Goal: Task Accomplishment & Management: Complete application form

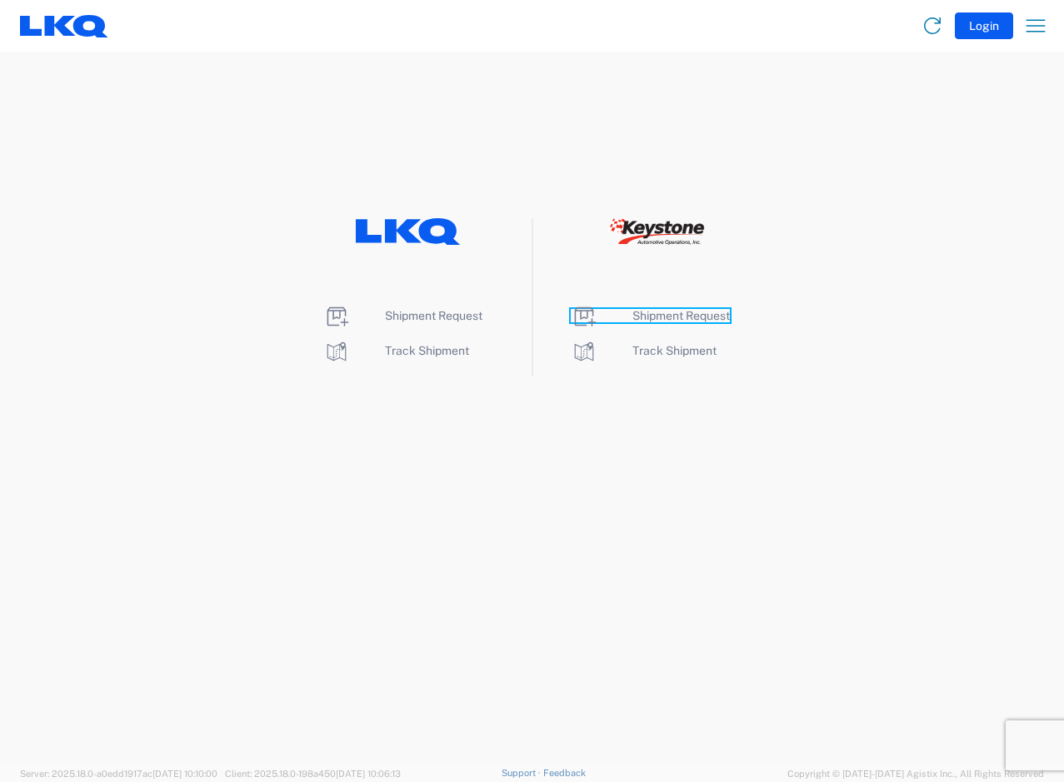
click at [657, 315] on span "Shipment Request" at bounding box center [680, 315] width 97 height 13
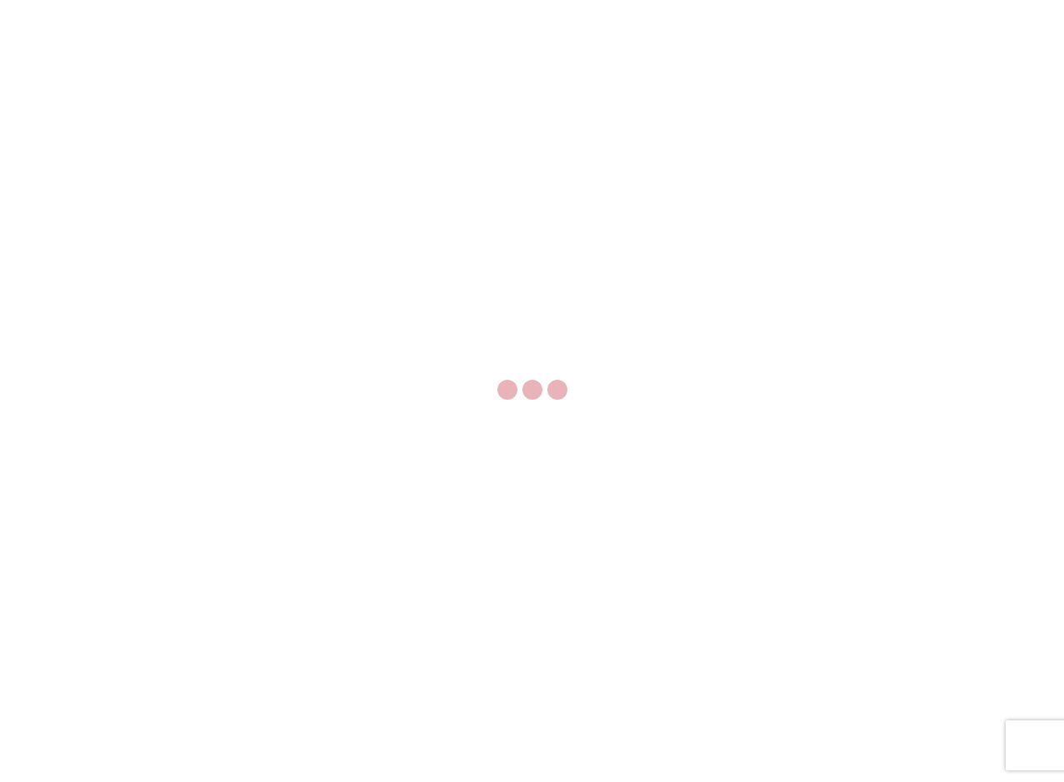
select select "FULL"
select select "LBS"
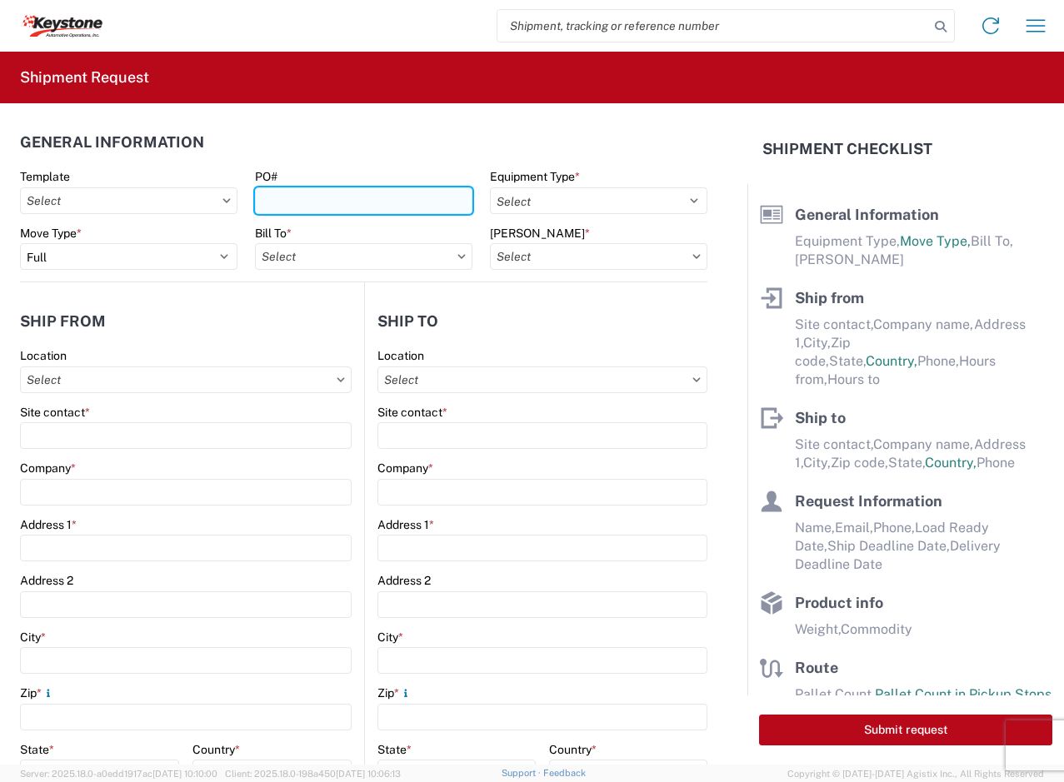
click at [291, 207] on input "PO#" at bounding box center [363, 200] width 217 height 27
paste input "465346"
type input "465346"
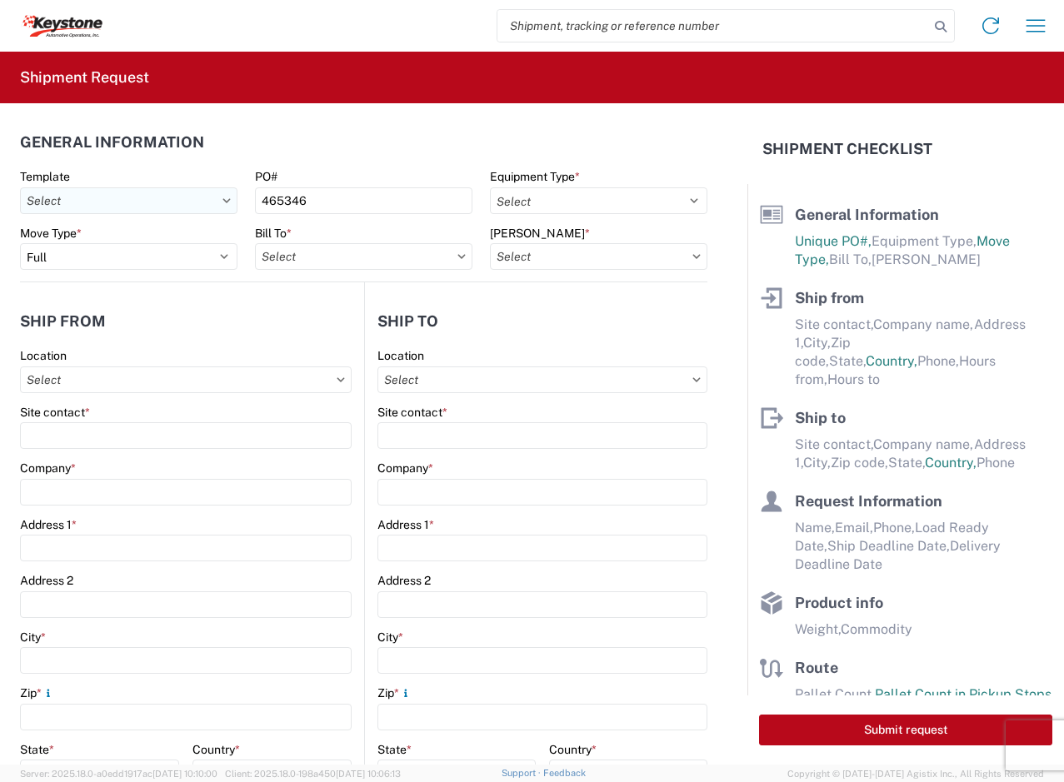
click at [181, 207] on input "Template" at bounding box center [128, 200] width 217 height 27
click at [237, 152] on header "General Information" at bounding box center [363, 141] width 687 height 37
click at [353, 199] on input "465346" at bounding box center [363, 200] width 217 height 27
click at [613, 197] on select "Select 53’ Dry Van Flatbed Dropdeck (van) Lowboy (flatbed) Rail" at bounding box center [598, 200] width 217 height 27
select select "STDV"
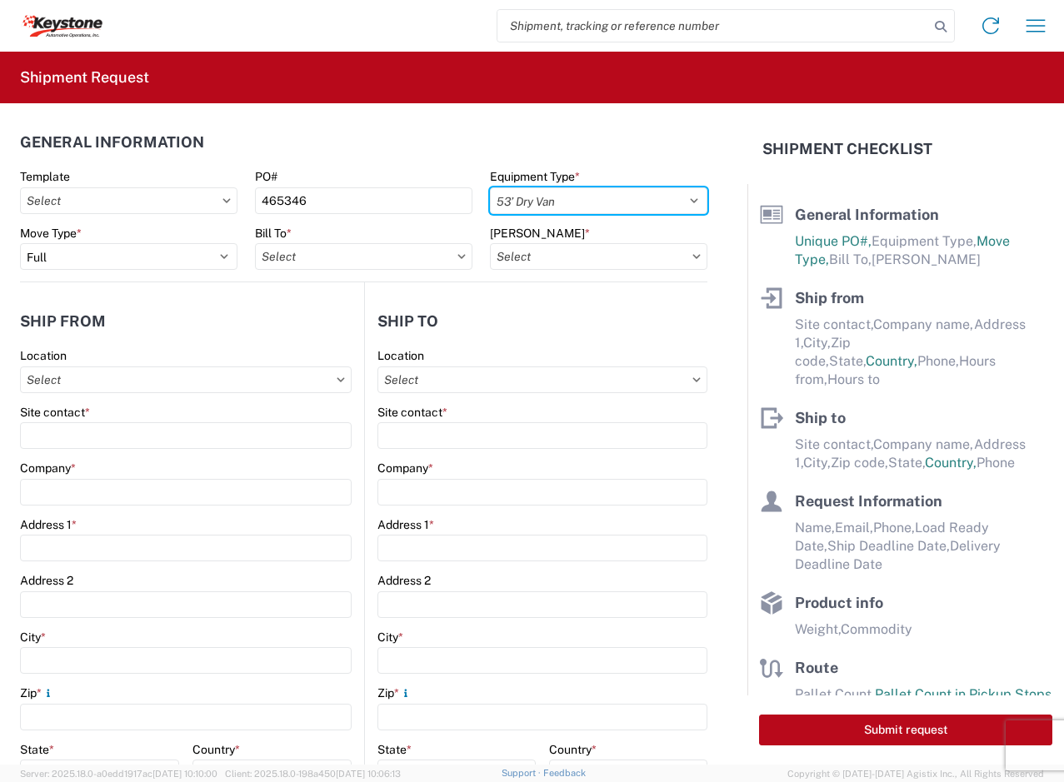
click at [490, 187] on select "Select 53’ Dry Van Flatbed Dropdeck (van) Lowboy (flatbed) Rail" at bounding box center [598, 200] width 217 height 27
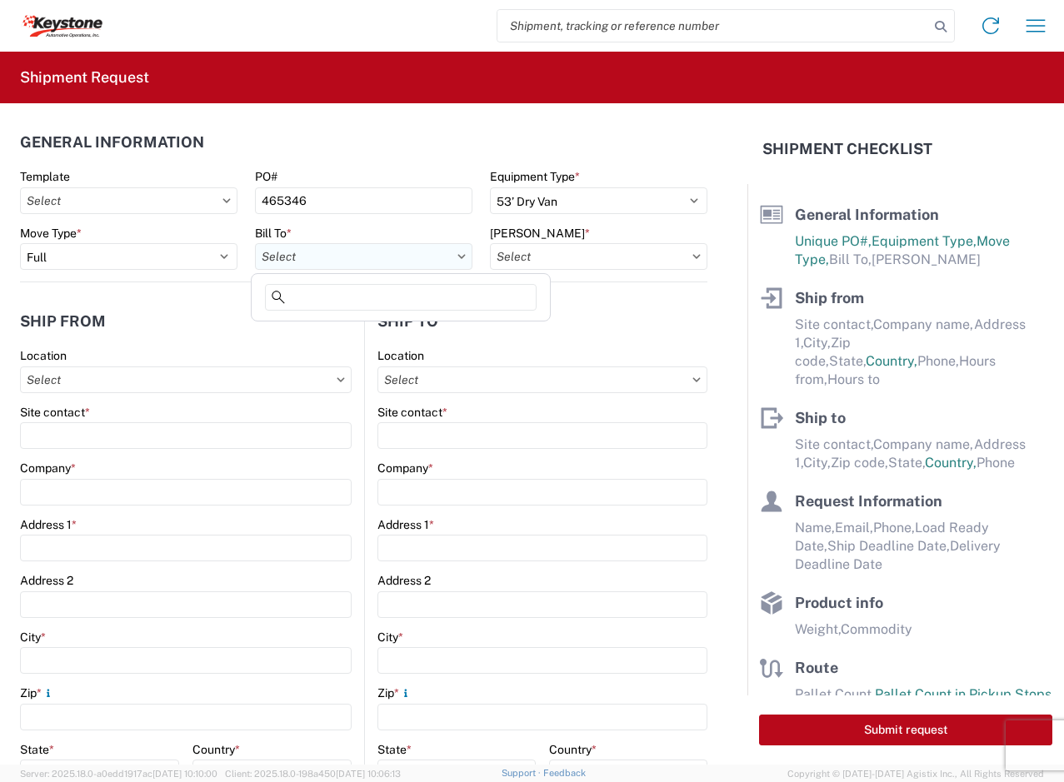
click at [295, 245] on input "Bill To *" at bounding box center [363, 256] width 217 height 27
type input "8556"
click at [355, 338] on div "8556 KAO Operations" at bounding box center [401, 330] width 292 height 27
type input "8556 KAO Operations"
click at [525, 259] on input "[PERSON_NAME] *" at bounding box center [598, 256] width 217 height 27
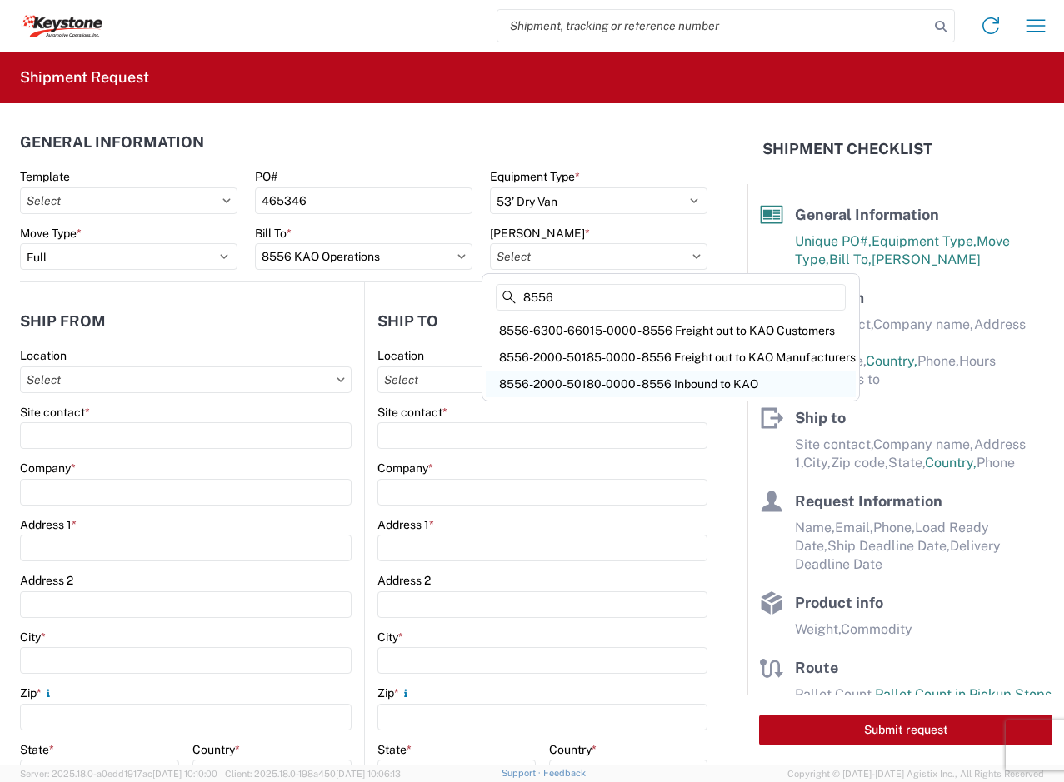
type input "8556"
click at [696, 383] on div "8556-2000-50180-0000 - 8556 Inbound to KAO" at bounding box center [671, 384] width 370 height 27
type input "8556-2000-50180-0000 - 8556 Inbound to KAO"
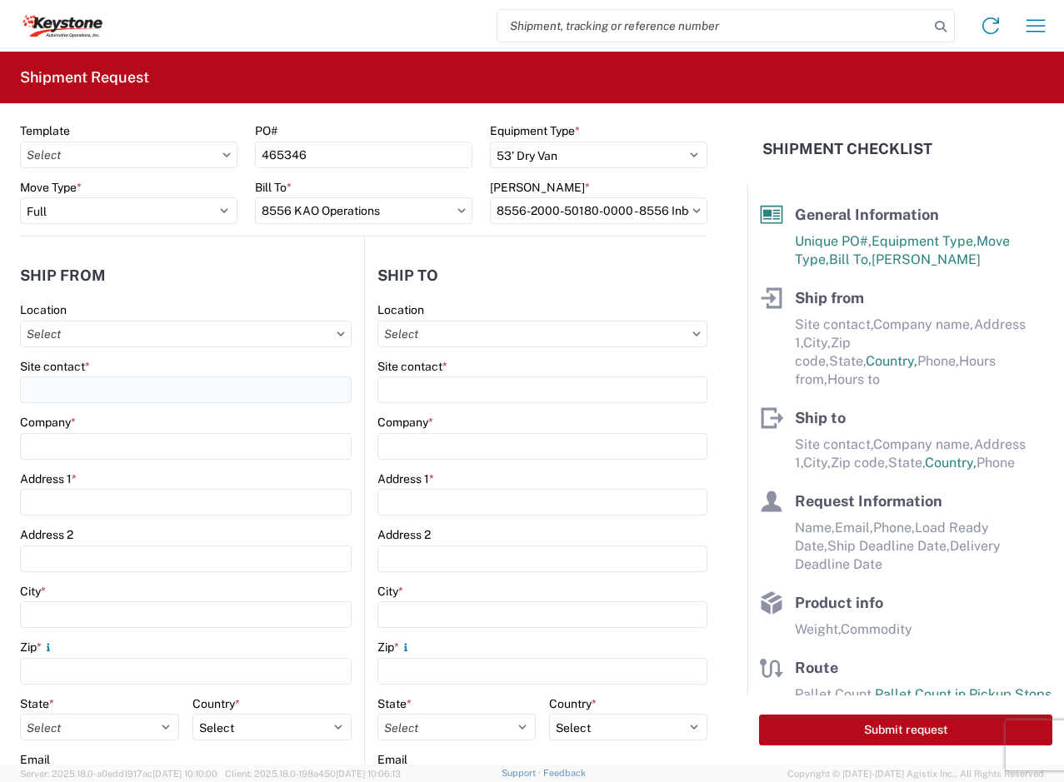
scroll to position [83, 0]
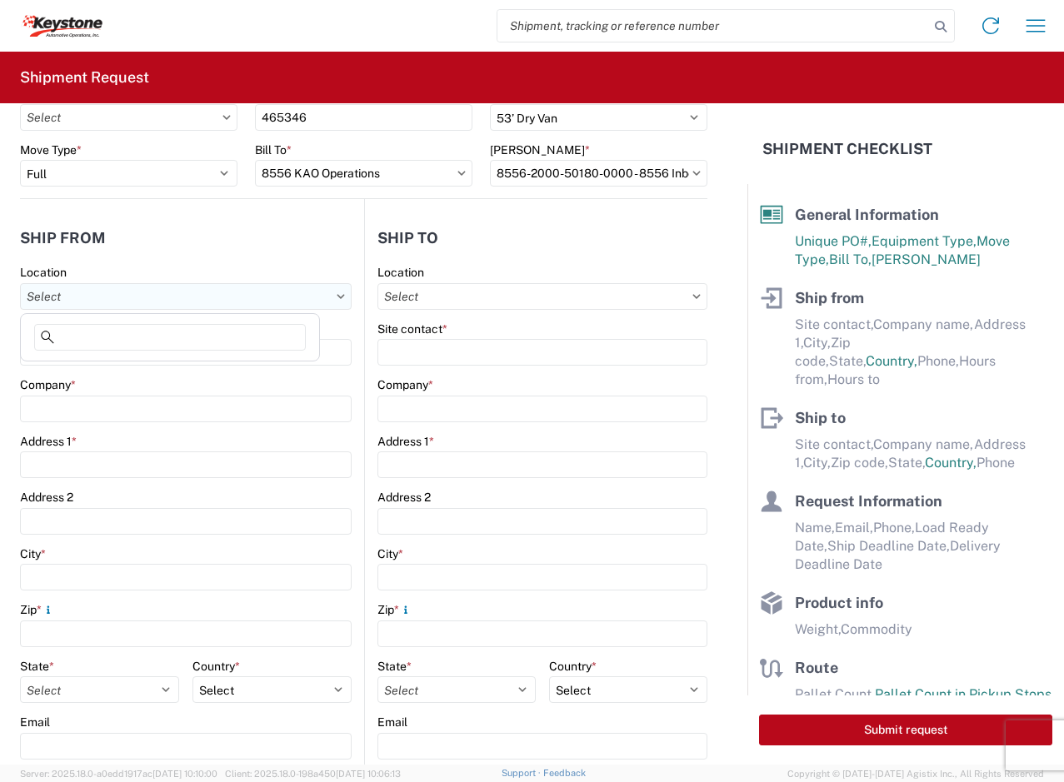
click at [140, 295] on input "Location" at bounding box center [186, 296] width 332 height 27
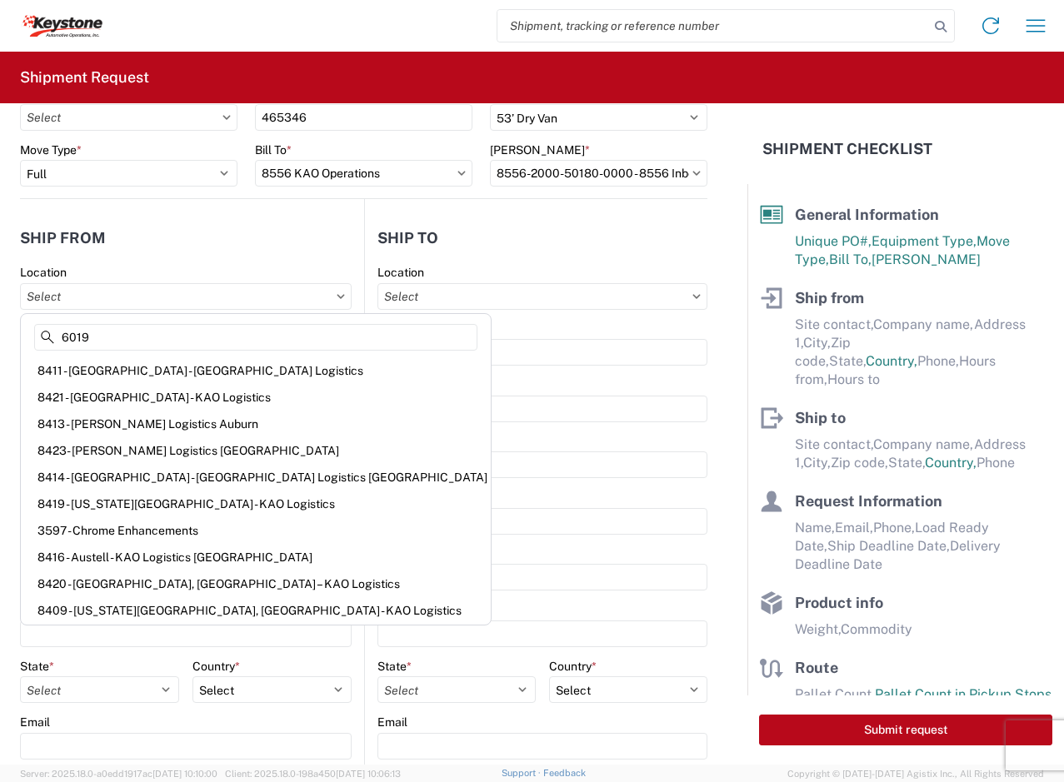
type input "60191"
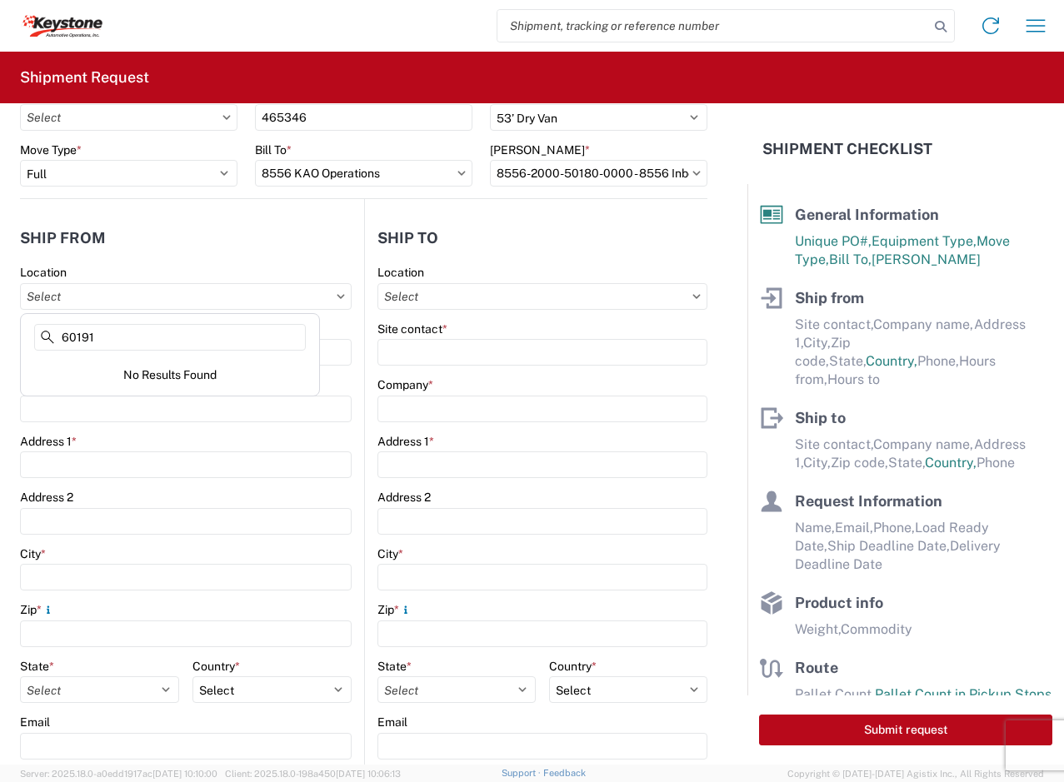
drag, startPoint x: 124, startPoint y: 331, endPoint x: 2, endPoint y: 344, distance: 123.2
click at [2, 344] on agx-block-ui "Home Shipment request Shipment tracking Shipment Request General Information Te…" at bounding box center [532, 391] width 1064 height 782
click at [129, 297] on input "Location" at bounding box center [186, 296] width 332 height 27
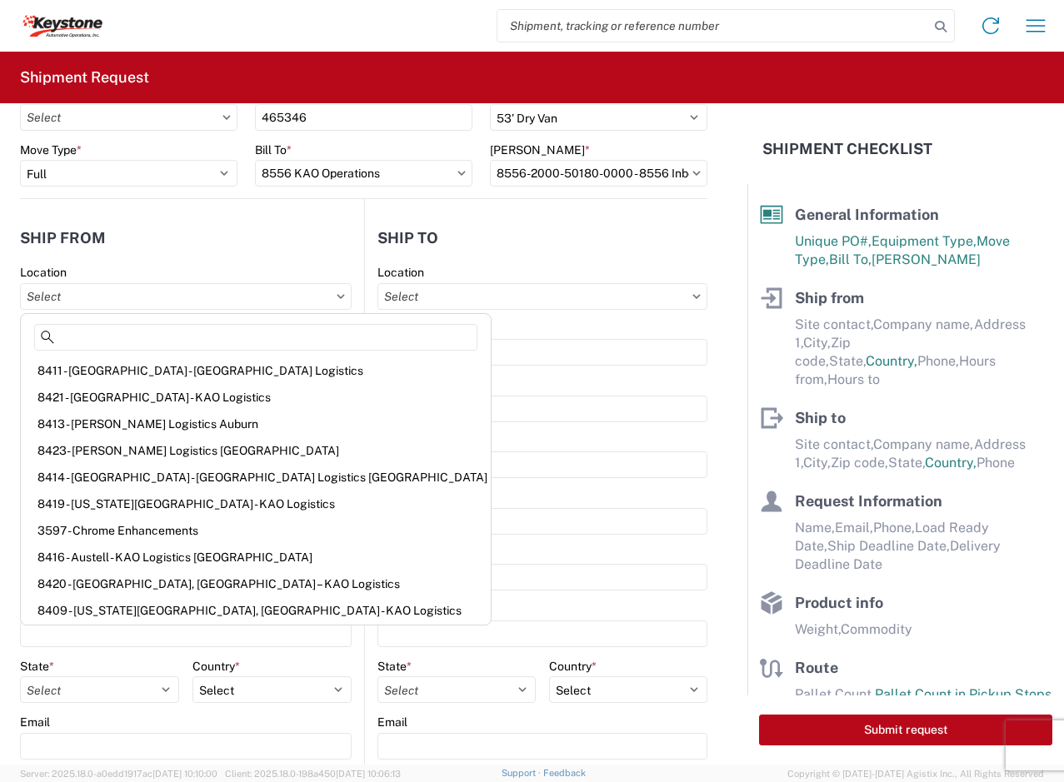
click at [177, 244] on header "Ship from" at bounding box center [192, 237] width 344 height 37
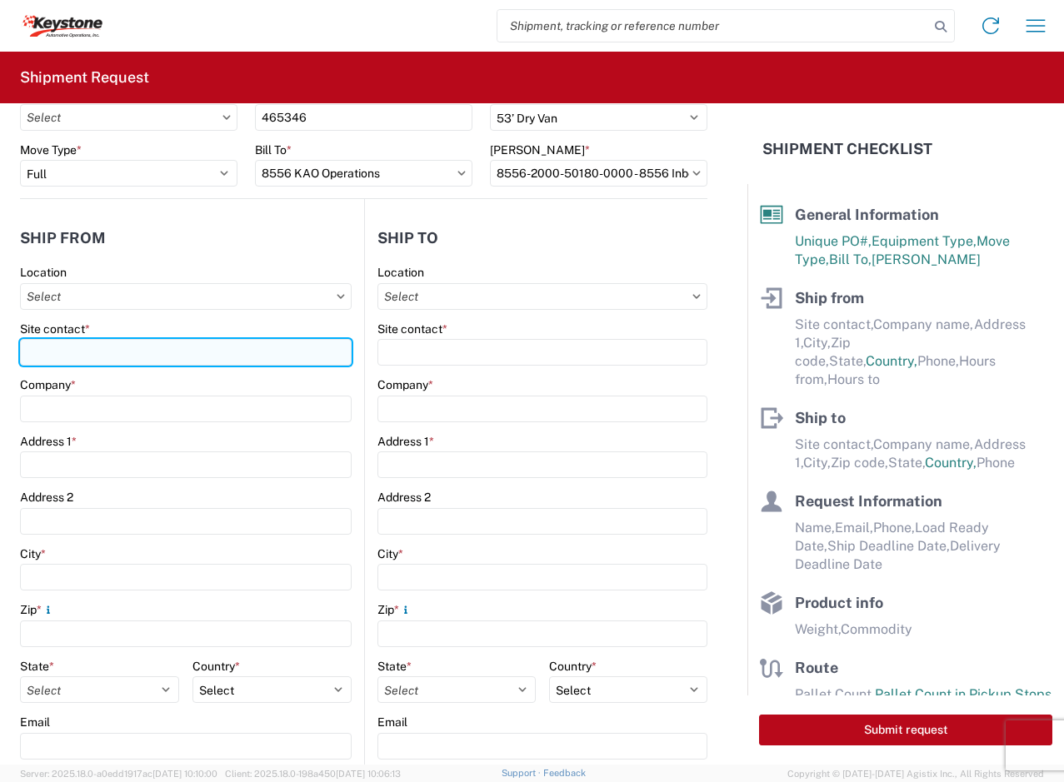
click at [72, 351] on input "Site contact *" at bounding box center [186, 352] width 332 height 27
paste input "MC APPLIANCE CORP."
type input "MC APPLIANCE CORP."
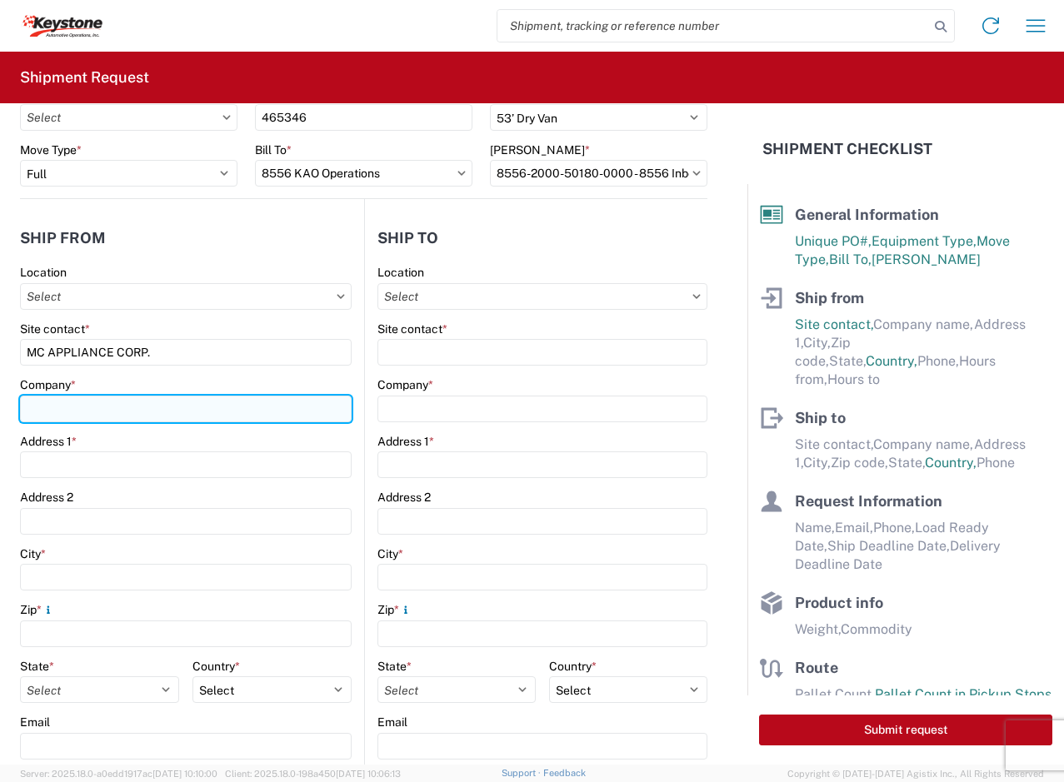
click at [63, 405] on input "Company *" at bounding box center [186, 409] width 332 height 27
paste input "MC APPLIANCE CORP."
type input "MC APPLIANCE CORP."
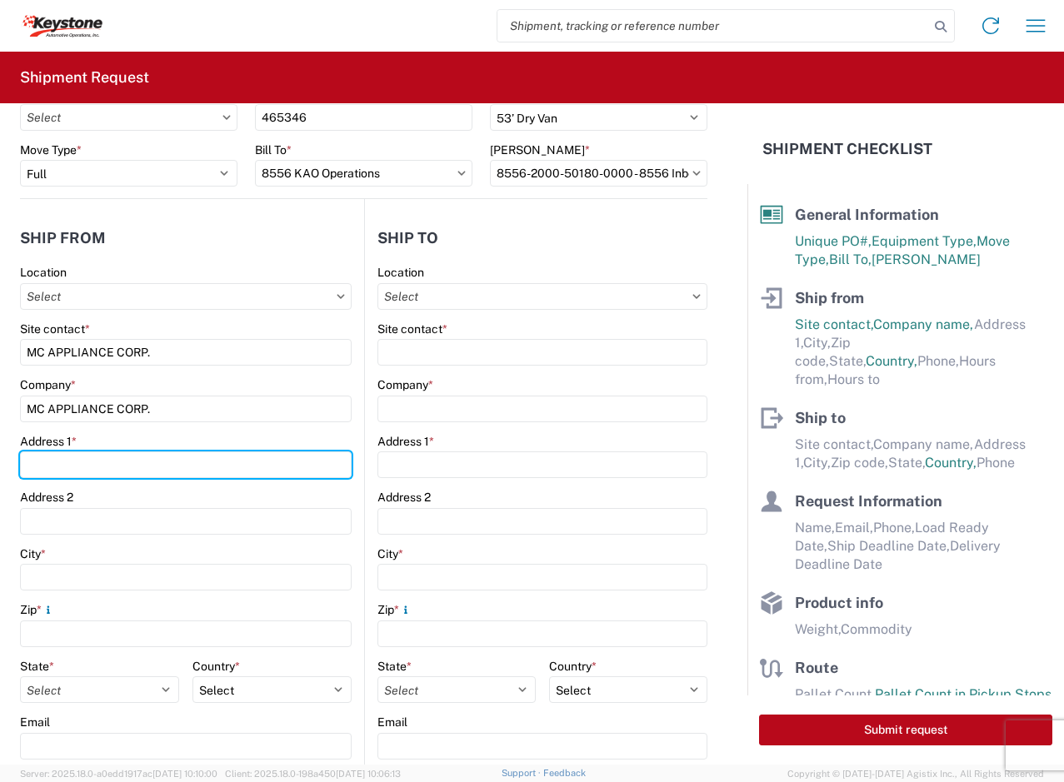
type input "[STREET_ADDRESS]"
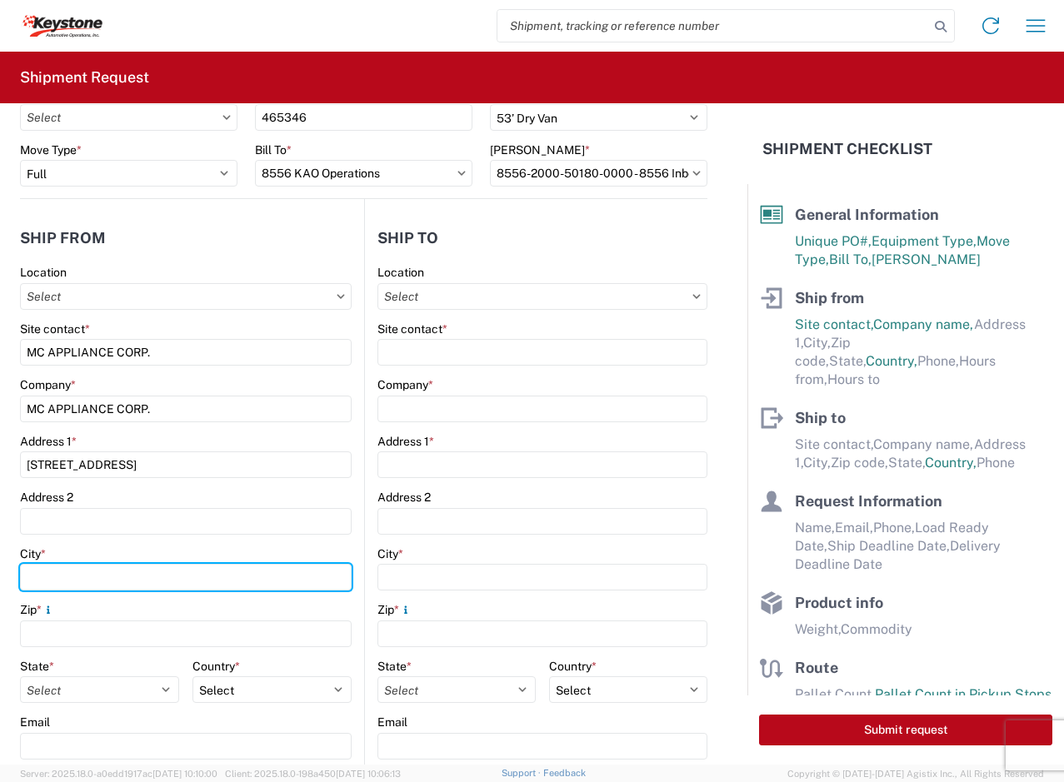
type input "Wood [PERSON_NAME]"
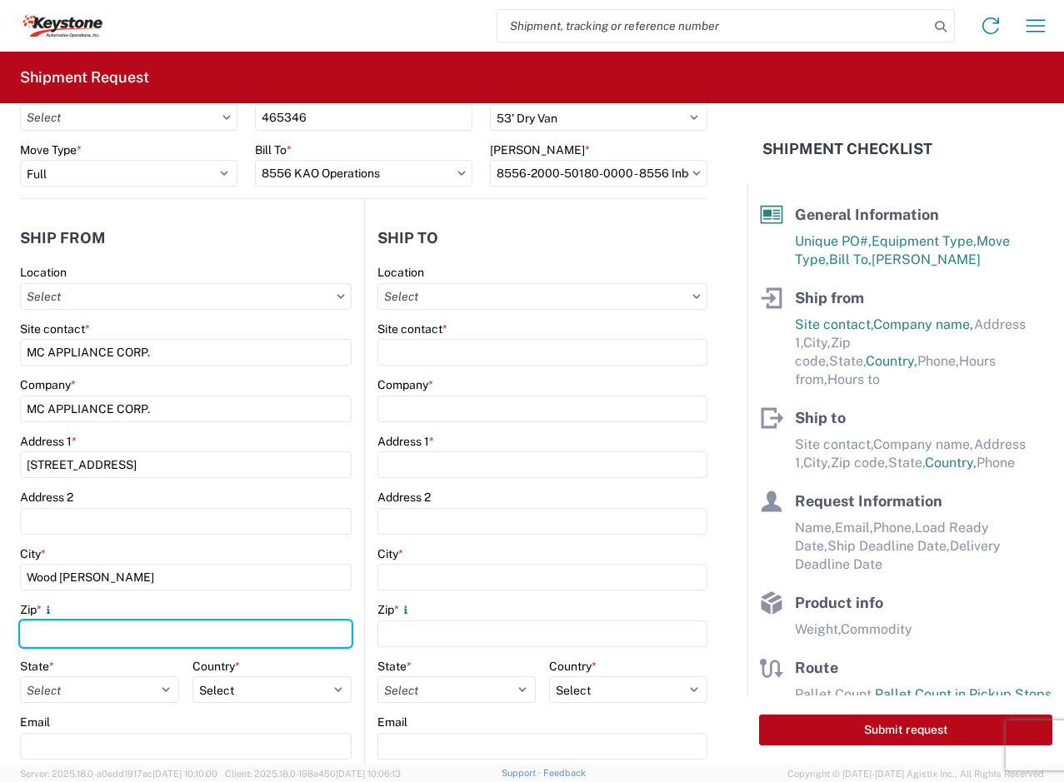
type input "60191"
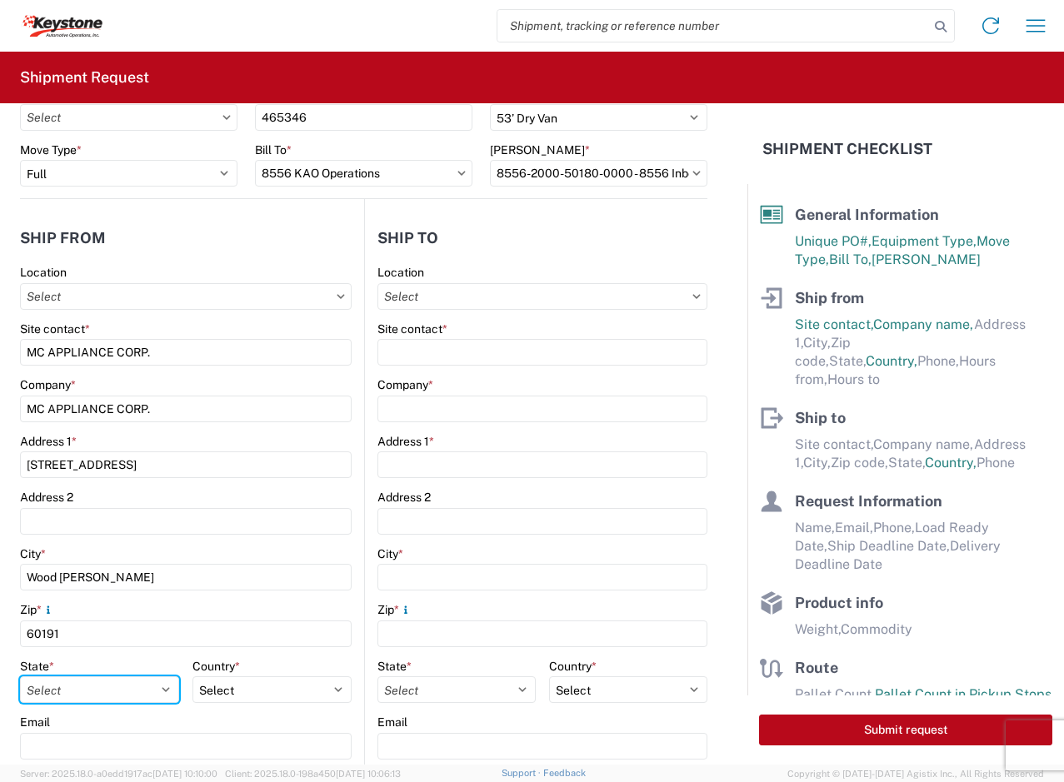
select select "IL"
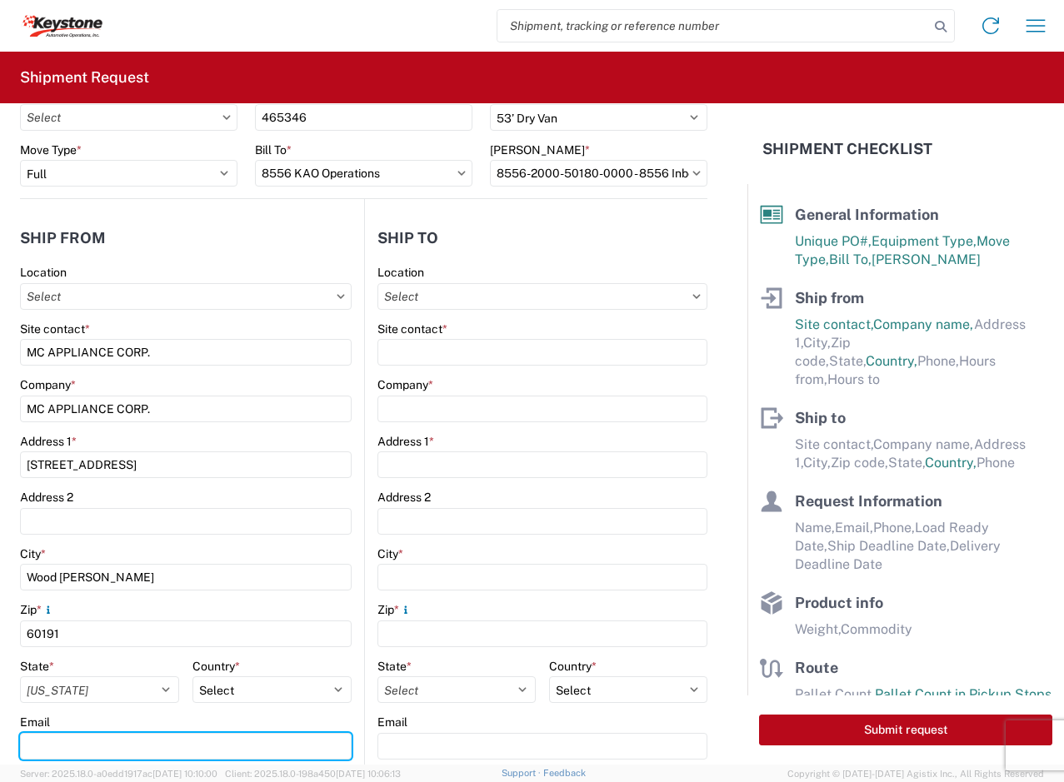
type input "[EMAIL_ADDRESS][DOMAIN_NAME]"
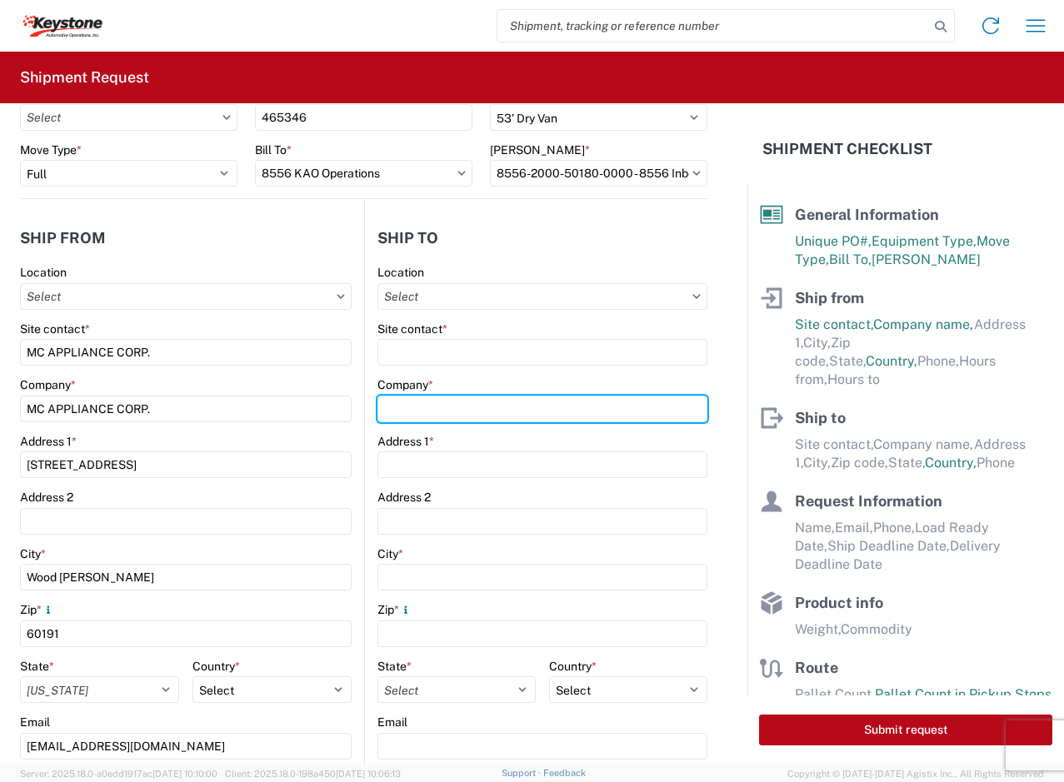
type input "KEYSTONE AUTOMOTIVE OPERATIONS"
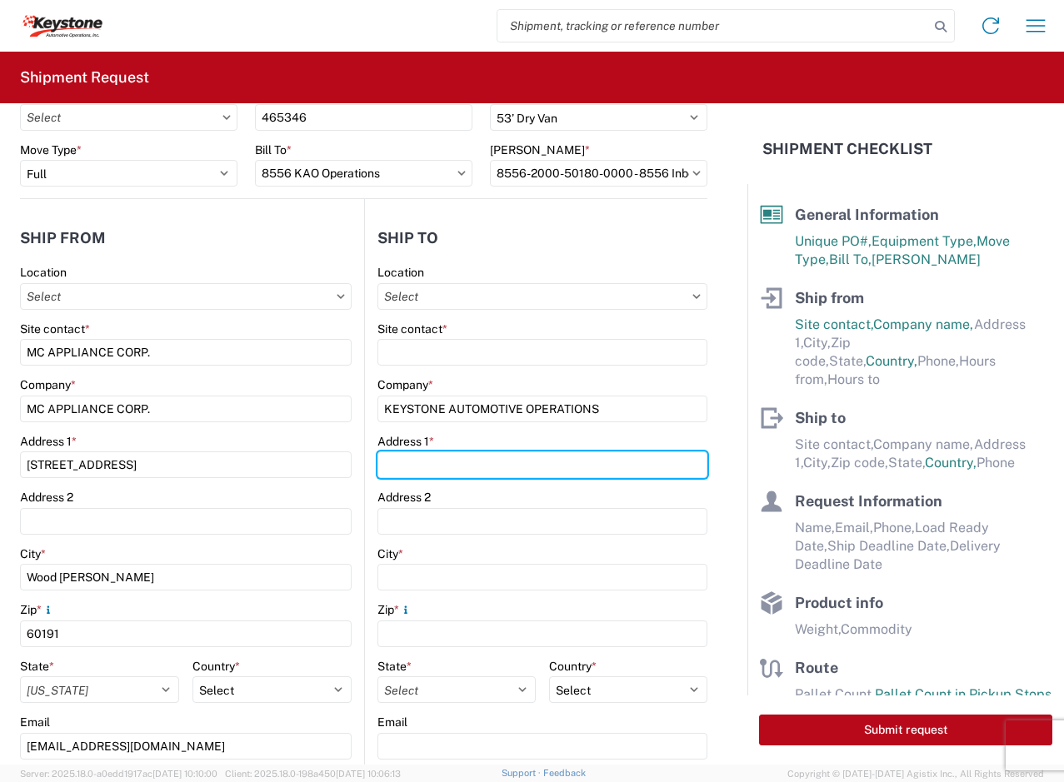
type input "68 SLOCUM AVENUE"
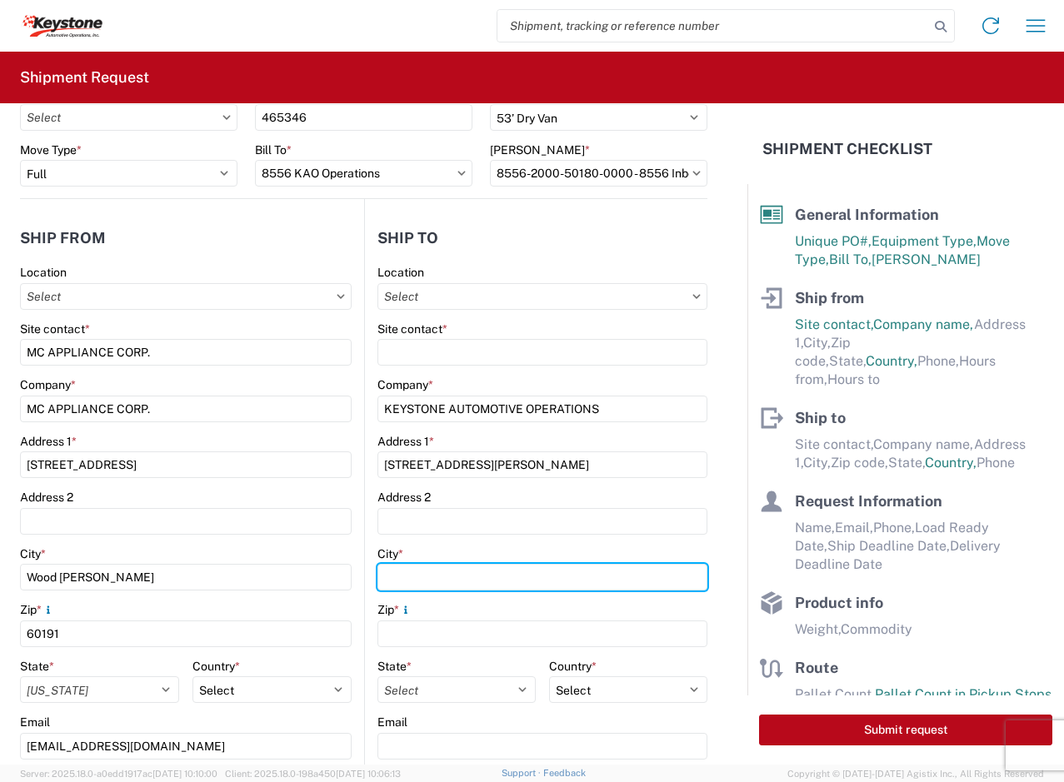
type input "EXETER"
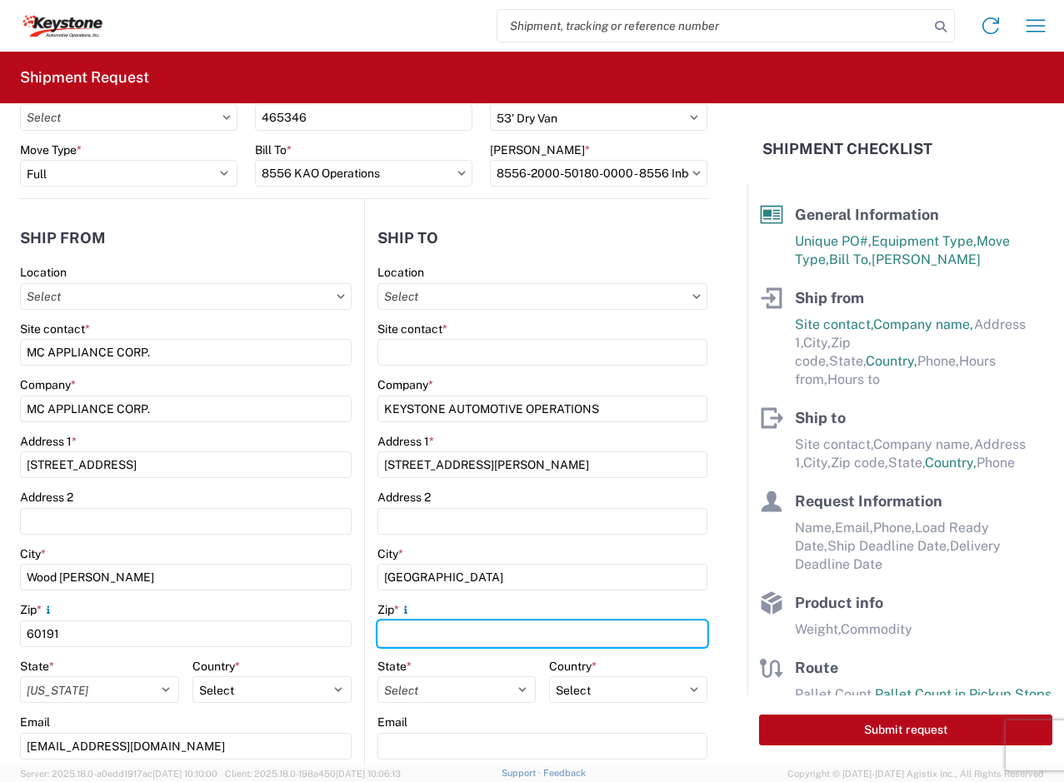
type input "18643"
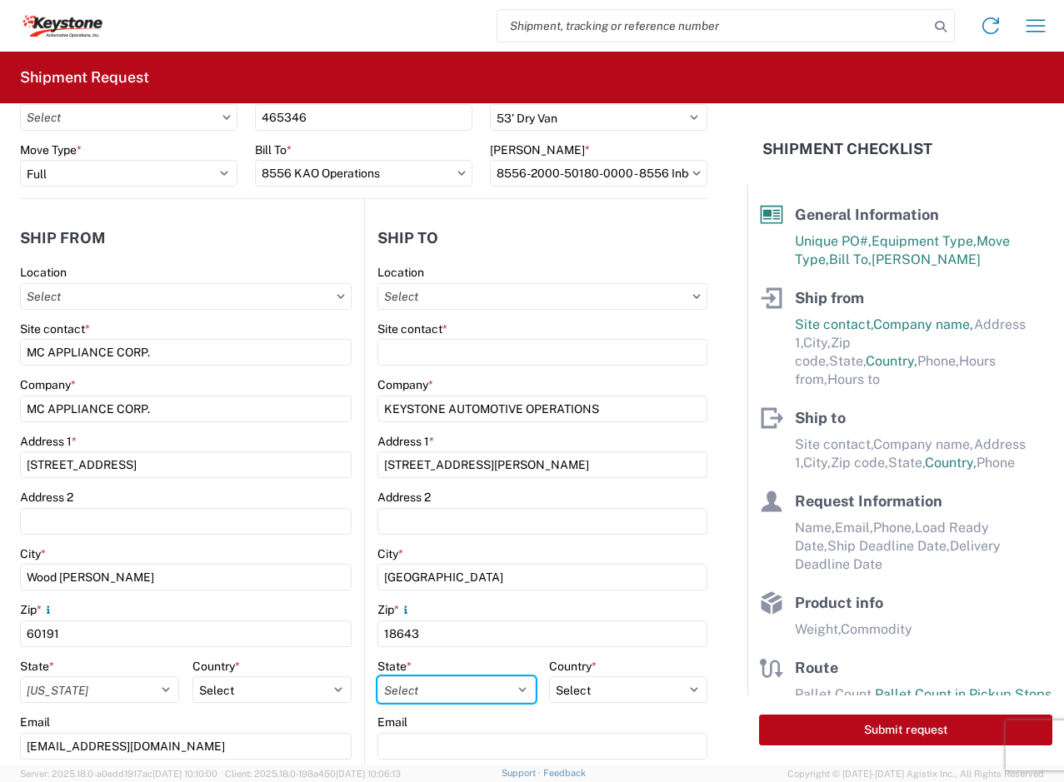
select select "PA"
type input "[PERSON_NAME]"
type input "[EMAIL_ADDRESS][DOMAIN_NAME]"
type input "6302382853"
type input "3053"
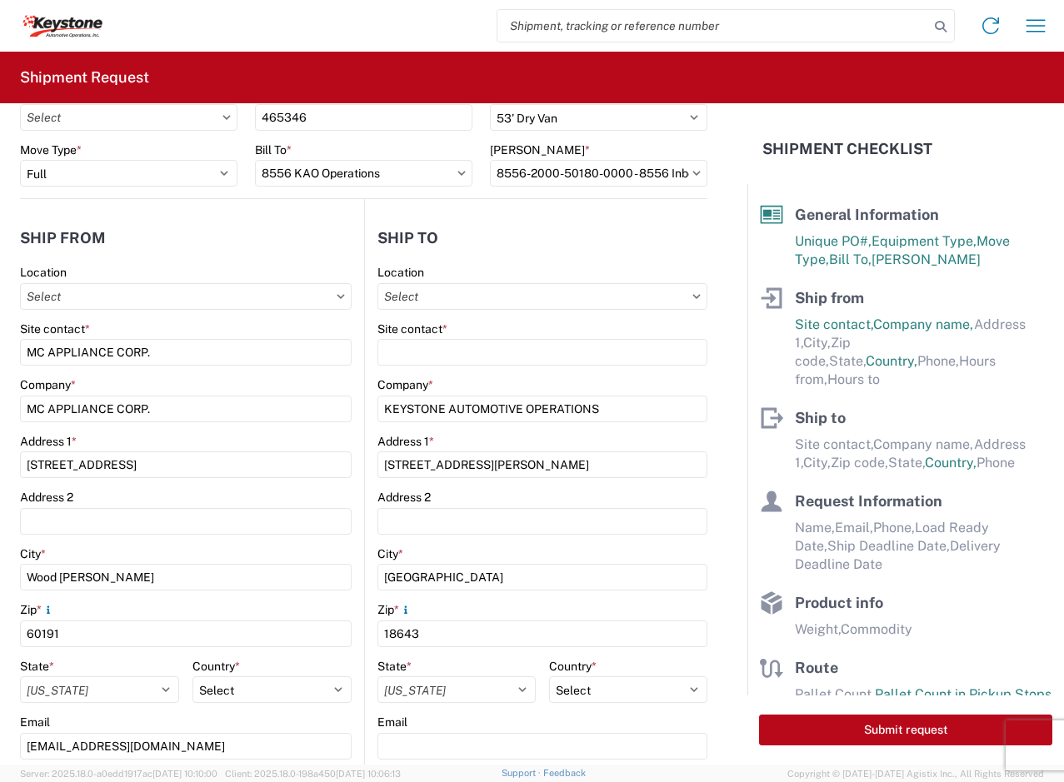
type input "6"
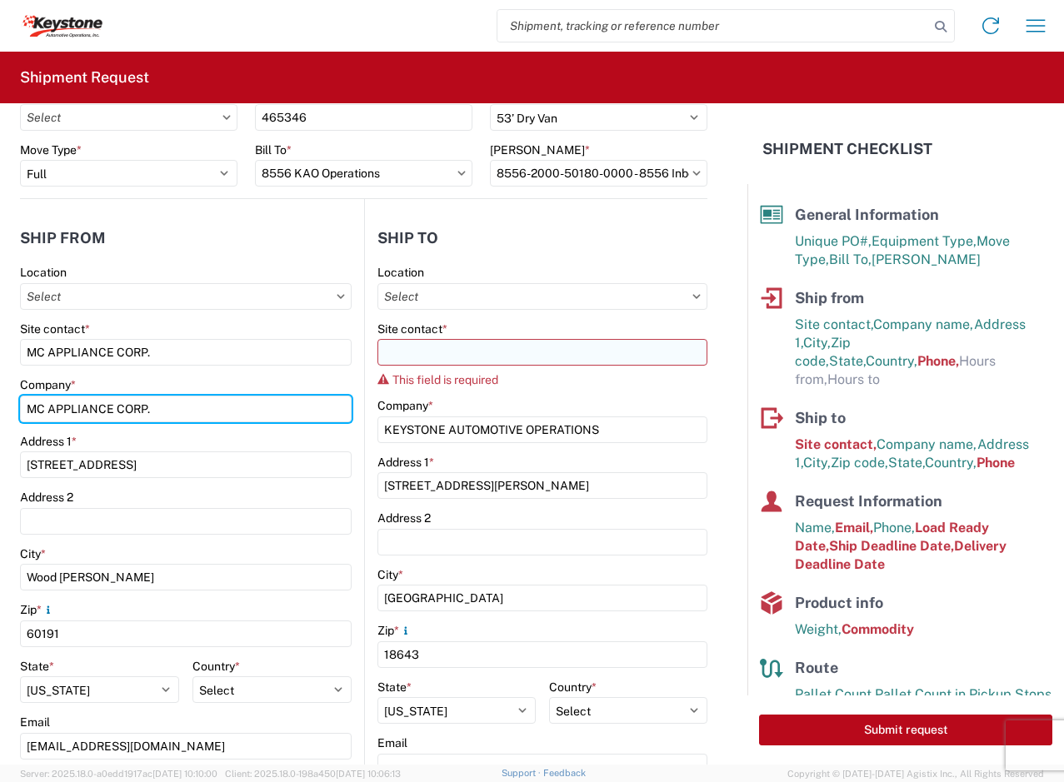
type input "MC APPLIANCE CORP."
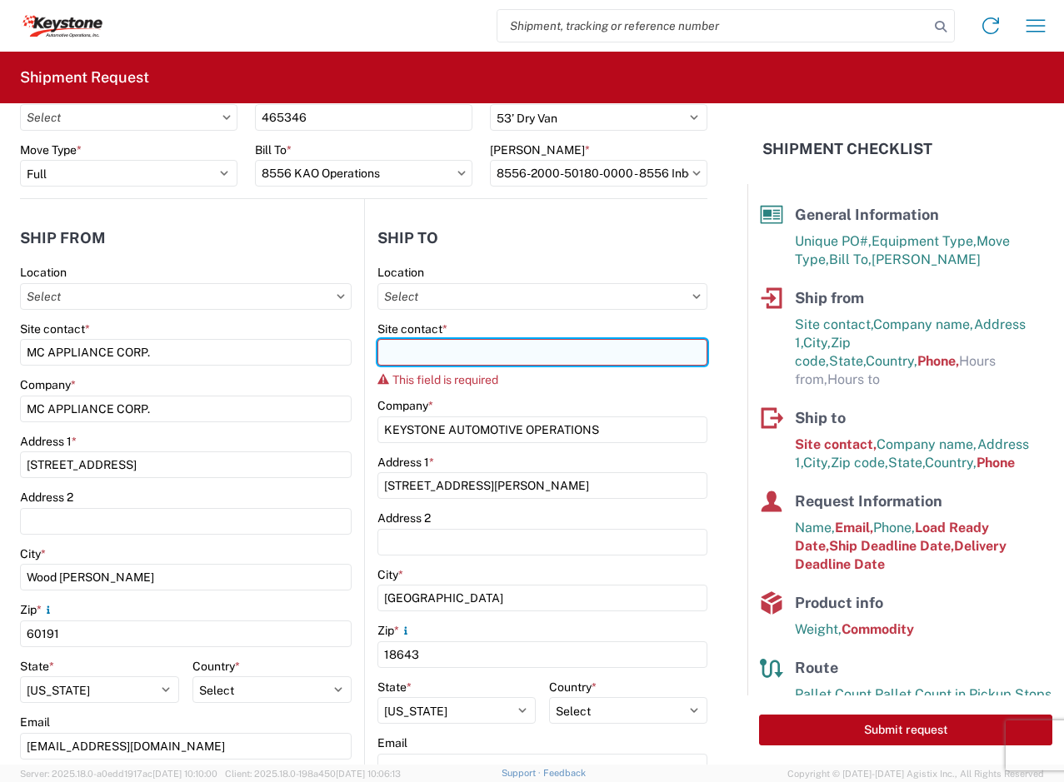
click at [398, 351] on input "Site contact *" at bounding box center [542, 352] width 331 height 27
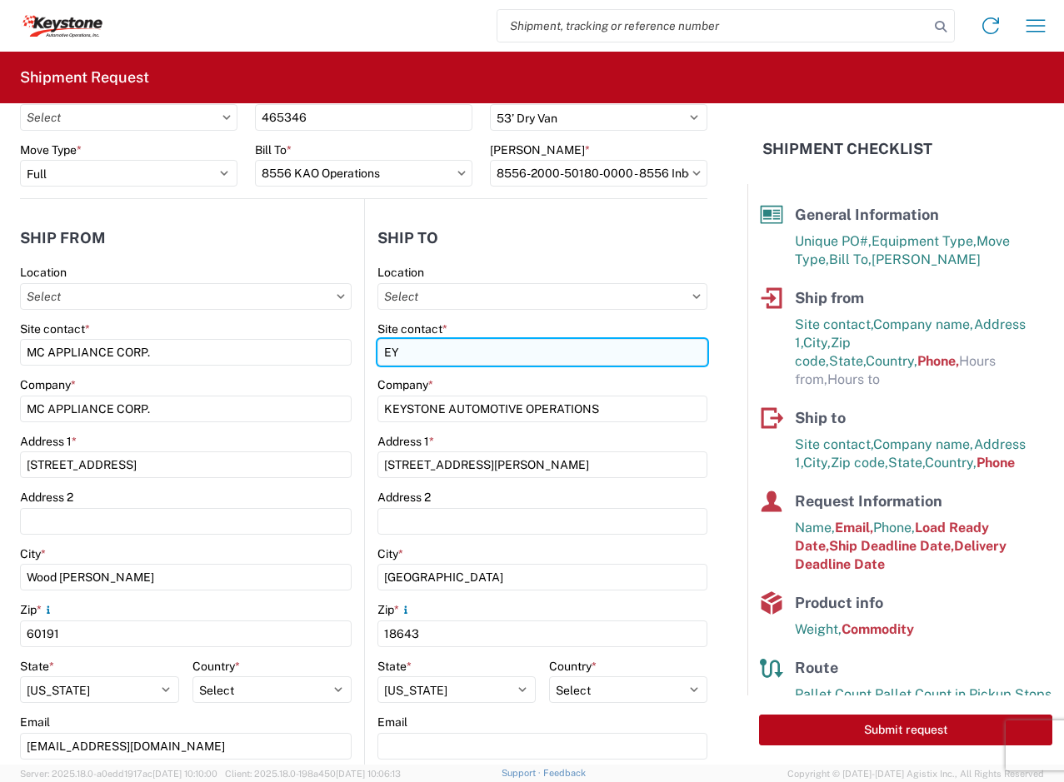
type input "E"
type input "KEYSTONE"
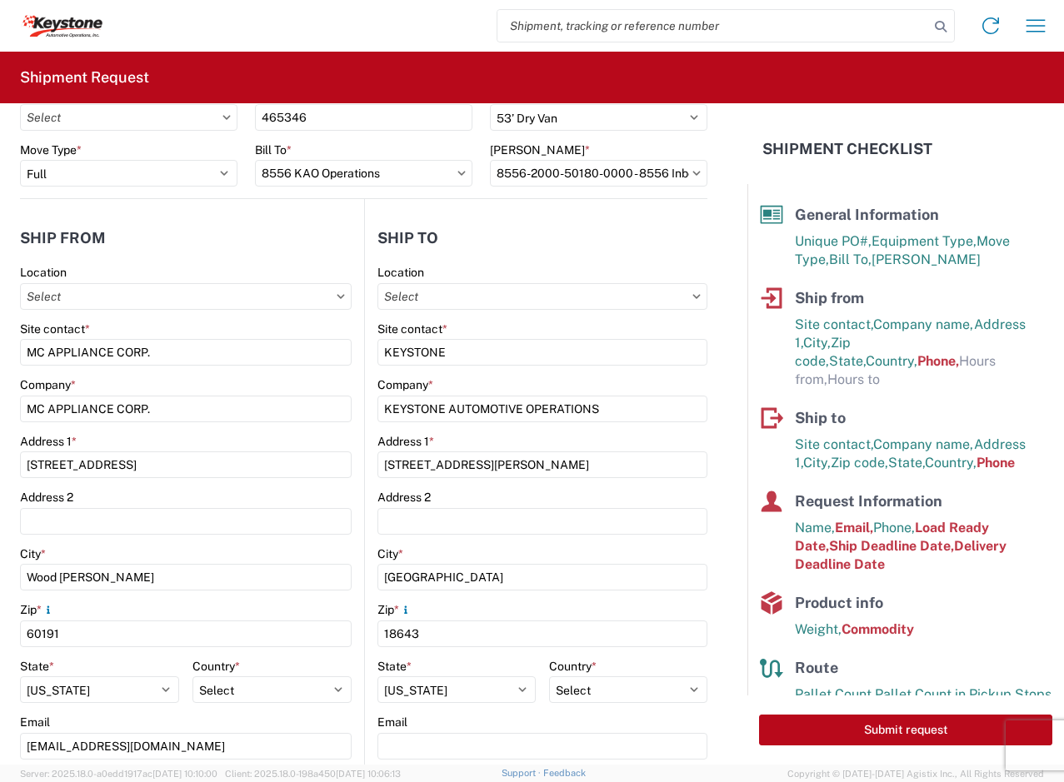
click at [308, 237] on header "Ship from" at bounding box center [192, 237] width 344 height 37
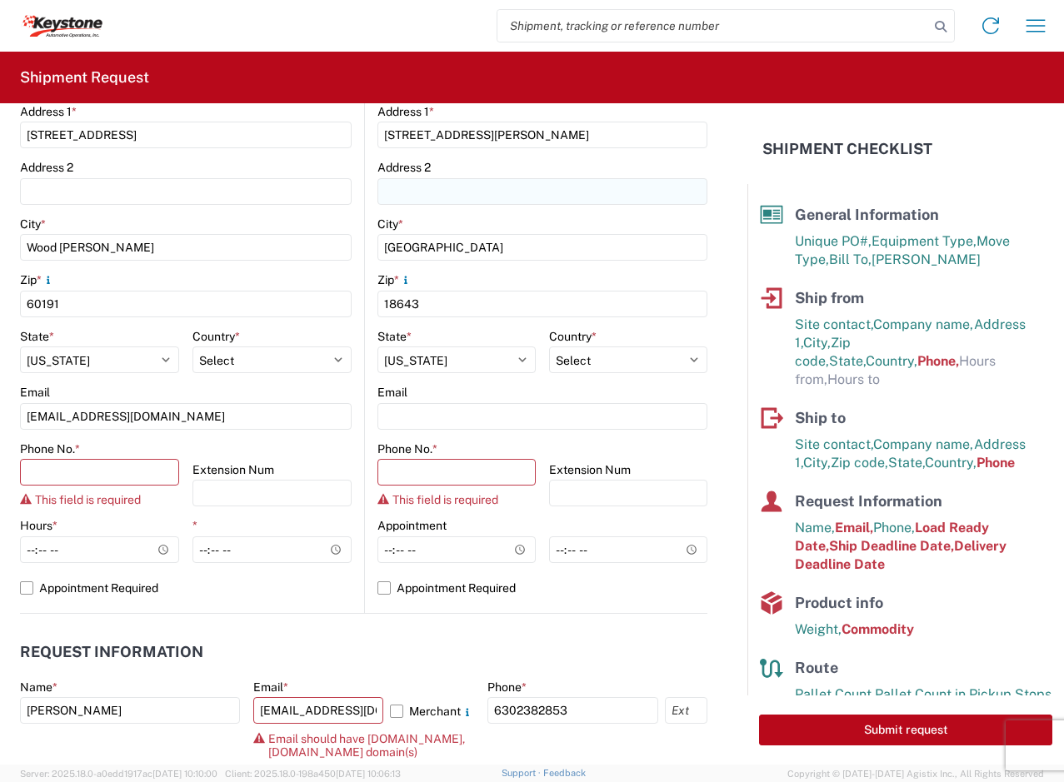
scroll to position [417, 0]
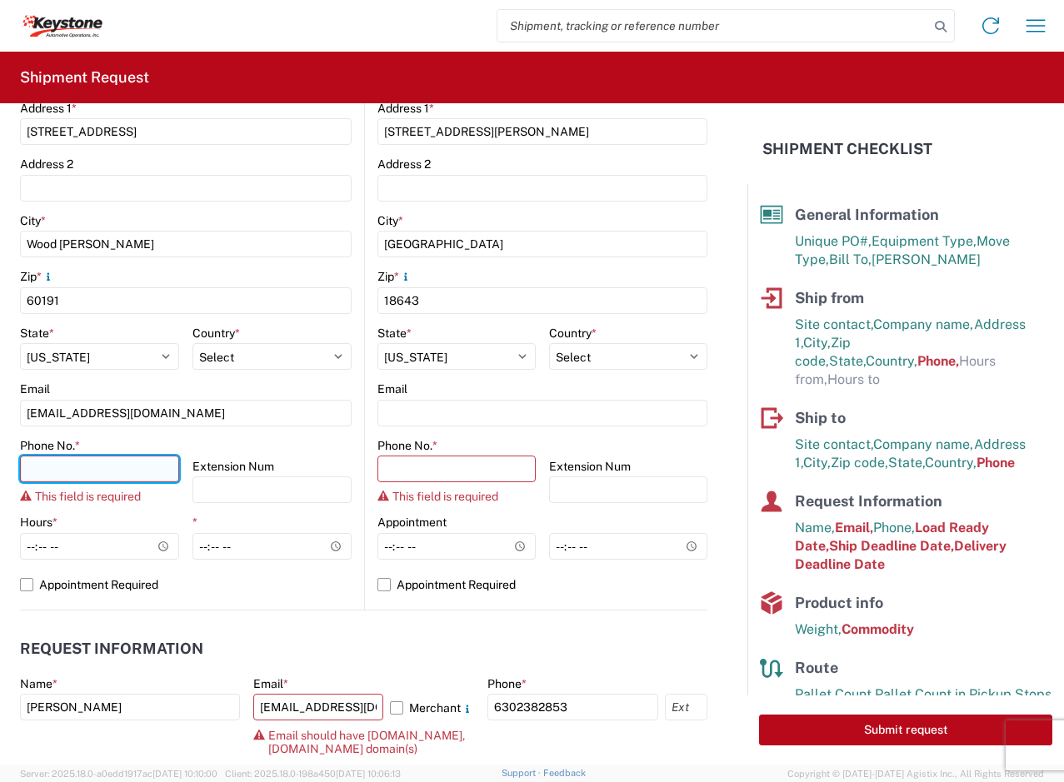
click at [97, 468] on input "Phone No. *" at bounding box center [99, 469] width 159 height 27
click at [154, 478] on input "Phone No. *" at bounding box center [99, 469] width 159 height 27
paste input "[PHONE_NUMBER]"
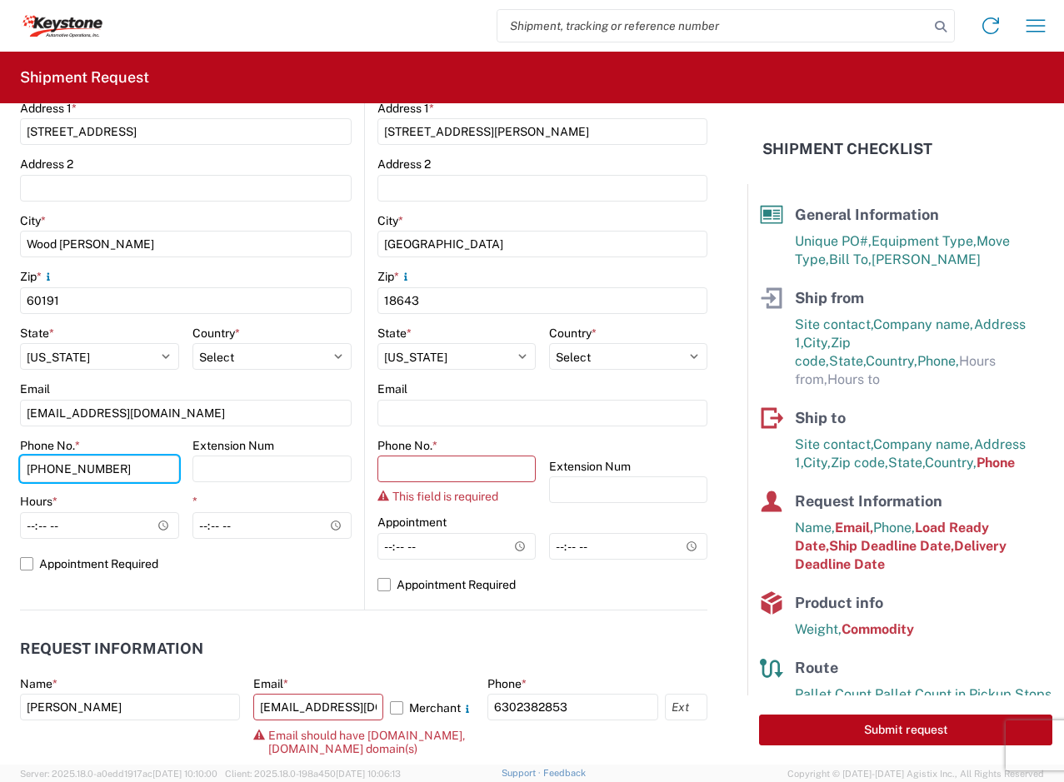
type input "[PHONE_NUMBER]"
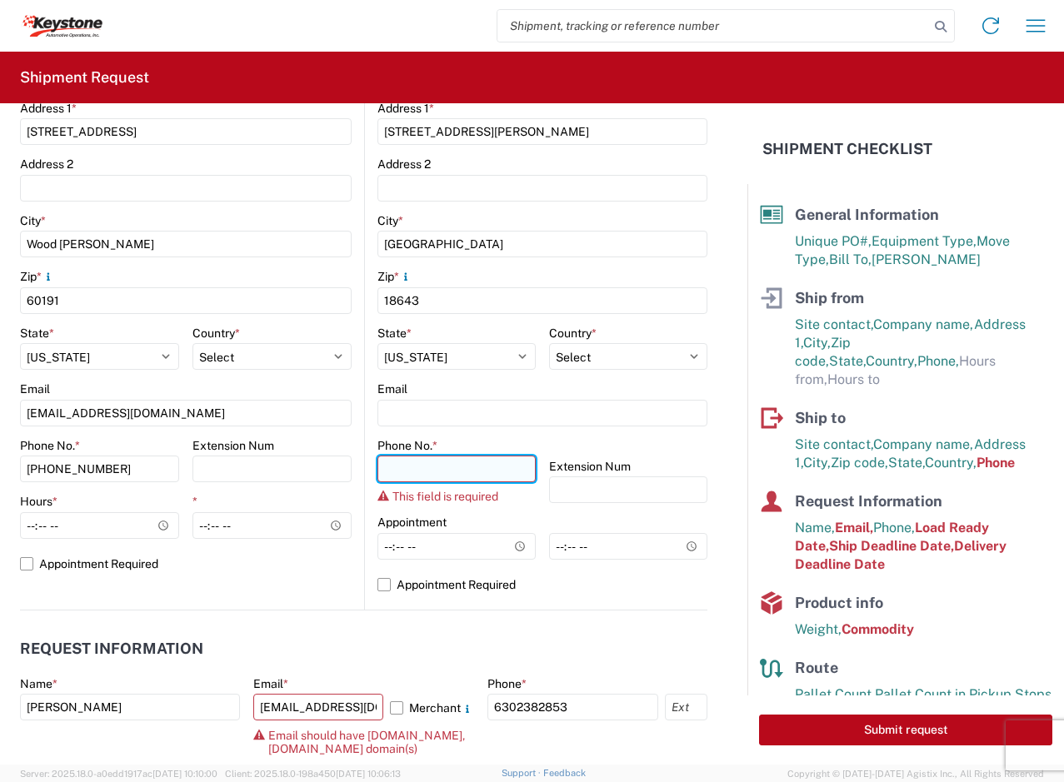
click at [435, 469] on input "Phone No. *" at bounding box center [456, 469] width 158 height 27
paste input "[PHONE_NUMBER]"
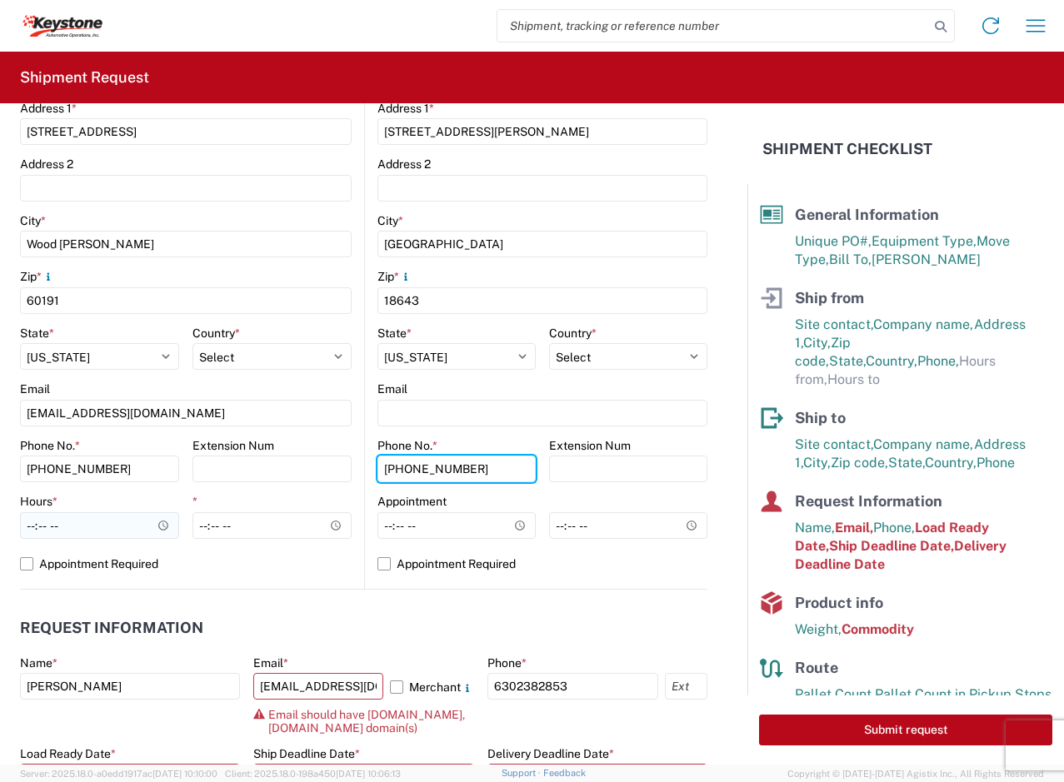
type input "[PHONE_NUMBER]"
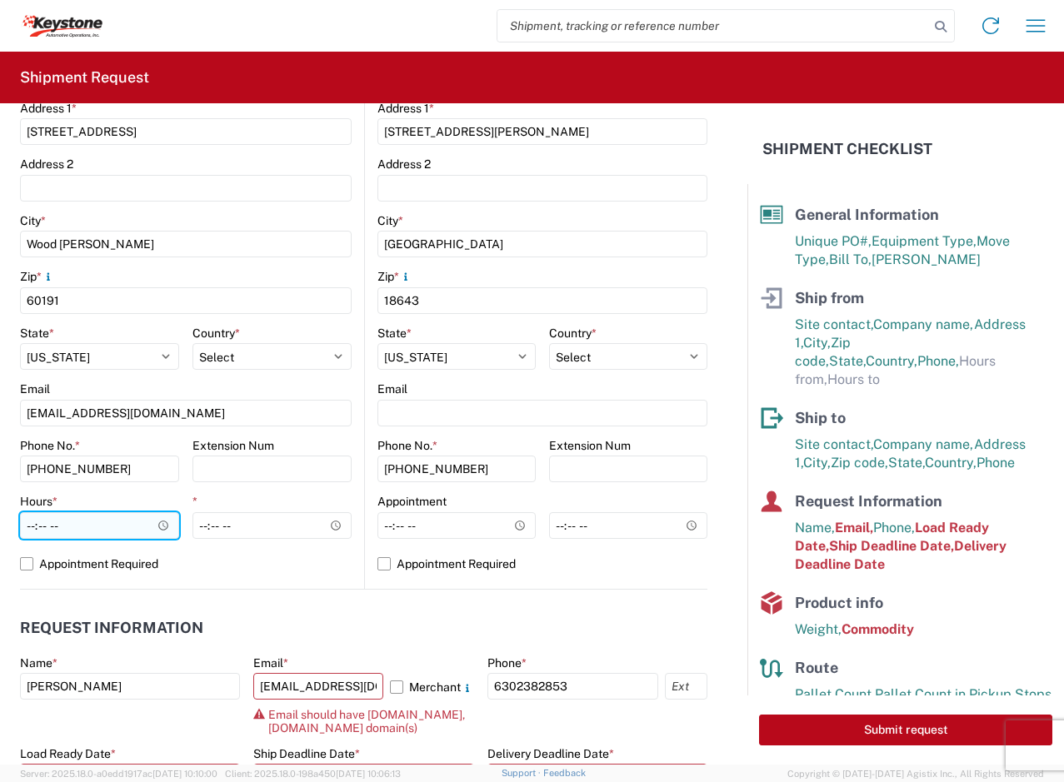
click at [155, 526] on input "Hours *" at bounding box center [99, 525] width 159 height 27
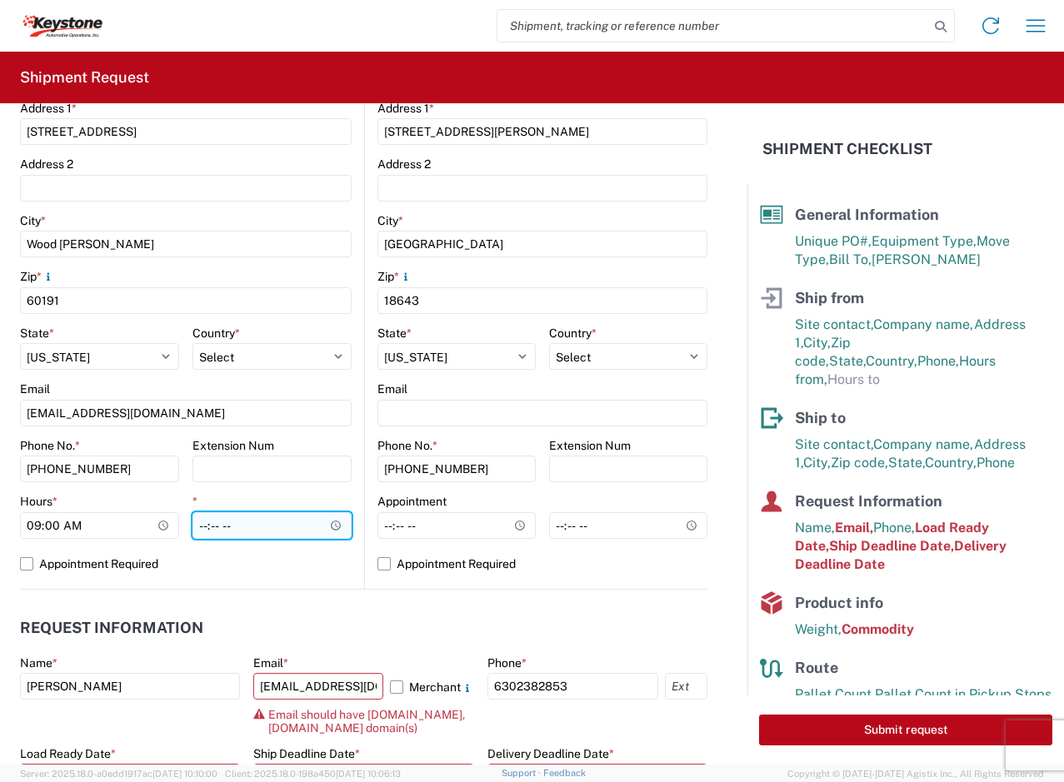
type input "09:00"
click at [276, 516] on input "*" at bounding box center [271, 525] width 159 height 27
click at [261, 529] on input "*" at bounding box center [271, 525] width 159 height 27
click at [331, 522] on input "*" at bounding box center [271, 525] width 159 height 27
type input "16:30"
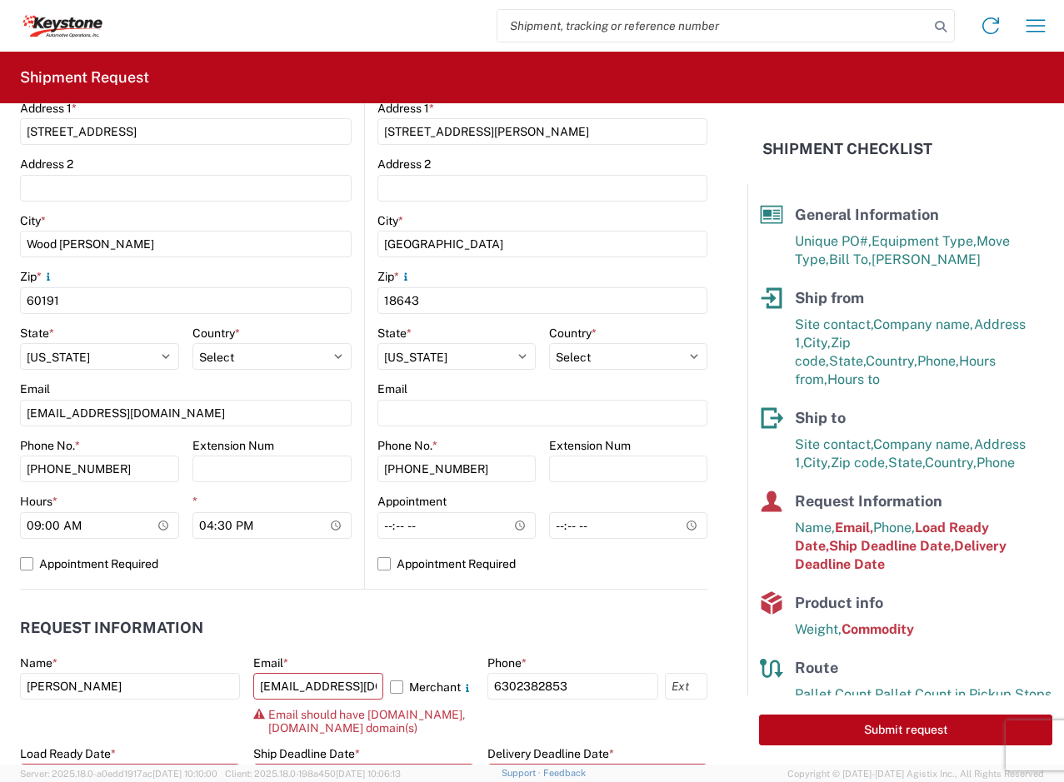
click at [412, 611] on header "Request Information" at bounding box center [363, 628] width 687 height 37
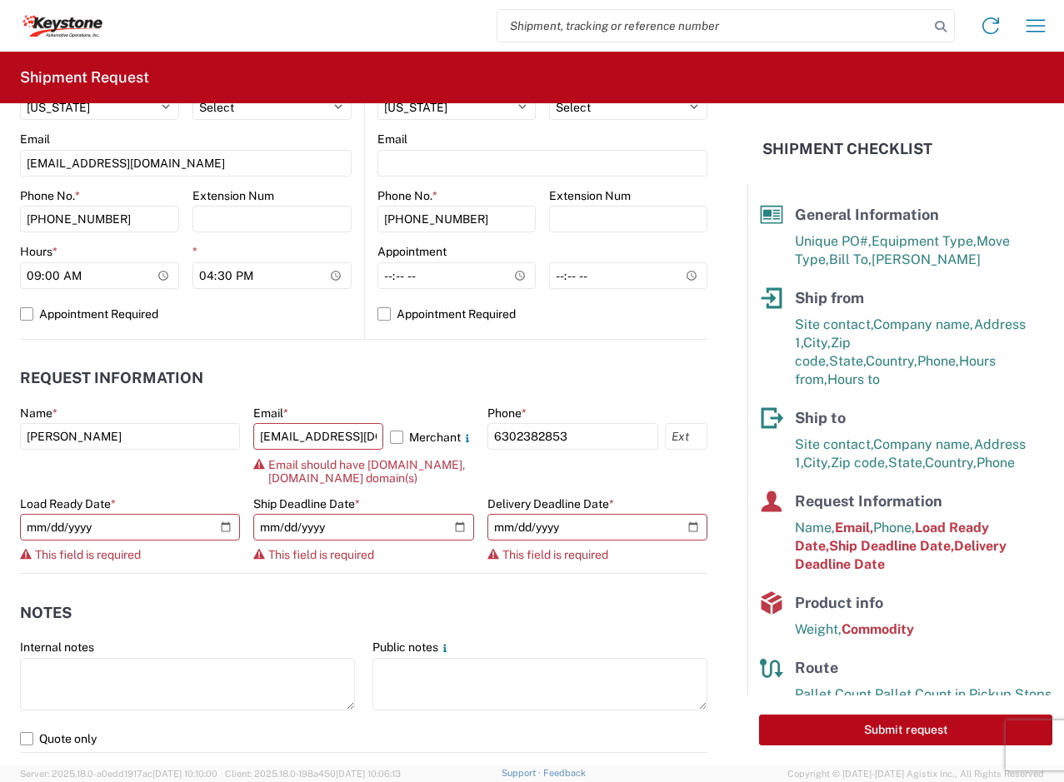
scroll to position [750, 0]
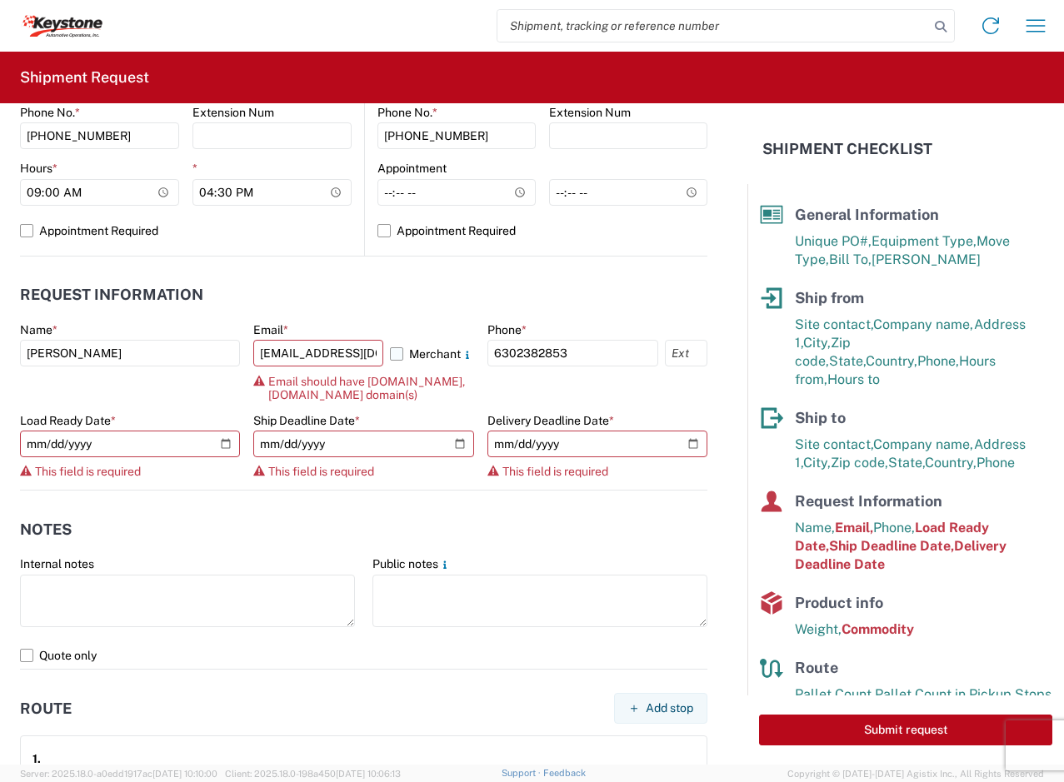
click at [390, 351] on label "Merchant" at bounding box center [432, 353] width 84 height 27
click at [0, 0] on input "Merchant" at bounding box center [0, 0] width 0 height 0
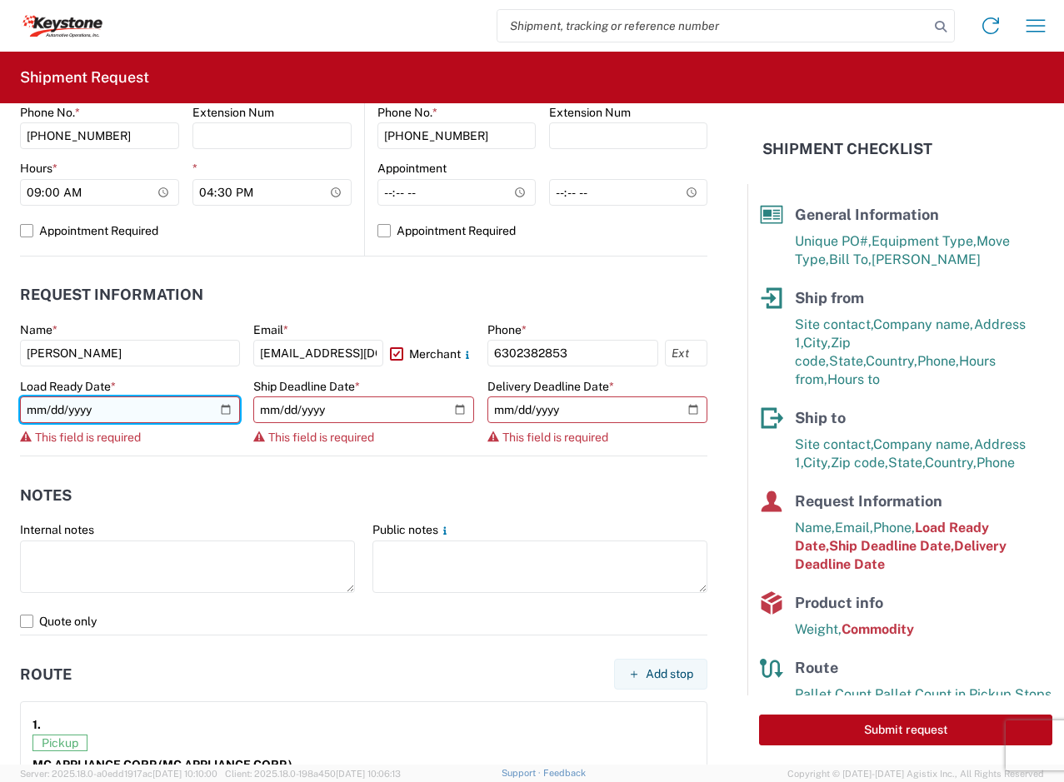
click at [224, 411] on input "date" at bounding box center [130, 410] width 220 height 27
type input "[DATE]"
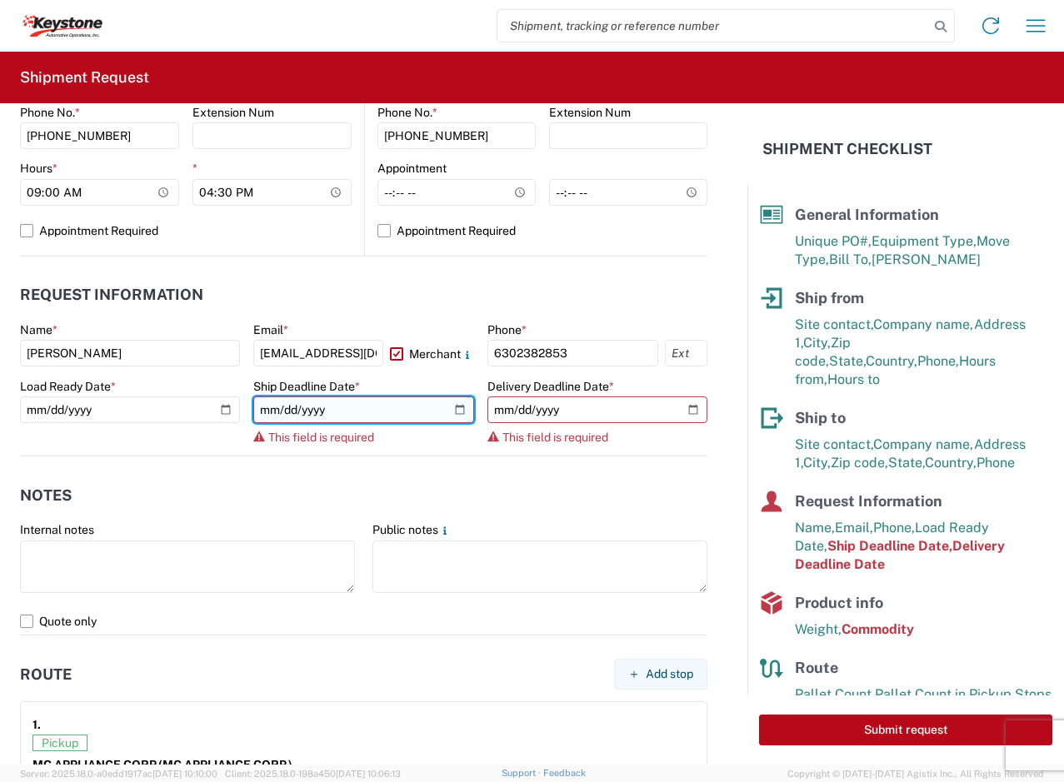
click at [354, 413] on input "date" at bounding box center [363, 410] width 220 height 27
click at [446, 403] on input "date" at bounding box center [363, 410] width 220 height 27
type input "[DATE]"
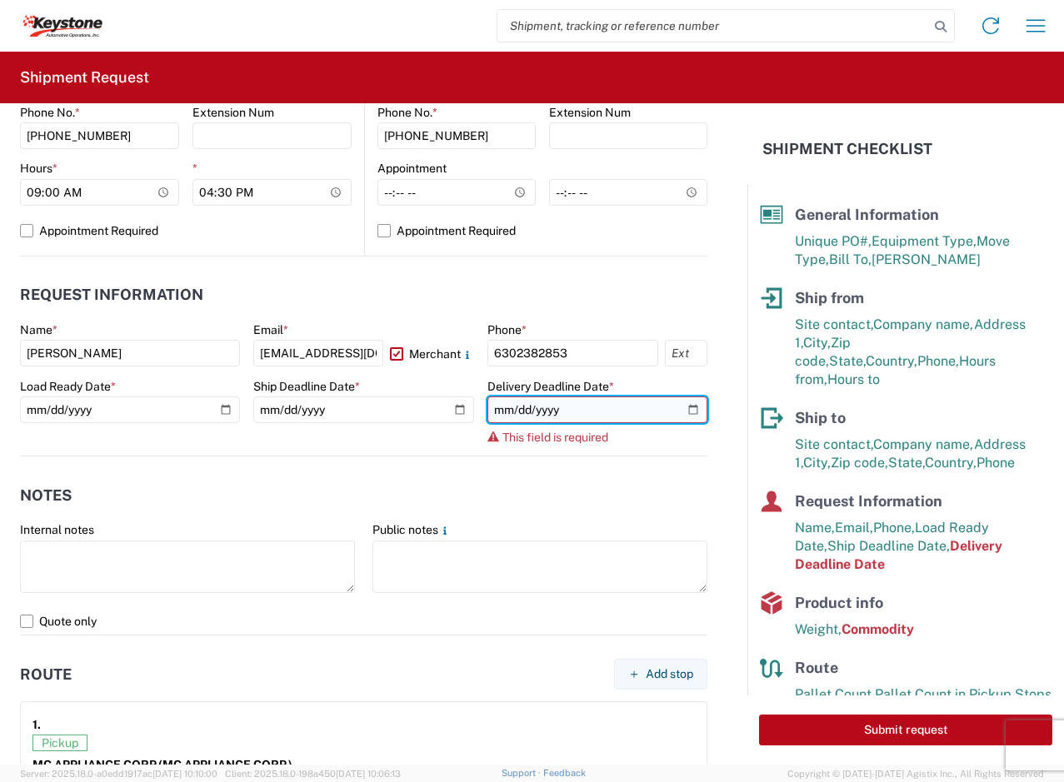
click at [675, 408] on input "date" at bounding box center [597, 410] width 220 height 27
type input "[DATE]"
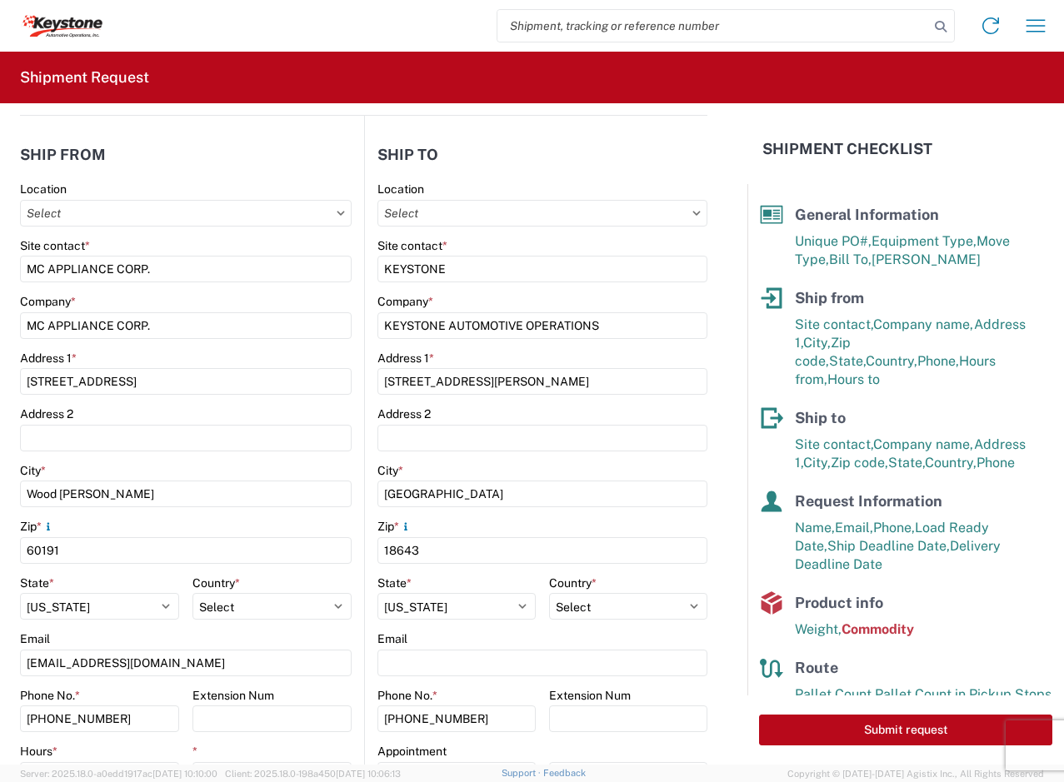
scroll to position [0, 0]
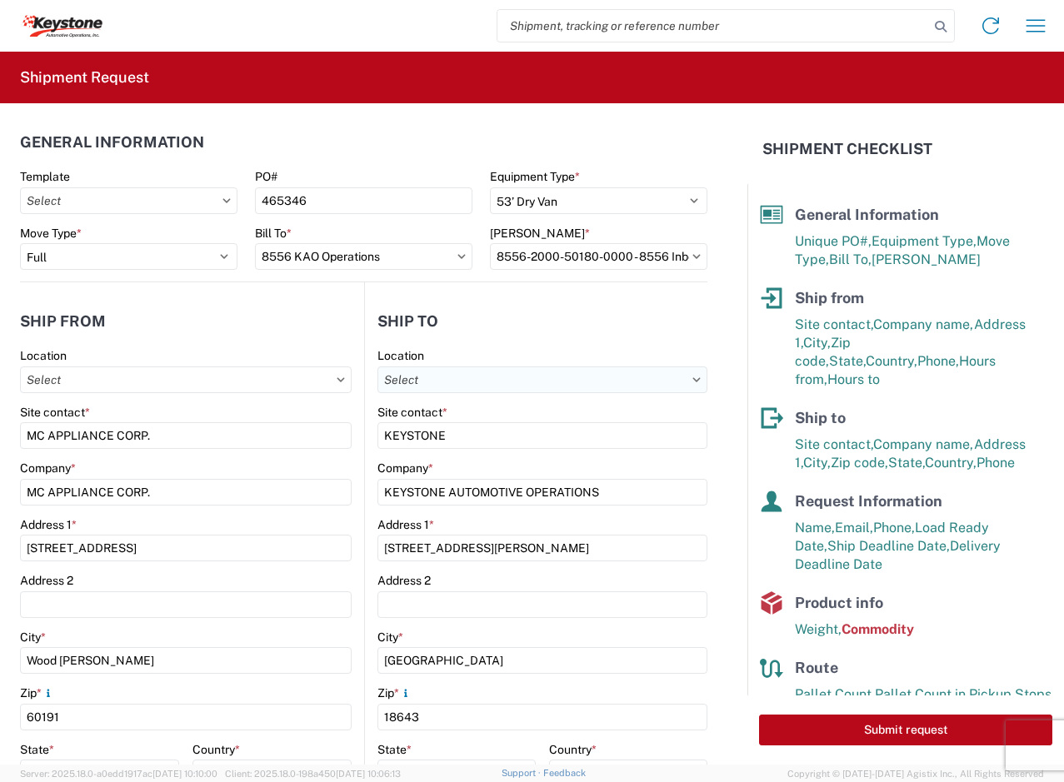
click at [530, 382] on input "Location" at bounding box center [542, 380] width 331 height 27
type input "8556"
click at [506, 459] on div "8556 KAO Operations" at bounding box center [521, 454] width 292 height 27
type input "8556 KAO Operations"
type input "KAO"
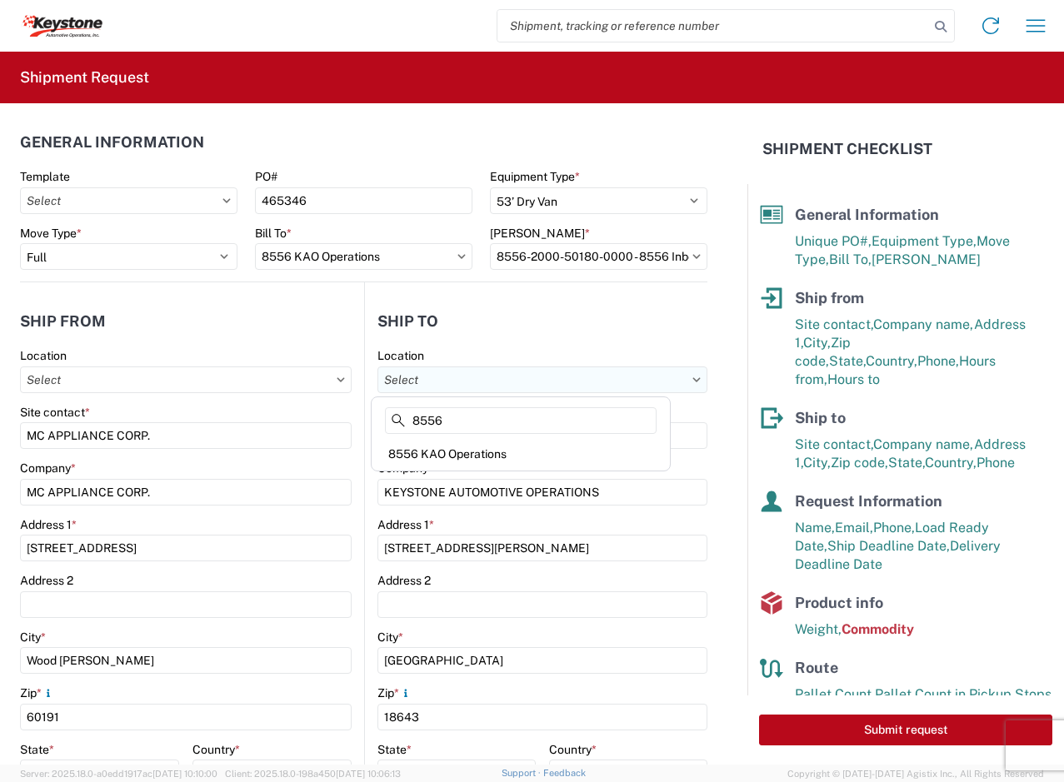
type input "19801 SW 72nd Ave Ste 300"
type input "Tualatin"
type input "97062"
select select "US"
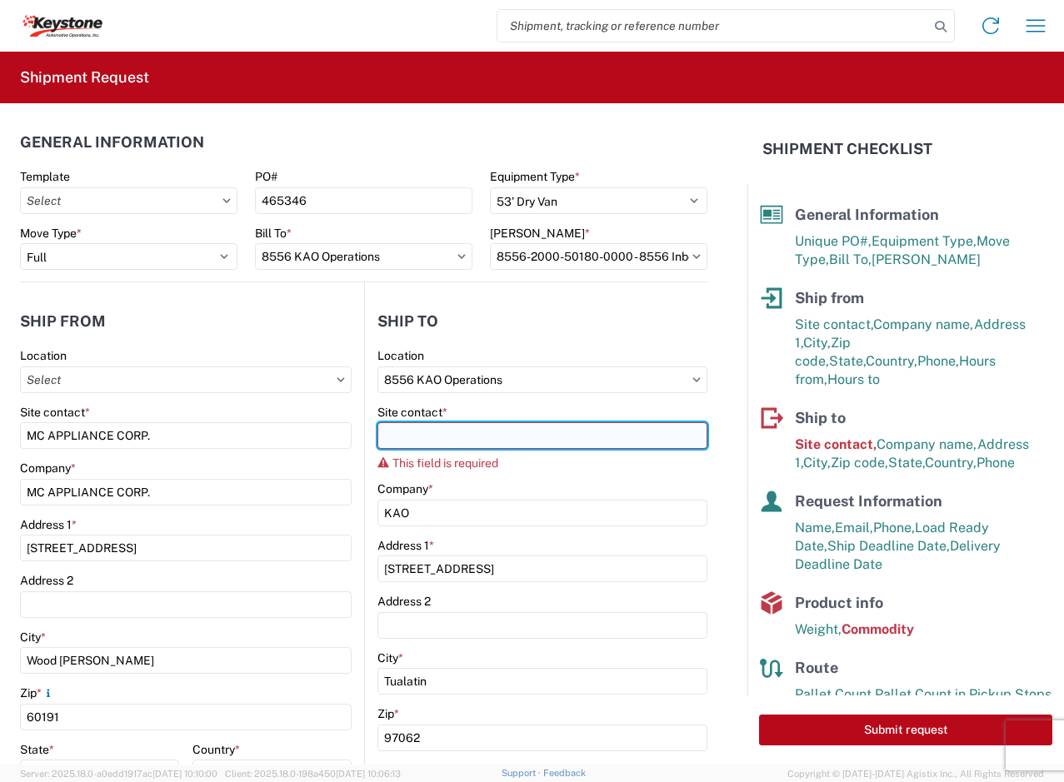
click at [455, 436] on input "Site contact *" at bounding box center [542, 435] width 331 height 27
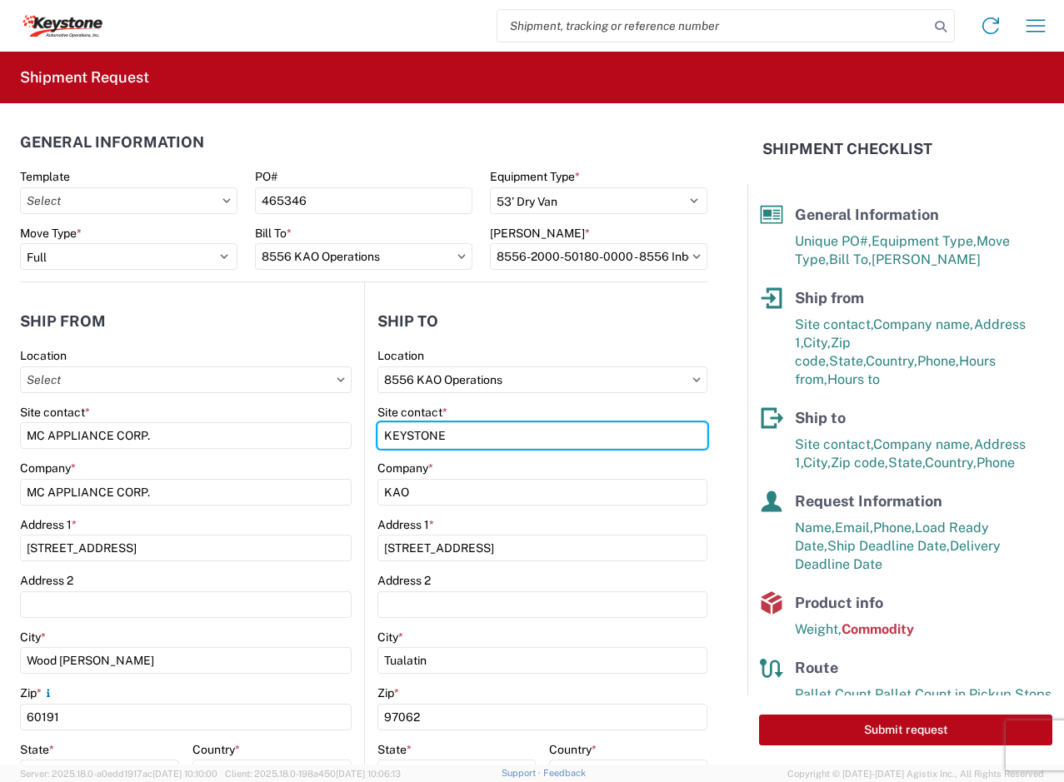
type input "KEYSTONE"
click at [456, 336] on header "Ship to" at bounding box center [536, 320] width 343 height 37
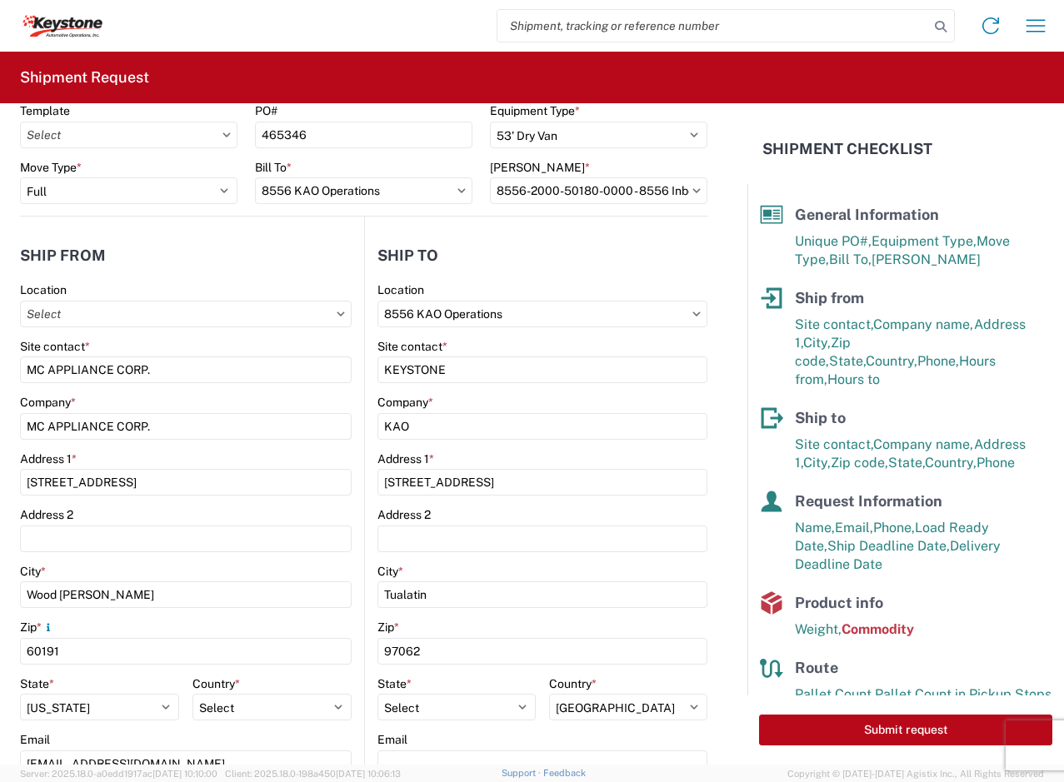
scroll to position [83, 0]
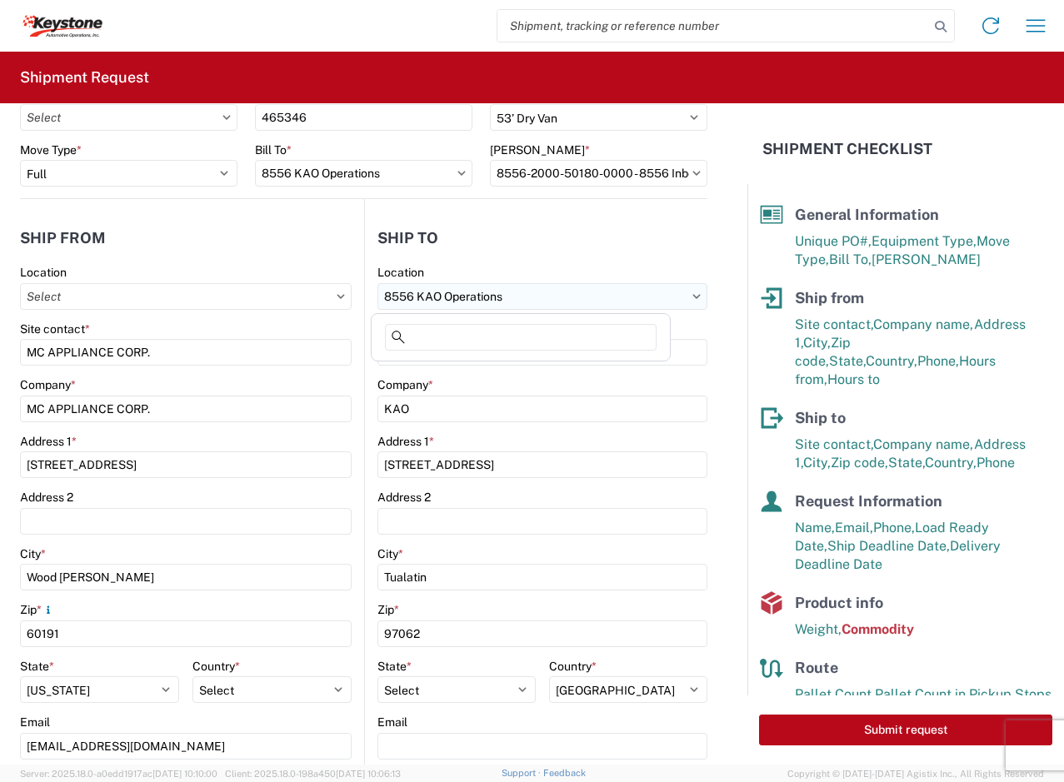
click at [503, 301] on input "8556 KAO Operations" at bounding box center [542, 296] width 331 height 27
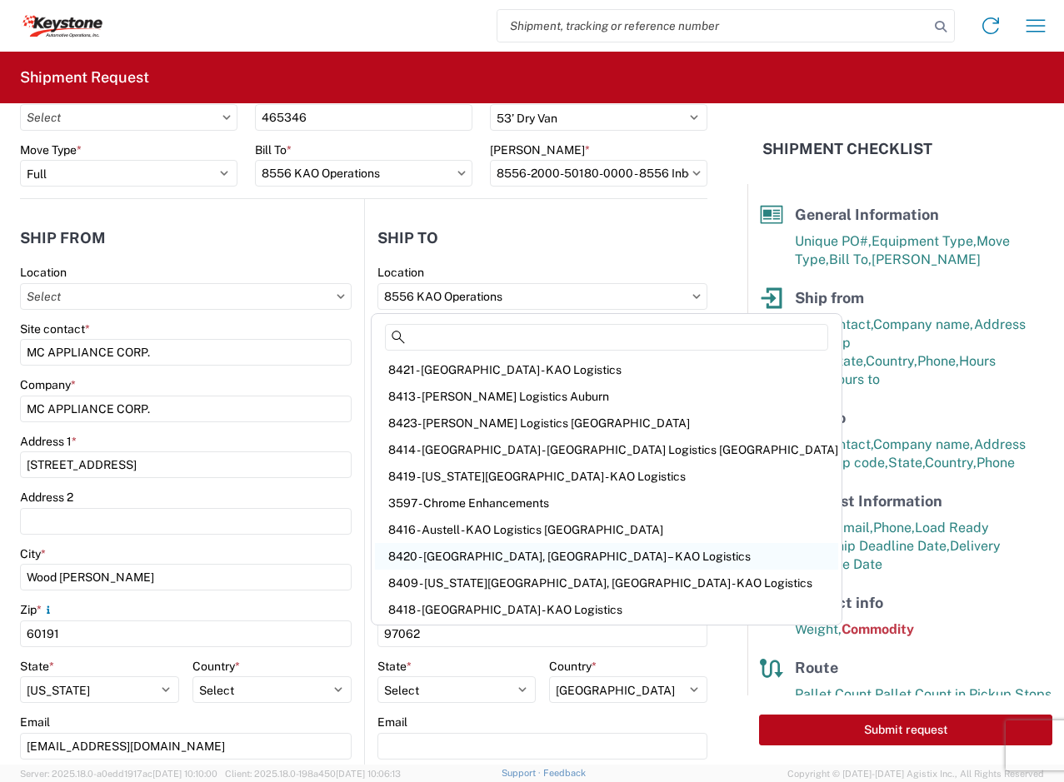
scroll to position [0, 0]
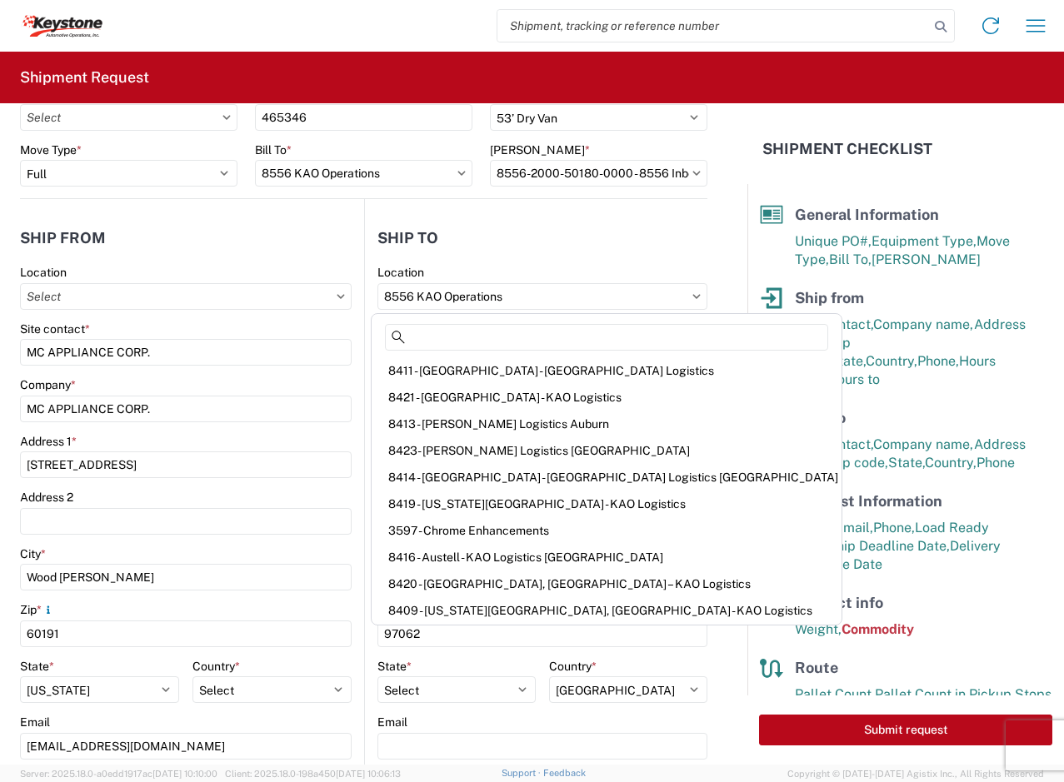
click at [588, 252] on header "Ship to" at bounding box center [536, 237] width 343 height 37
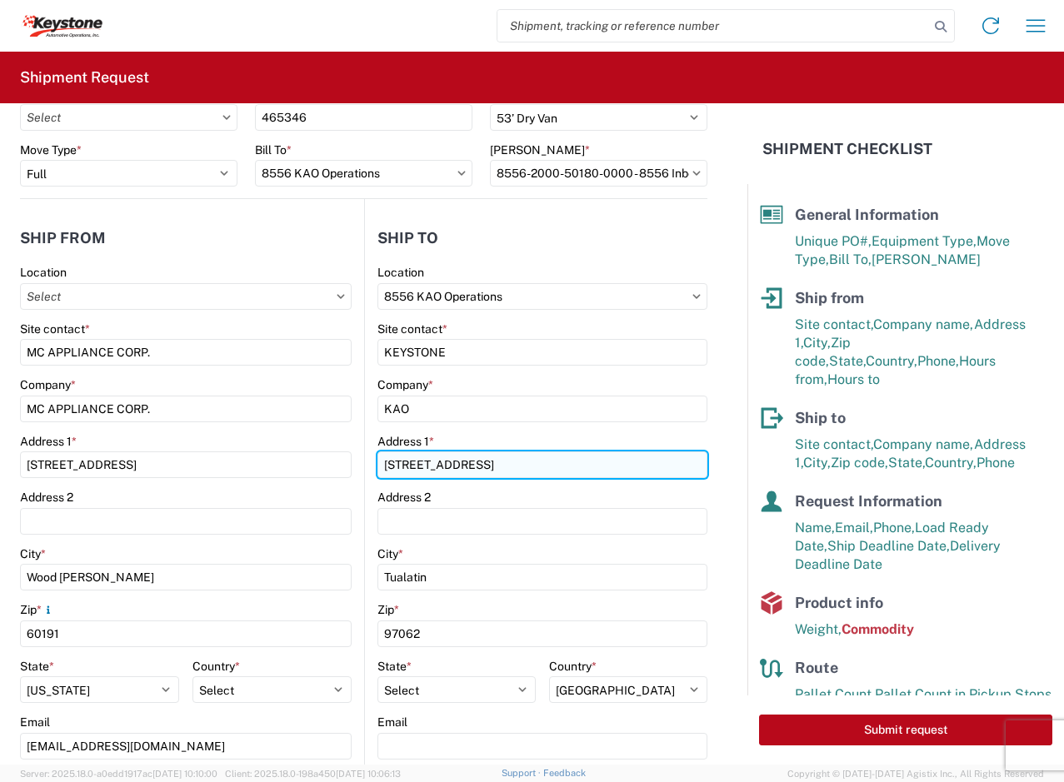
click at [500, 475] on input "19801 SW 72nd Ave Ste 300" at bounding box center [542, 465] width 331 height 27
drag, startPoint x: 578, startPoint y: 470, endPoint x: 276, endPoint y: 469, distance: 302.4
click at [276, 469] on div "Ship from Location Site contact * MC APPLIANCE CORP. Company * MC APPLIANCE COR…" at bounding box center [363, 561] width 687 height 724
paste input "68 SLOCUM AVENUE"
type input "68 SLOCUM AVENUE"
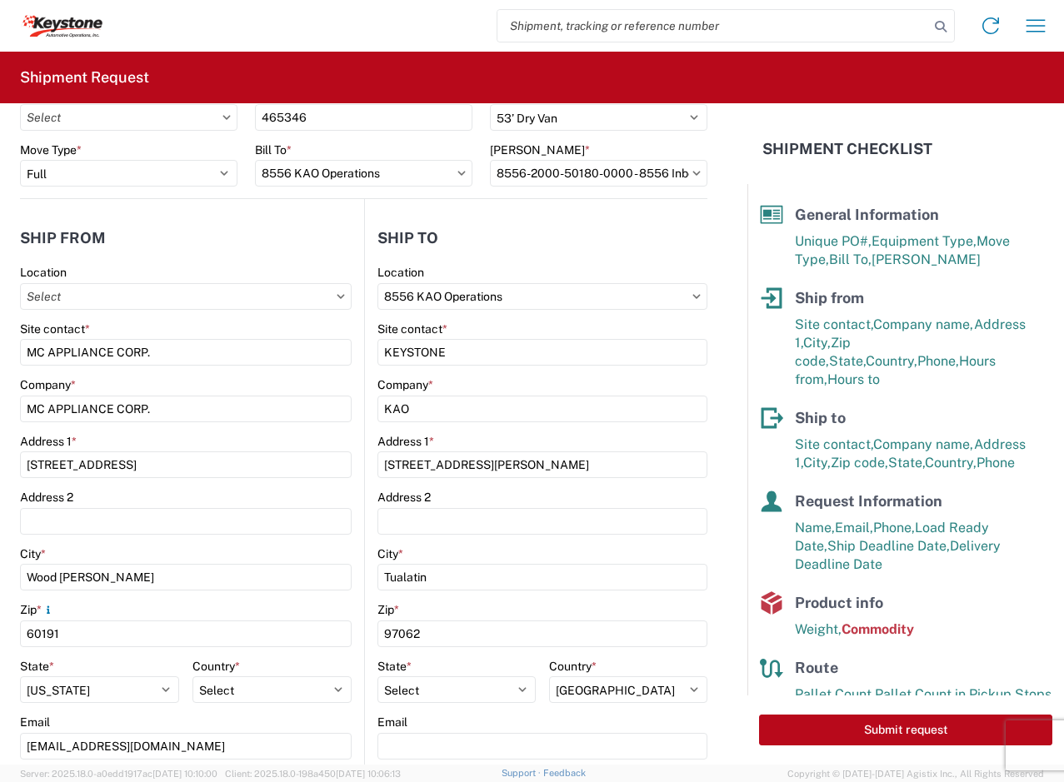
click at [303, 231] on header "Ship from" at bounding box center [192, 237] width 344 height 37
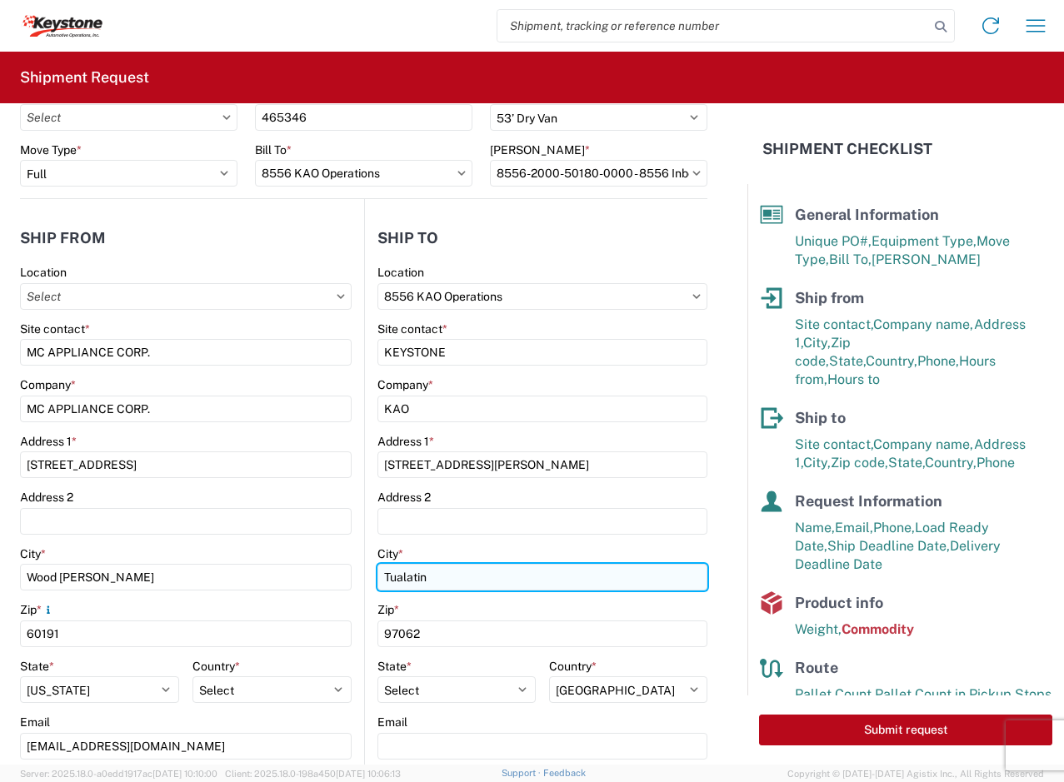
click at [382, 573] on input "Tualatin" at bounding box center [542, 577] width 331 height 27
drag, startPoint x: 460, startPoint y: 578, endPoint x: 345, endPoint y: 587, distance: 115.3
click at [345, 587] on div "Ship from Location Site contact * MC APPLIANCE CORP. Company * MC APPLIANCE COR…" at bounding box center [363, 561] width 687 height 724
paste input "EXETER,"
type input "EXETER"
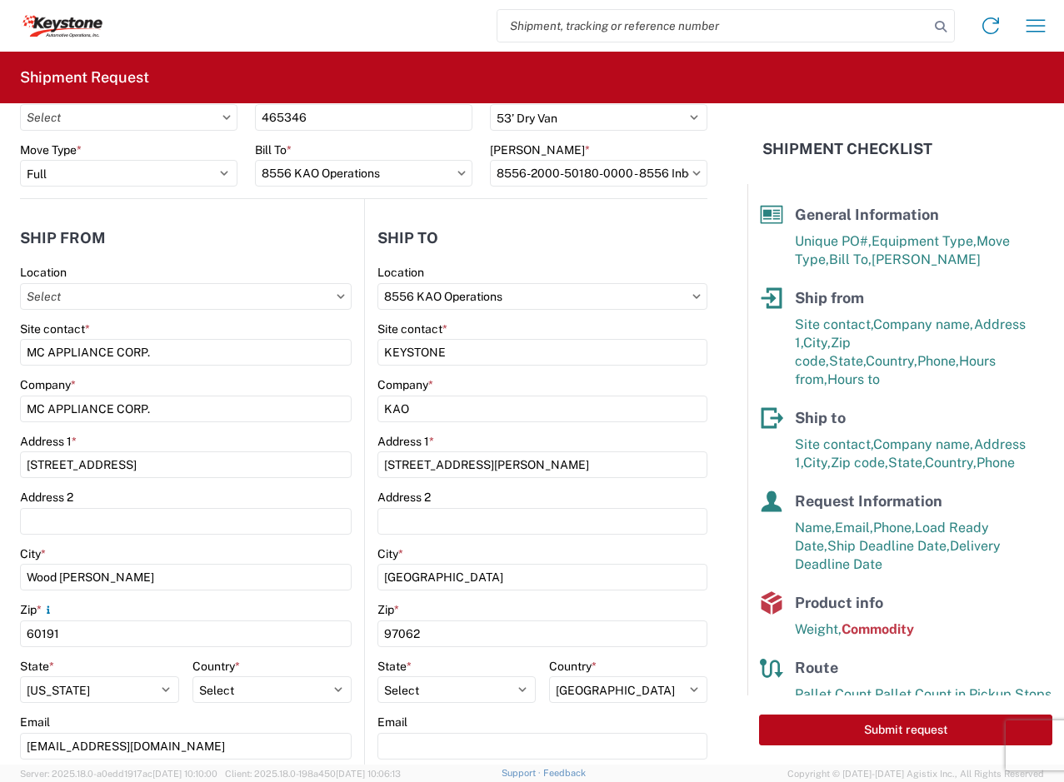
click at [409, 545] on agx-form-control-wrapper-v2 "Address 2" at bounding box center [542, 518] width 331 height 57
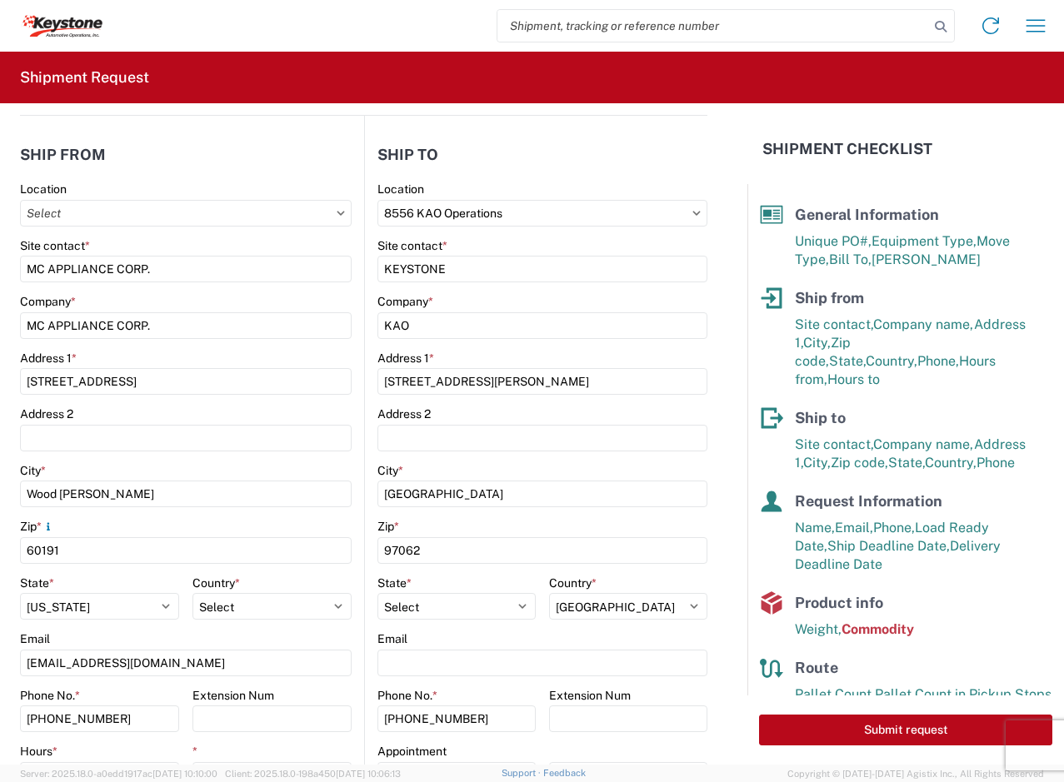
drag, startPoint x: 426, startPoint y: 519, endPoint x: 432, endPoint y: 532, distance: 14.9
click at [426, 519] on div "Zip *" at bounding box center [542, 526] width 331 height 15
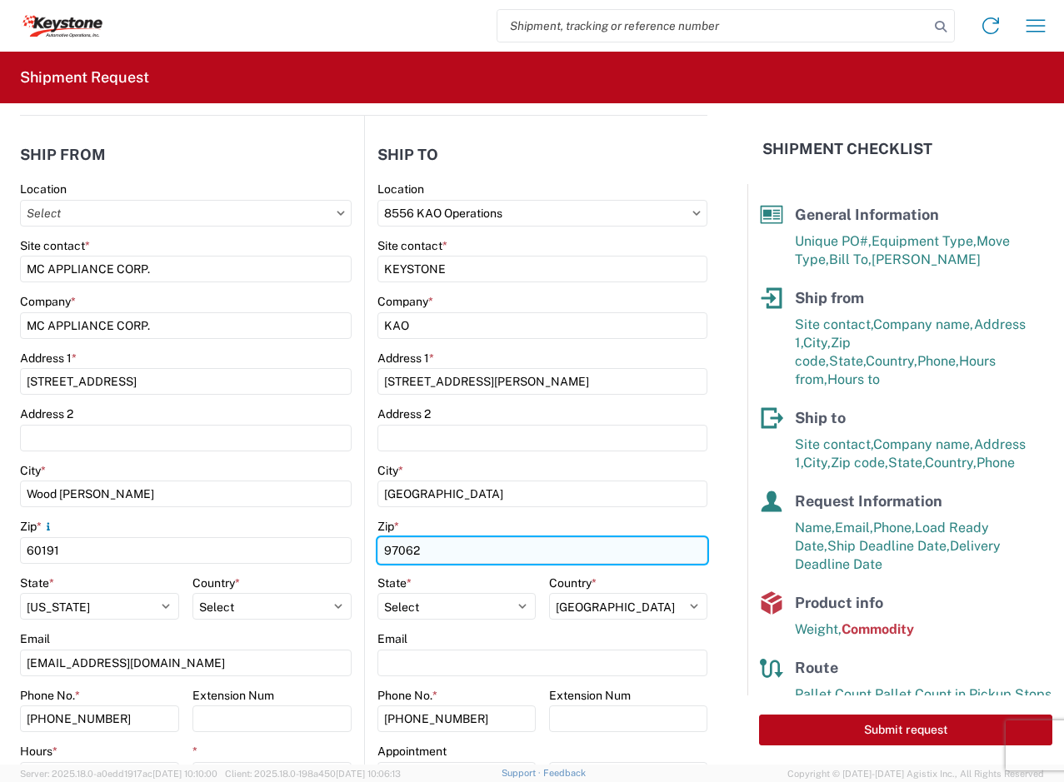
click at [432, 548] on input "97062" at bounding box center [542, 550] width 331 height 27
drag, startPoint x: 432, startPoint y: 547, endPoint x: 295, endPoint y: 553, distance: 137.6
click at [296, 552] on div "Ship from Location Site contact * MC APPLIANCE CORP. Company * MC APPLIANCE COR…" at bounding box center [363, 478] width 687 height 724
paste input "18643"
type input "18643"
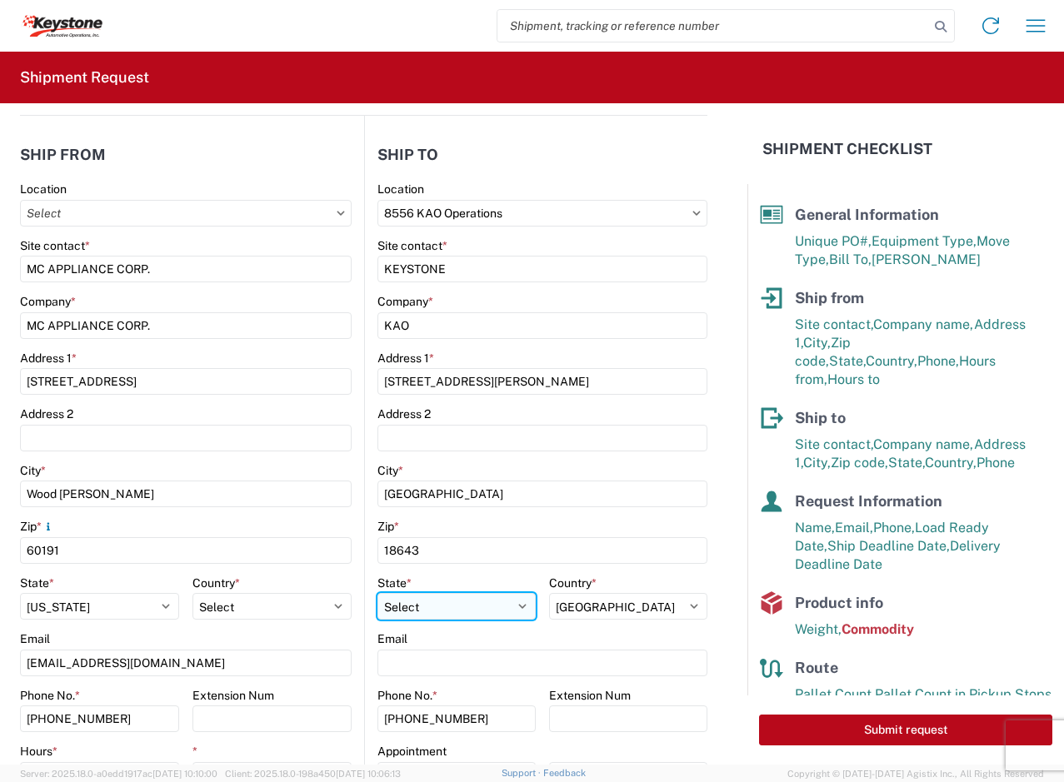
click at [382, 605] on select "Select [US_STATE] [US_STATE] [US_STATE] [US_STATE] Armed Forces Americas Armed …" at bounding box center [456, 606] width 158 height 27
select select "PA"
click at [377, 593] on select "Select [US_STATE] [US_STATE] [US_STATE] [US_STATE] Armed Forces Americas Armed …" at bounding box center [456, 606] width 158 height 27
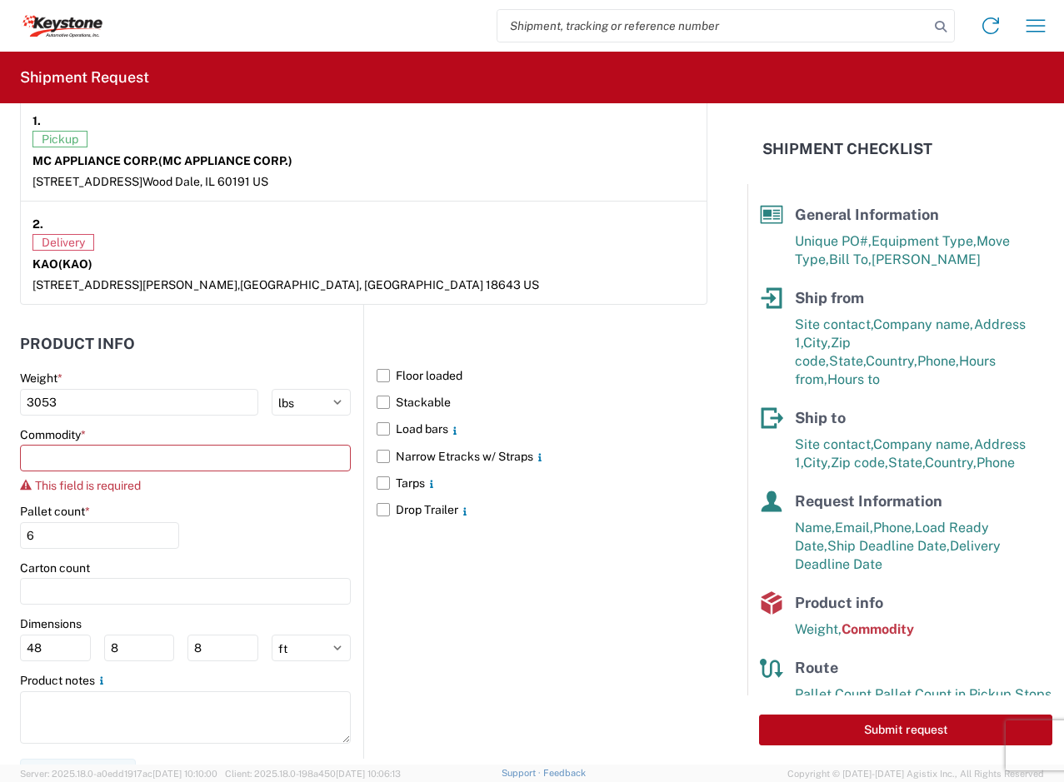
scroll to position [1358, 0]
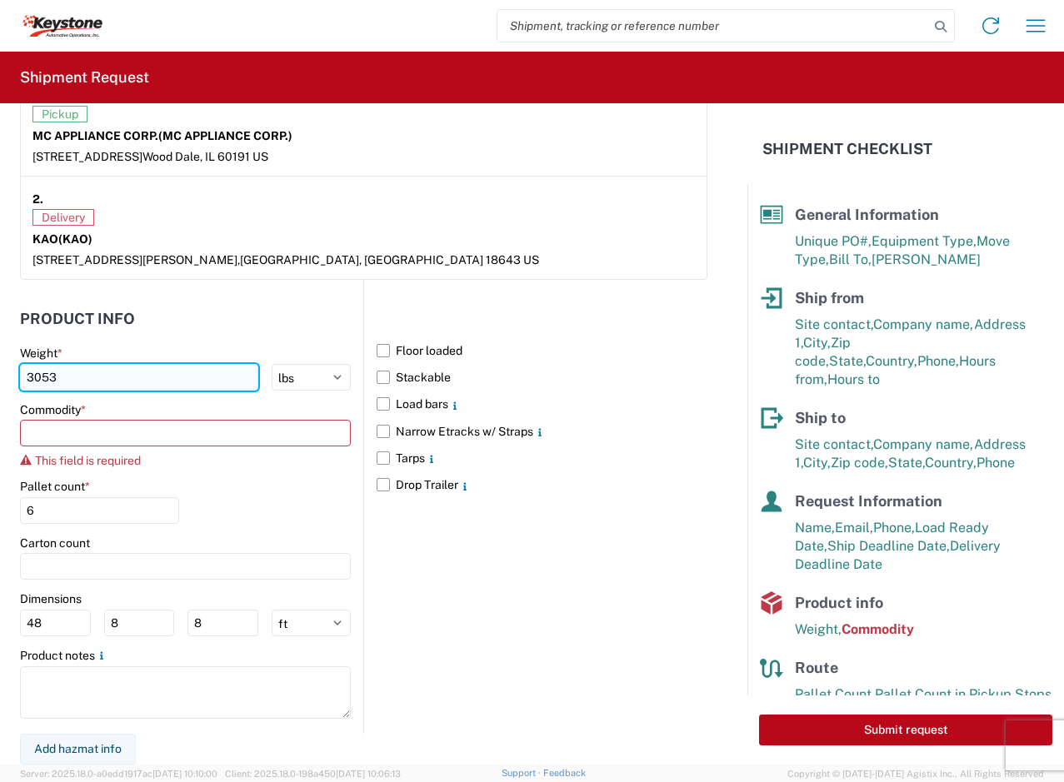
click at [83, 381] on input "3053" at bounding box center [139, 377] width 238 height 27
type input "3175"
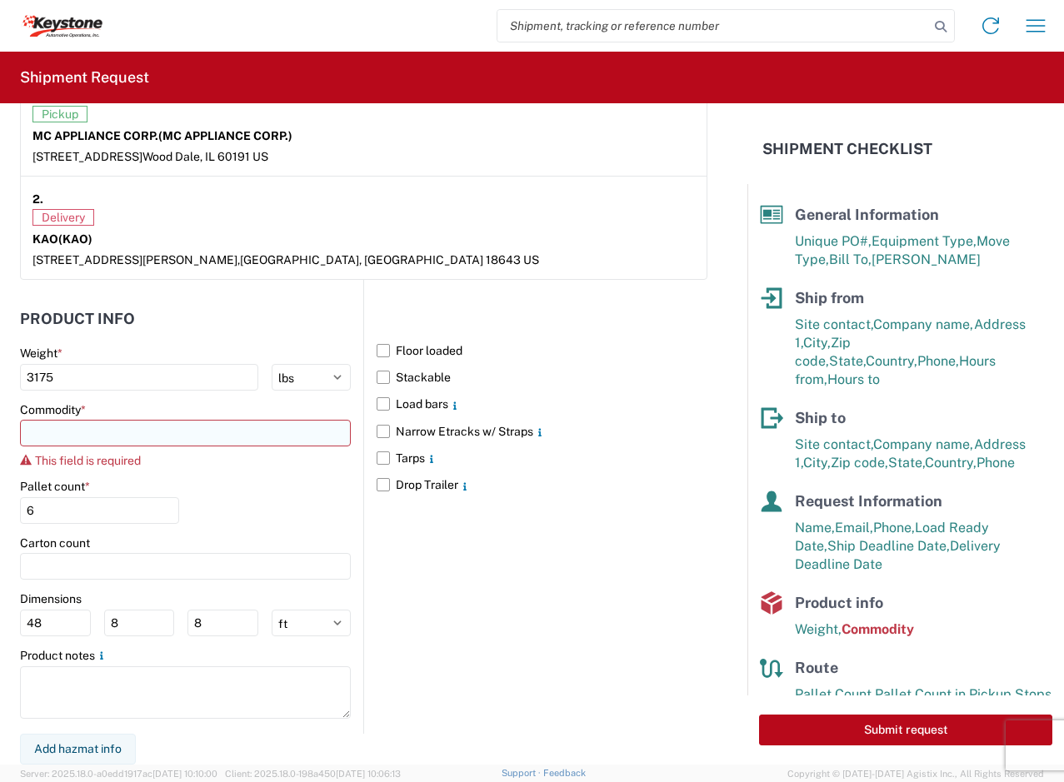
click at [123, 430] on input at bounding box center [185, 433] width 331 height 27
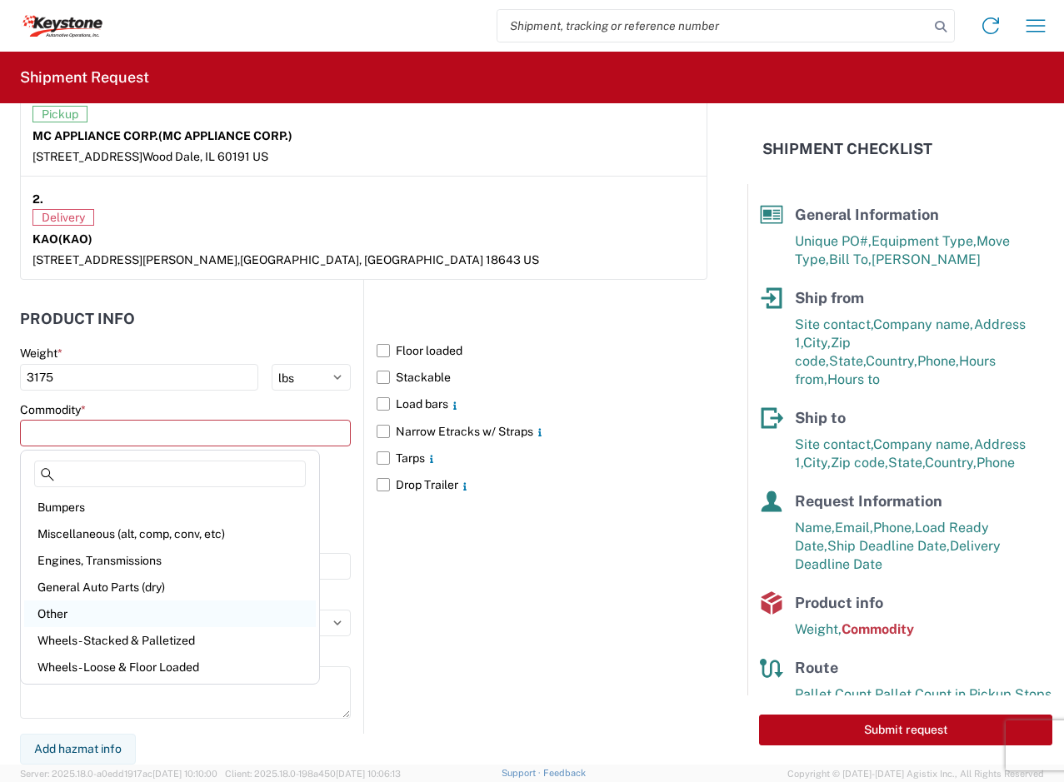
click at [100, 615] on div "Other" at bounding box center [170, 614] width 292 height 27
type input "Other"
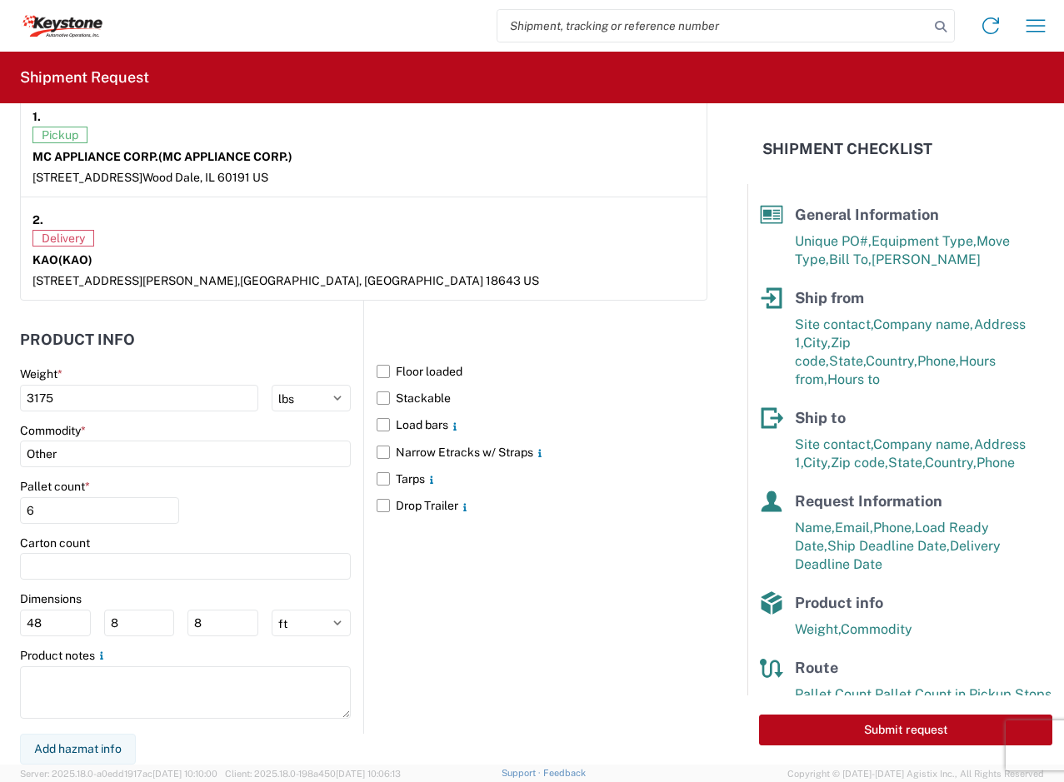
click at [107, 527] on agx-form-control-wrapper-v2 "Pallet count * 6" at bounding box center [99, 507] width 159 height 57
click at [492, 592] on div "Floor loaded Stackable Load bars Narrow Etracks w/ Straps Tarps Drop Trailer" at bounding box center [535, 517] width 344 height 432
click at [453, 592] on div "Floor loaded Stackable Load bars Narrow Etracks w/ Straps Tarps Drop Trailer" at bounding box center [535, 517] width 344 height 432
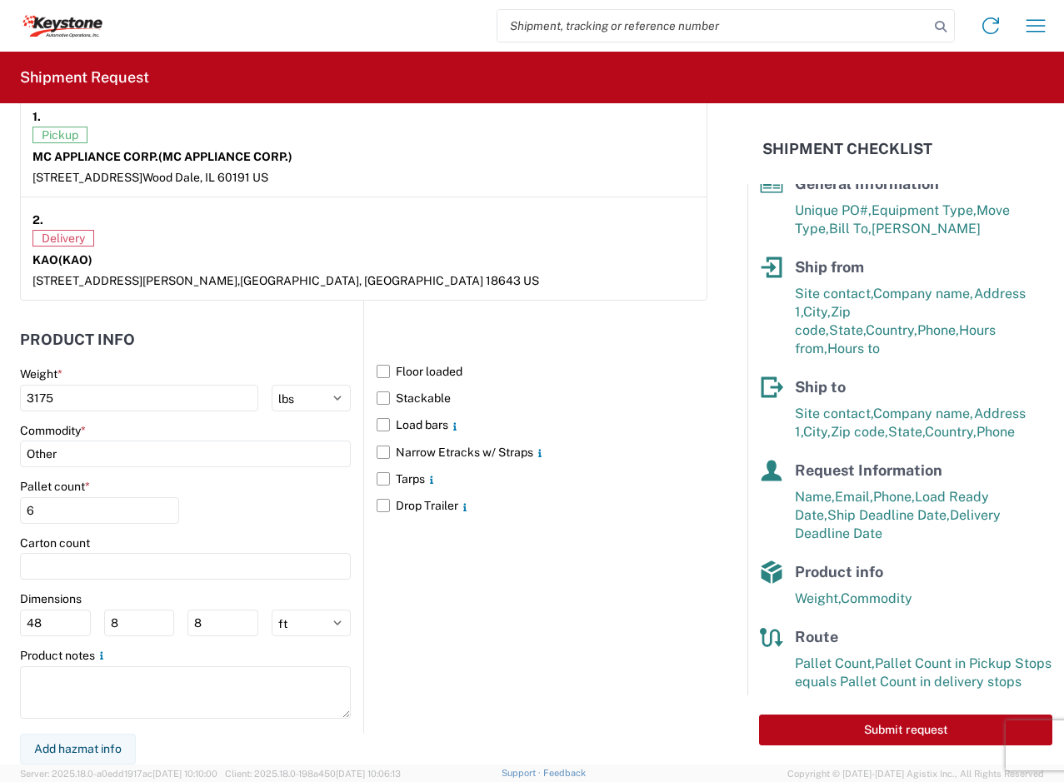
scroll to position [44, 0]
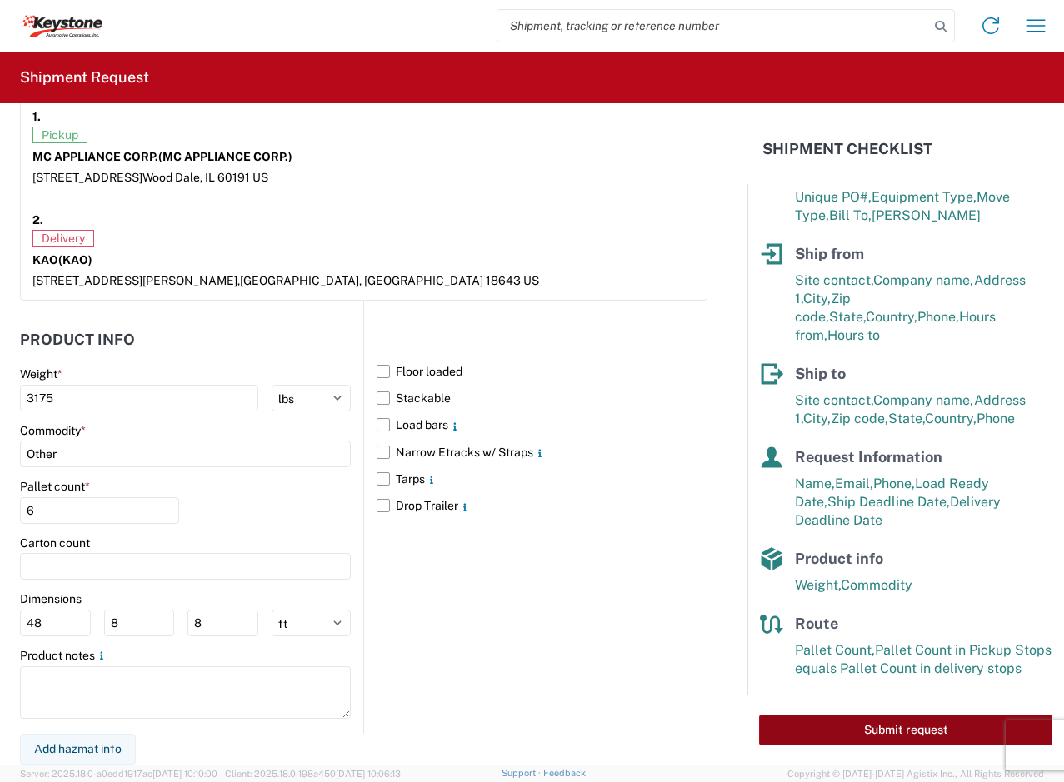
click at [891, 736] on button "Submit request" at bounding box center [905, 730] width 293 height 31
select select "US"
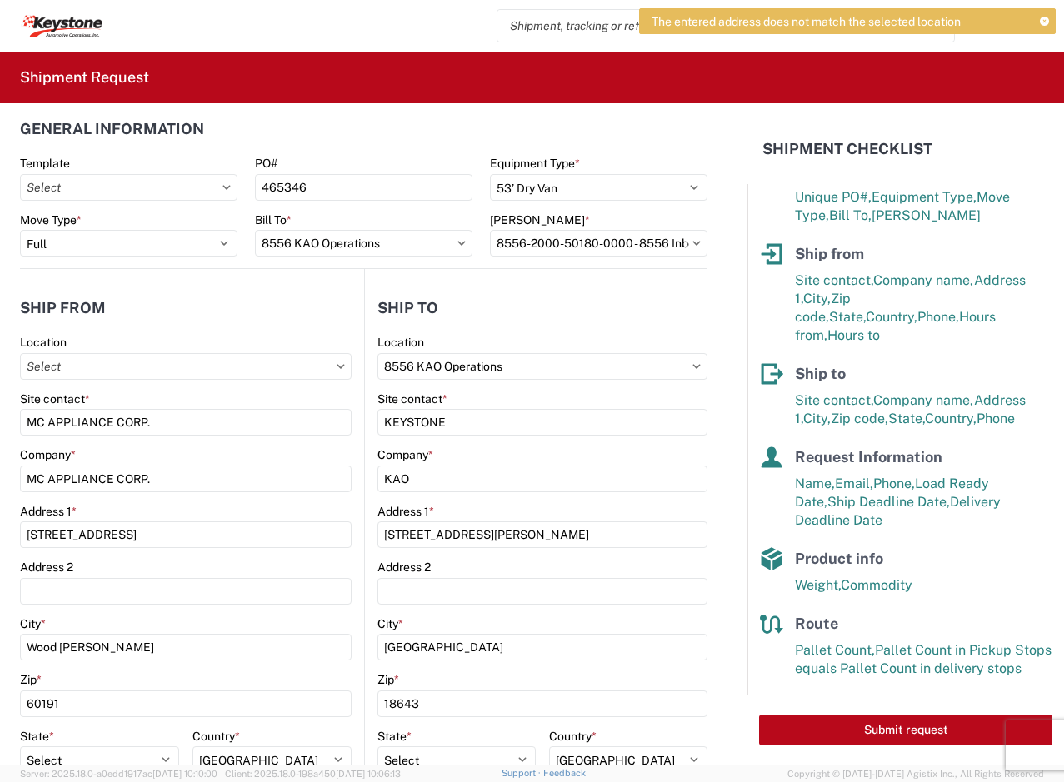
scroll to position [0, 0]
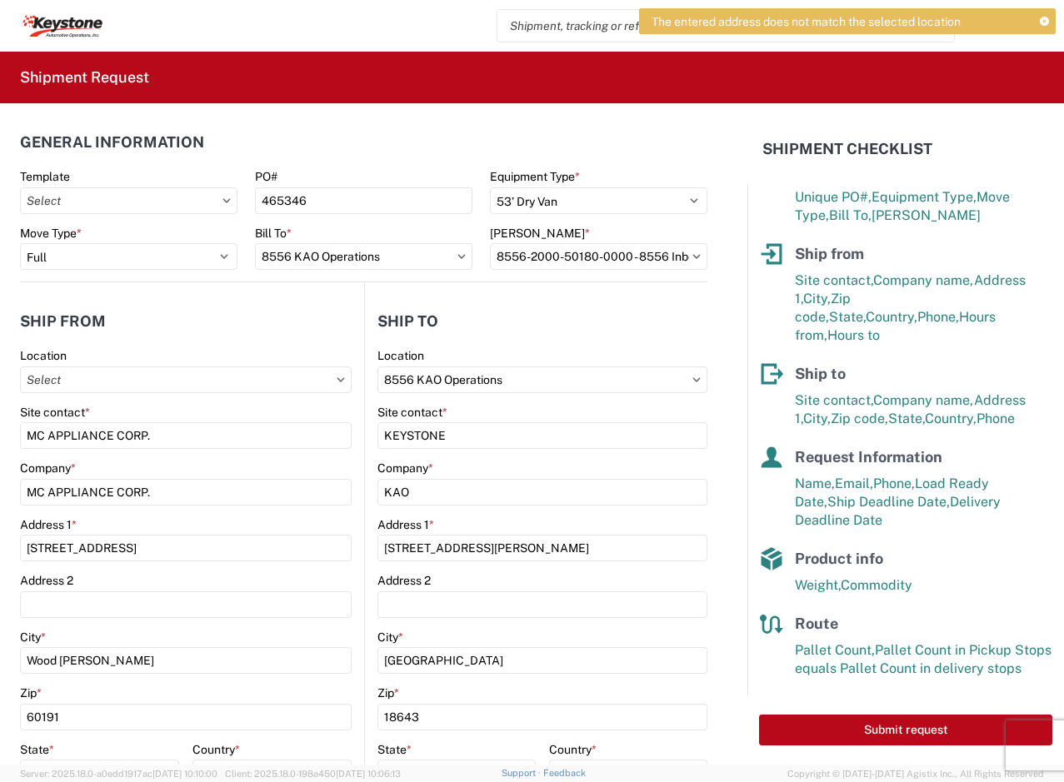
click at [693, 379] on icon at bounding box center [696, 379] width 7 height 4
click at [664, 382] on input "8556 KAO Operations" at bounding box center [542, 380] width 331 height 27
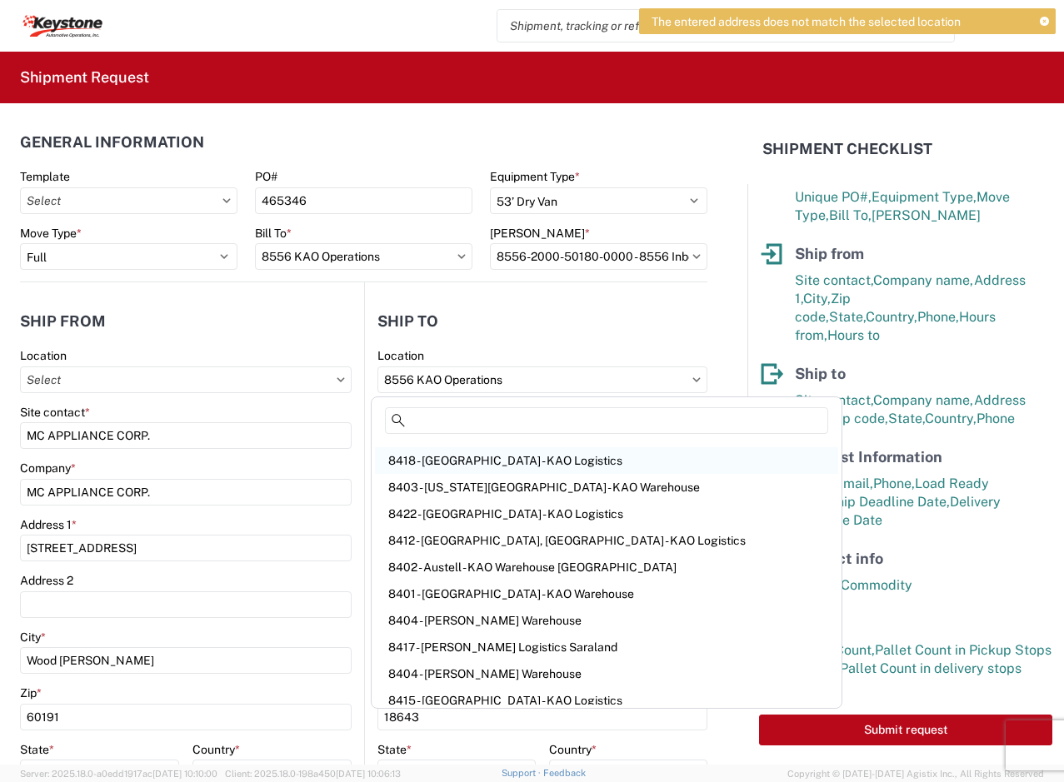
scroll to position [268, 0]
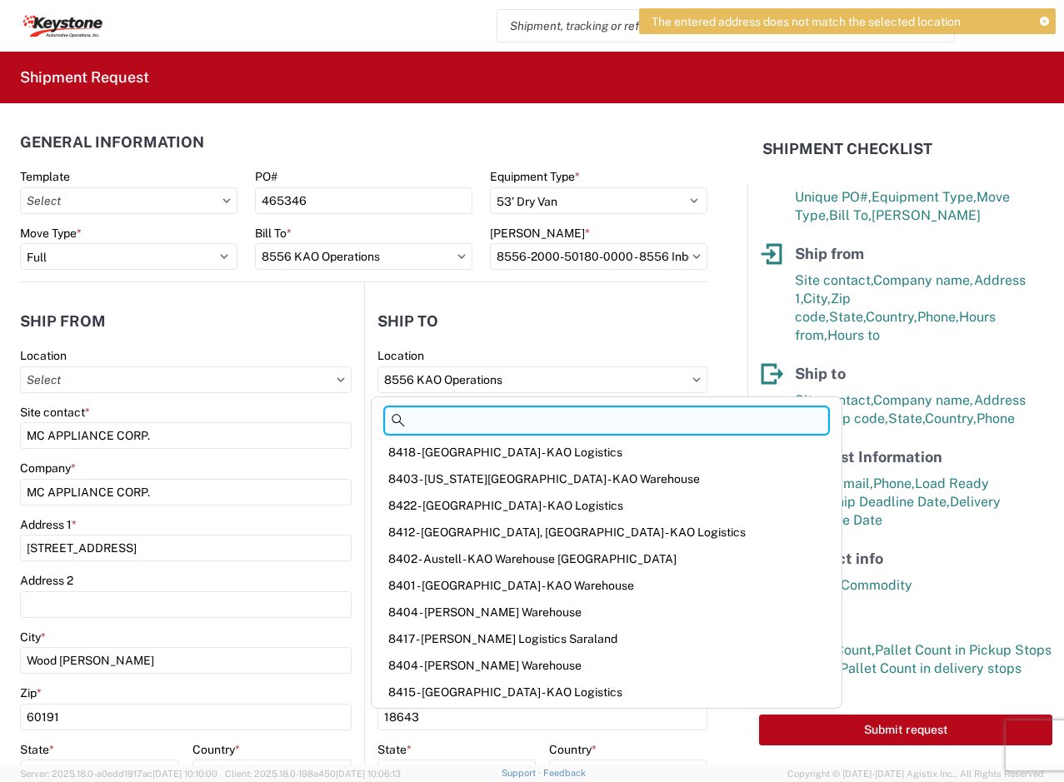
click at [476, 410] on input at bounding box center [606, 420] width 443 height 27
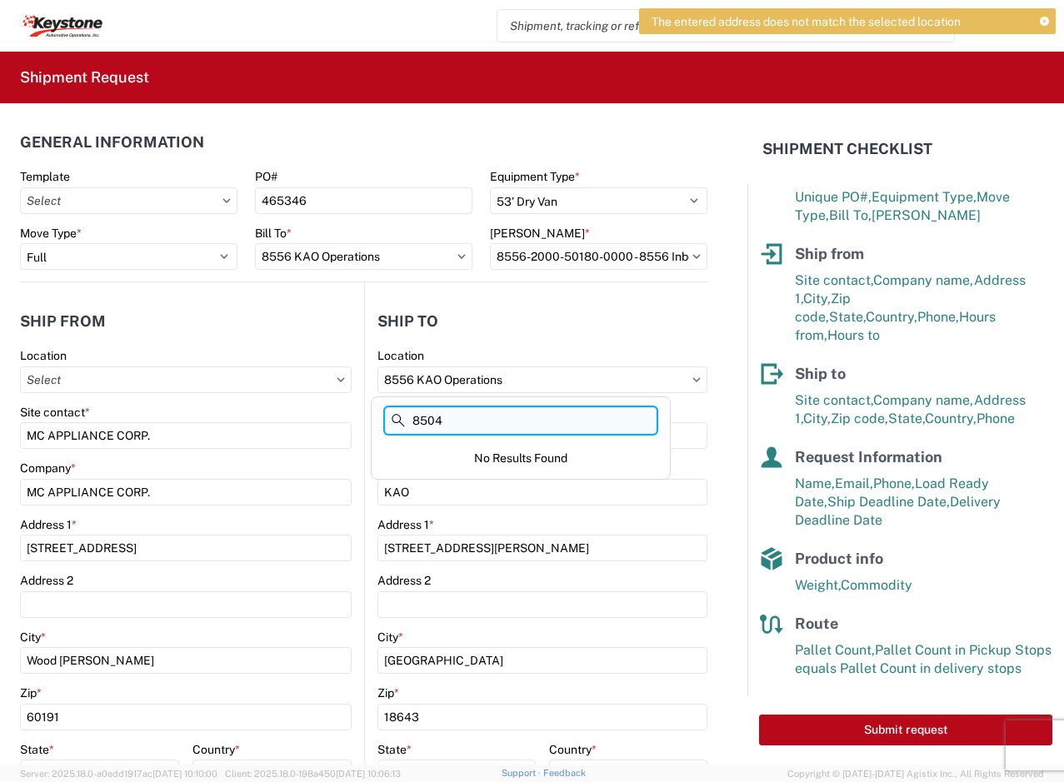
scroll to position [0, 0]
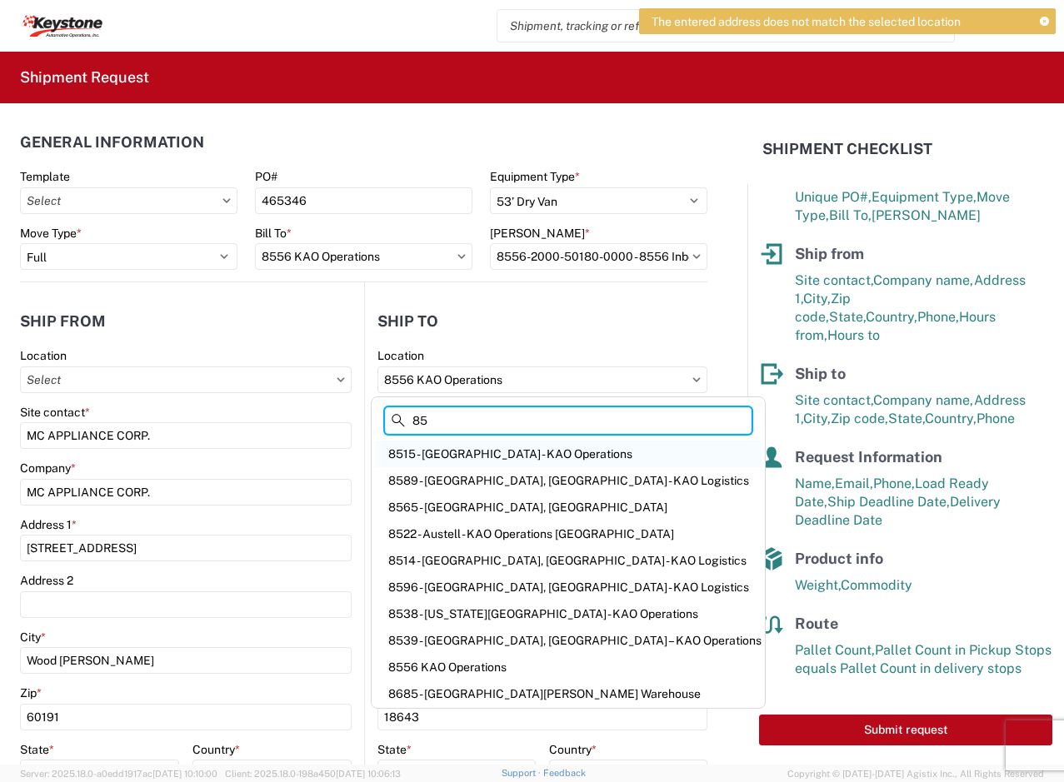
type input "85"
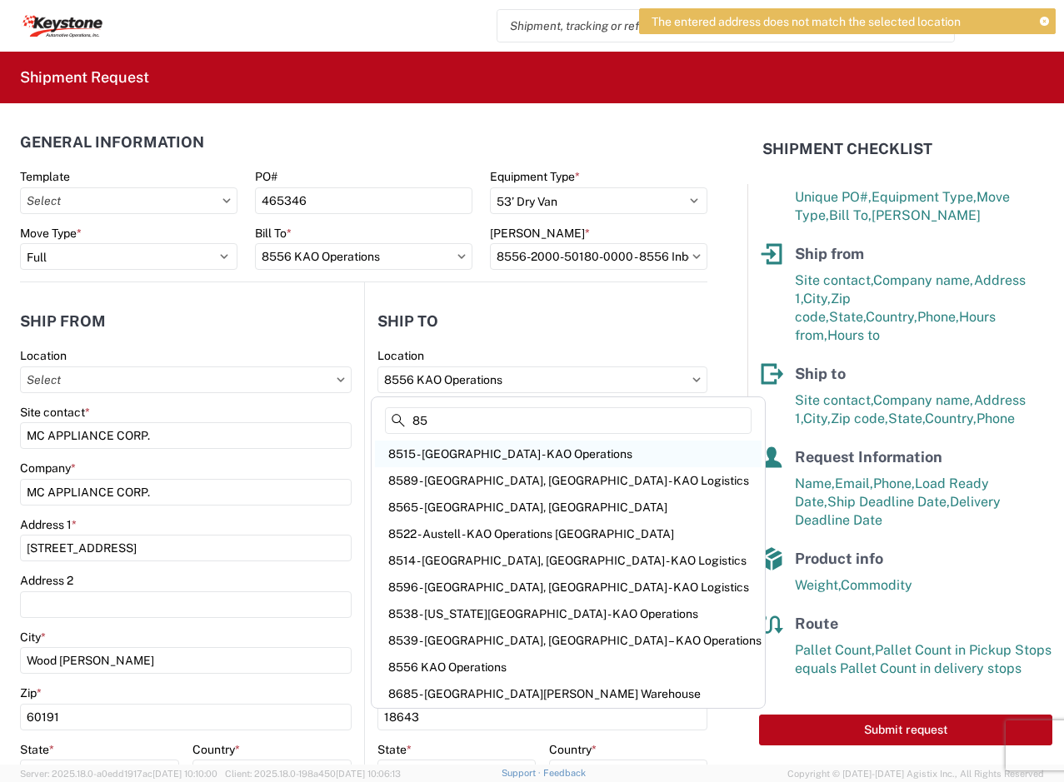
click at [484, 460] on div "8515 - [GEOGRAPHIC_DATA] - KAO Operations" at bounding box center [568, 454] width 387 height 27
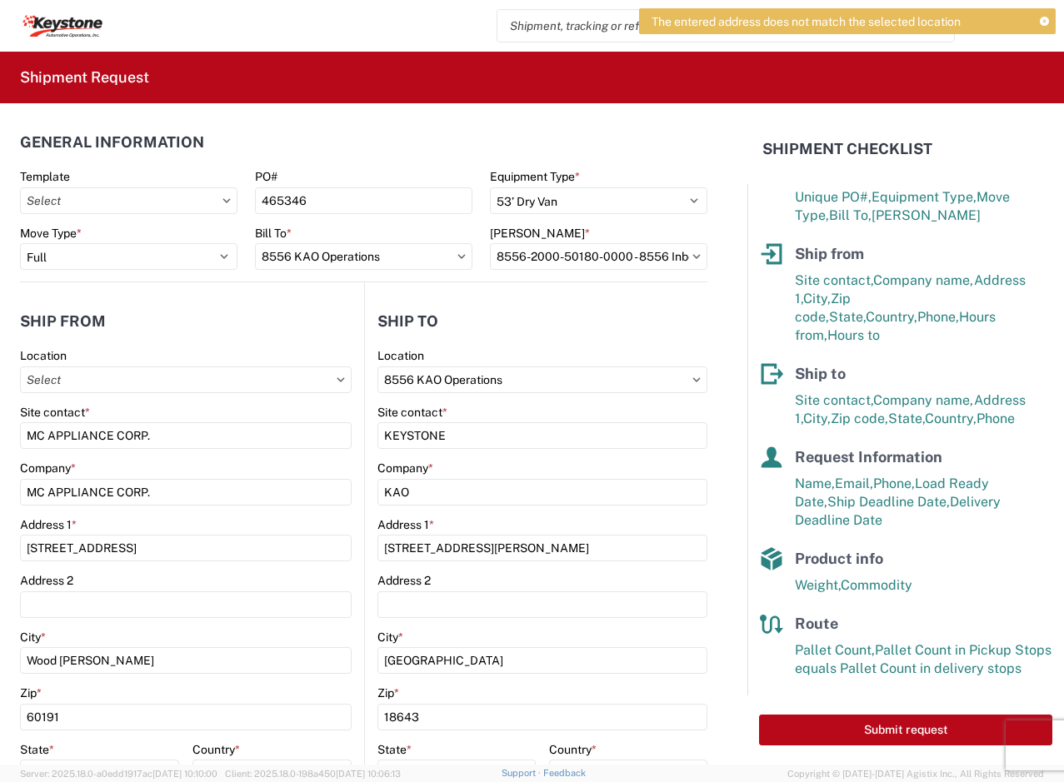
type input "8515 - [GEOGRAPHIC_DATA] - KAO Operations"
type input "[STREET_ADDRESS][PERSON_NAME]"
type input "[GEOGRAPHIC_DATA]"
select select "PA"
select select "US"
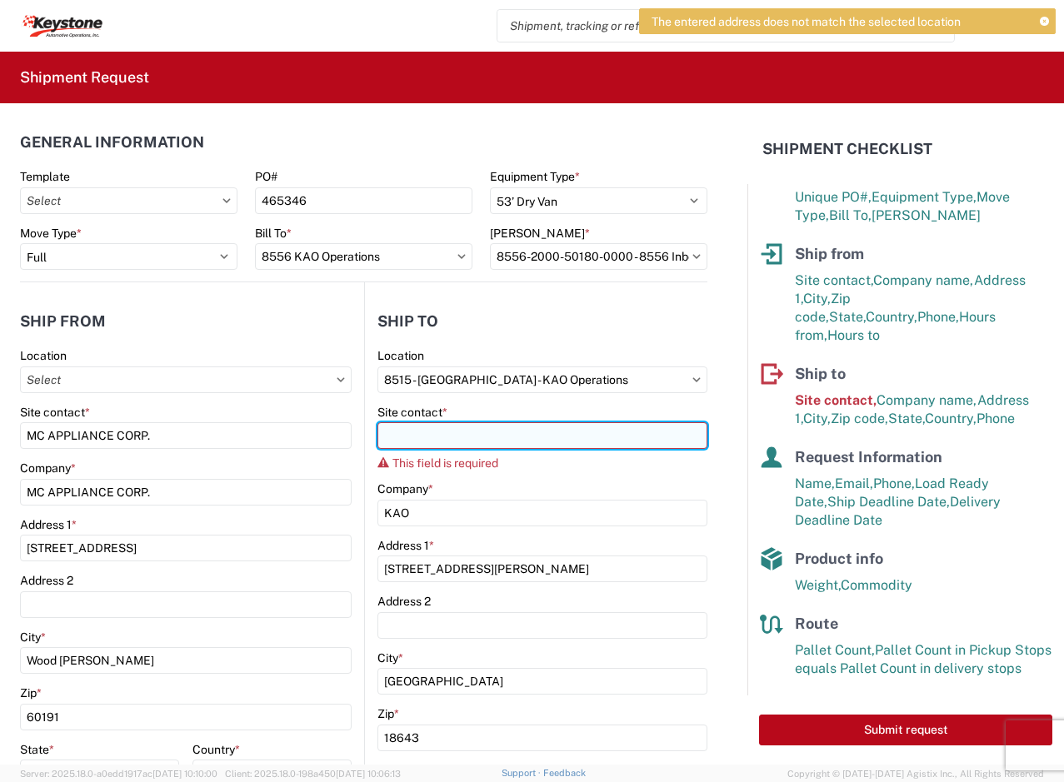
click at [492, 443] on input "Site contact *" at bounding box center [542, 435] width 331 height 27
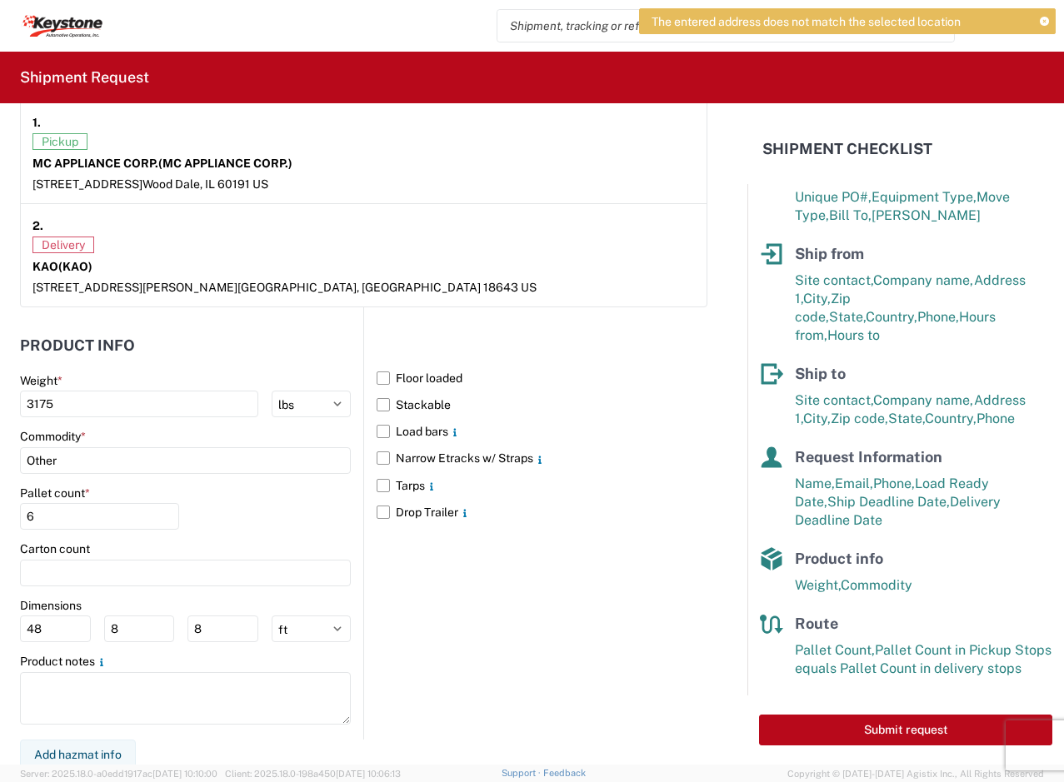
scroll to position [1336, 0]
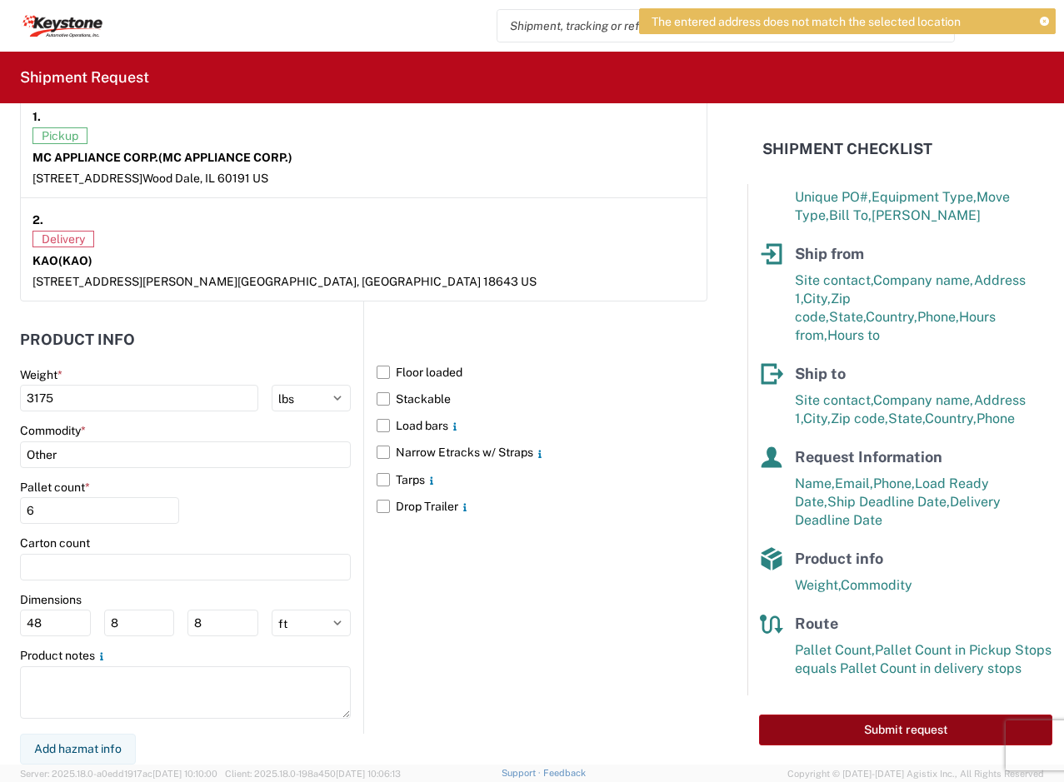
type input "KEYSTONE"
click at [909, 738] on button "Submit request" at bounding box center [905, 730] width 293 height 31
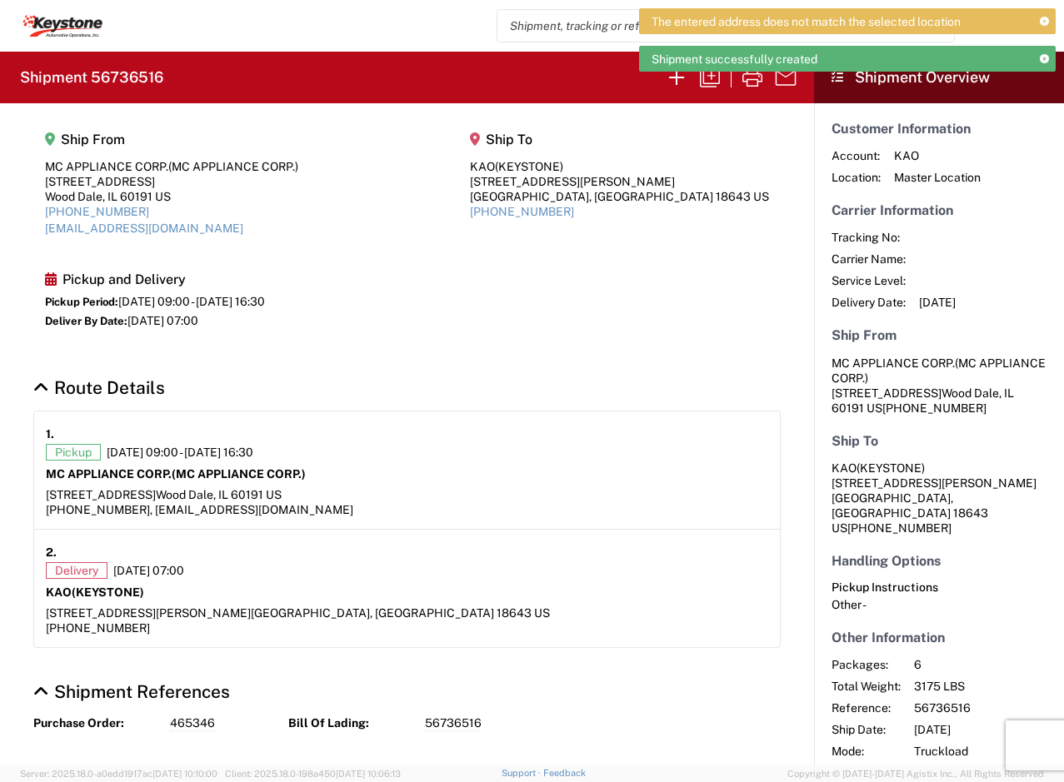
click at [577, 487] on div "940 N. Central Ave, Wood Dale, IL 60191 US" at bounding box center [407, 494] width 722 height 15
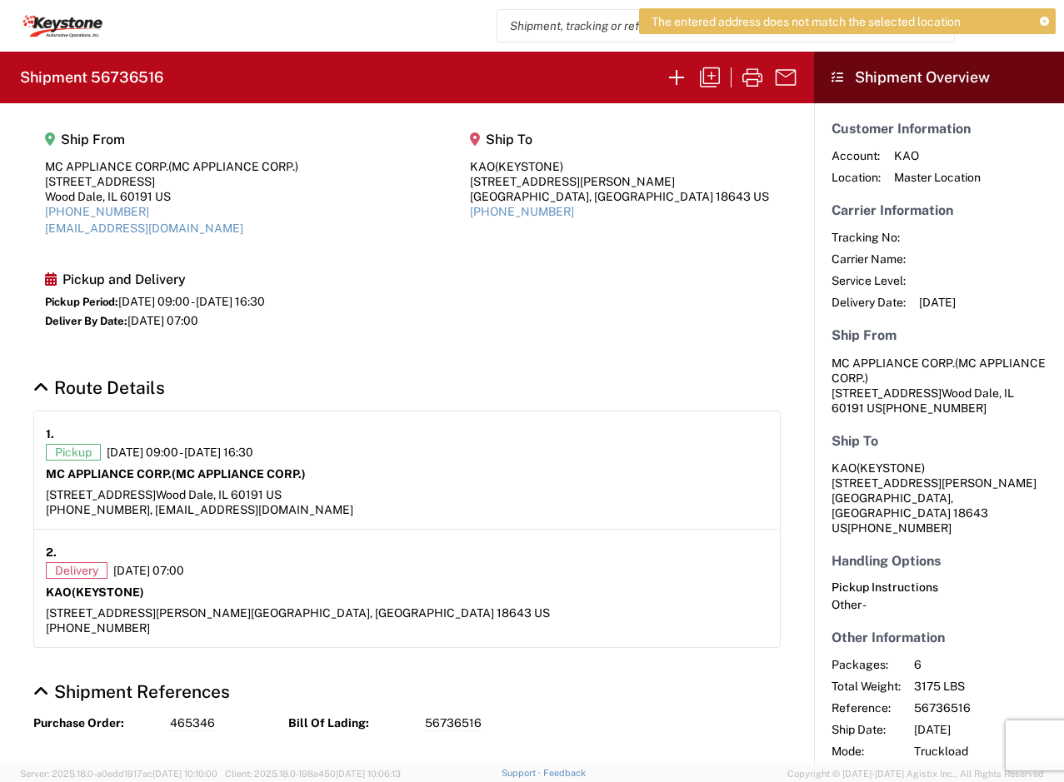
click at [570, 412] on article "1. Pickup 09/09/2025 09:00 - 09/09/2025 16:30 MC APPLIANCE CORP. (MC APPLIANCE …" at bounding box center [407, 471] width 746 height 118
click at [142, 73] on h2 "Shipment 56736516" at bounding box center [91, 77] width 143 height 20
copy h2 "56736516"
click at [67, 28] on icon at bounding box center [65, 32] width 71 height 8
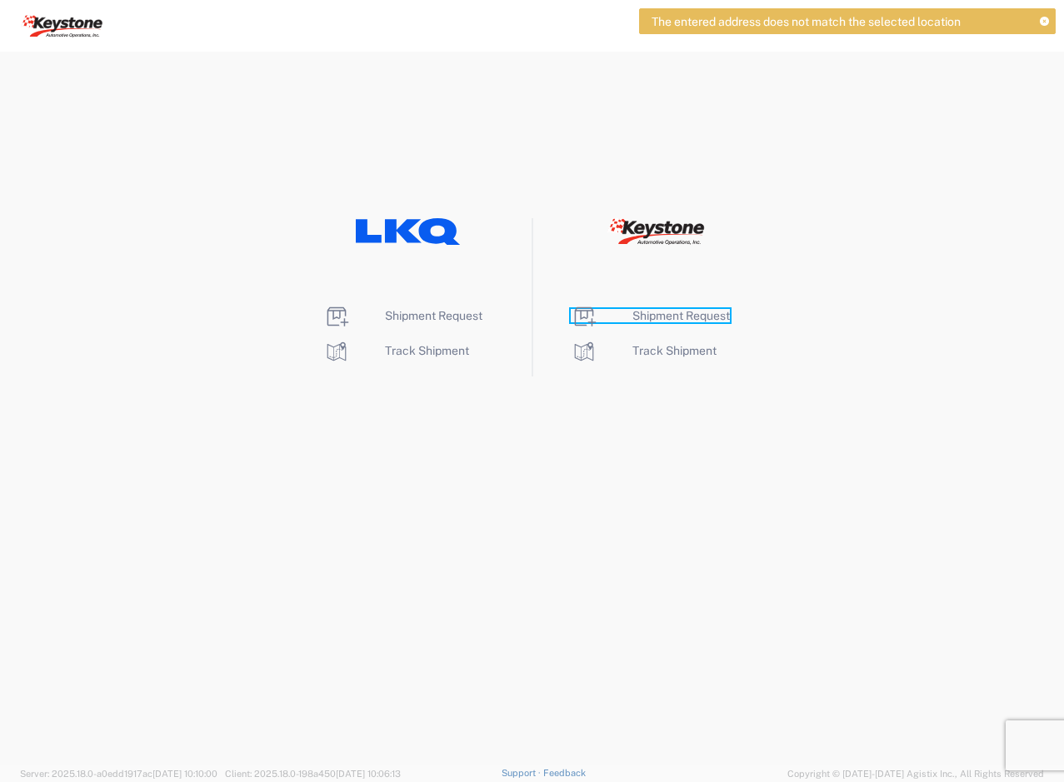
click at [656, 318] on span "Shipment Request" at bounding box center [680, 315] width 97 height 13
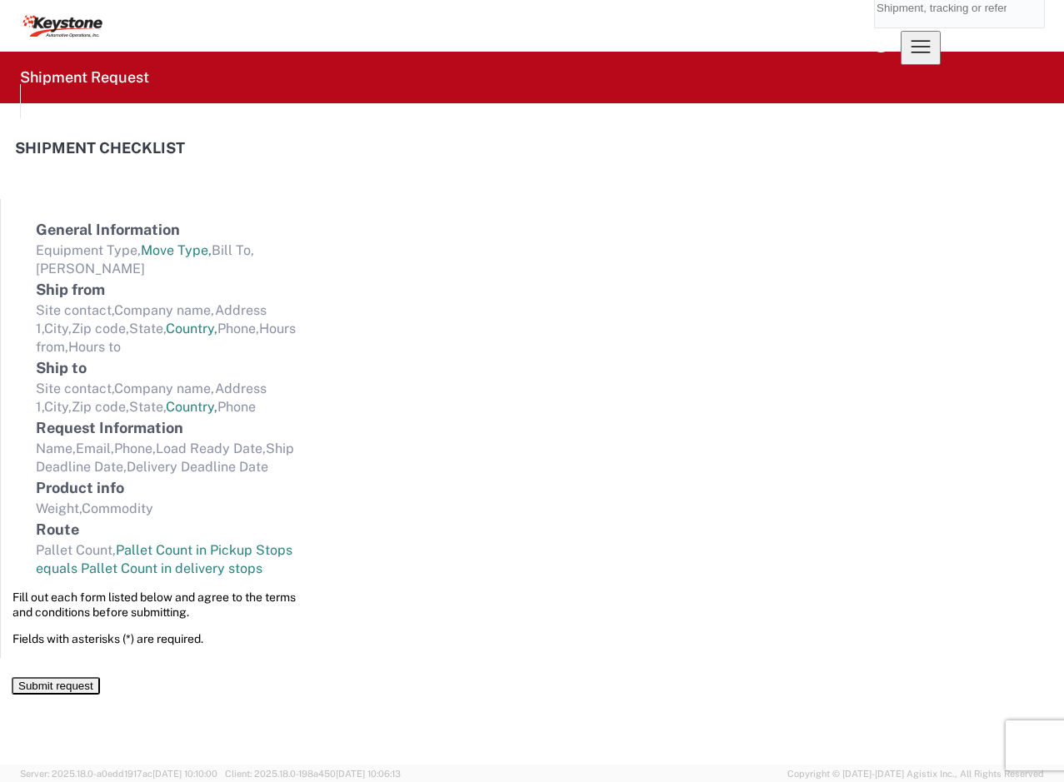
select select "FULL"
select select "US"
select select "LBS"
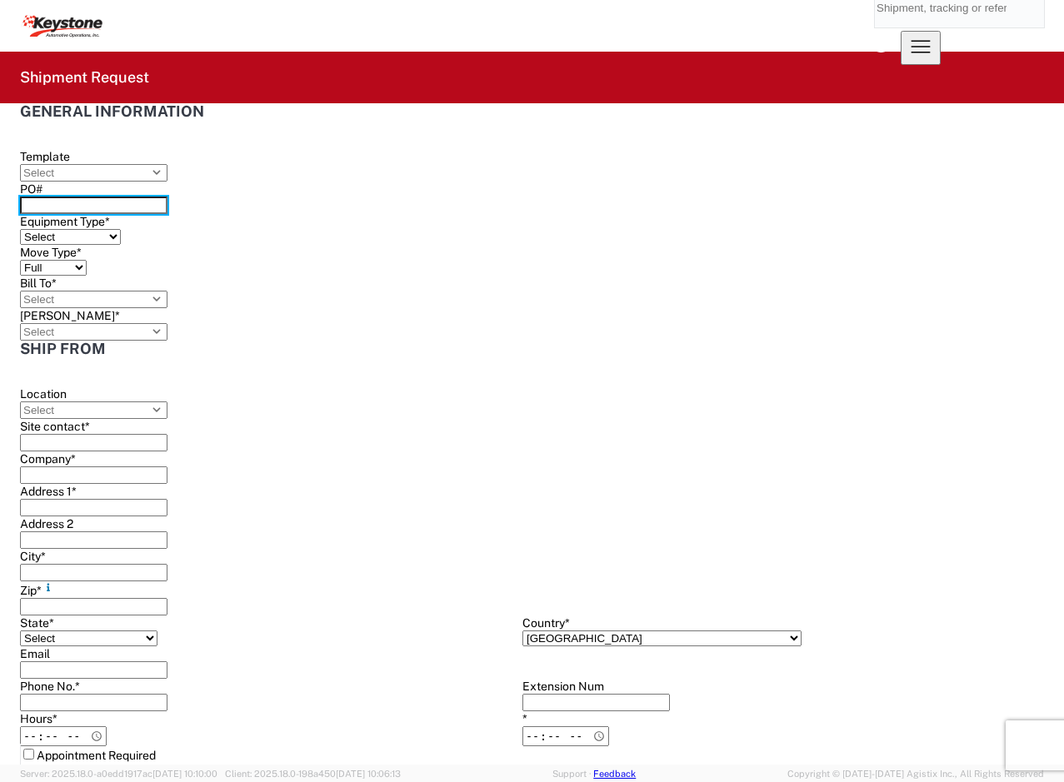
drag, startPoint x: 302, startPoint y: 202, endPoint x: 40, endPoint y: 252, distance: 267.0
click at [167, 202] on input "PO#" at bounding box center [93, 205] width 147 height 17
drag, startPoint x: 317, startPoint y: 206, endPoint x: 331, endPoint y: 205, distance: 13.4
click at [167, 206] on input "PO#" at bounding box center [93, 205] width 147 height 17
paste input "2213091"
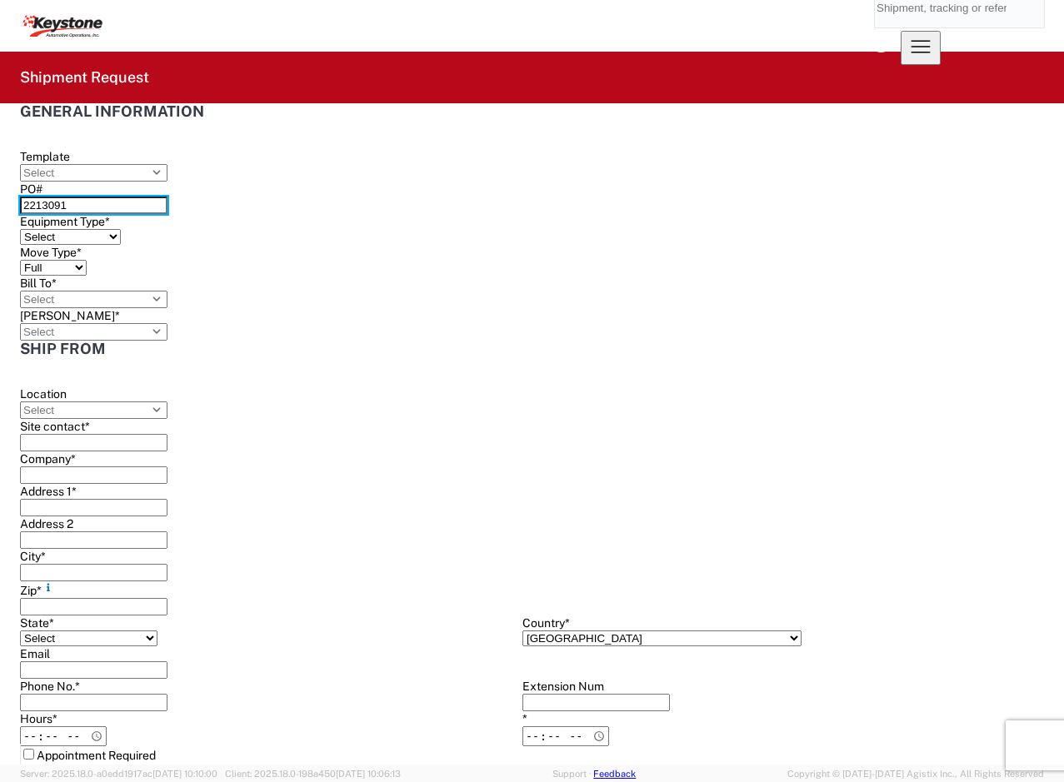
type input "2213091"
click at [121, 229] on select "Select 53’ Dry Van Flatbed Dropdeck (van) Lowboy (flatbed) Rail" at bounding box center [70, 237] width 101 height 16
select select "STDV"
click at [121, 229] on select "Select 53’ Dry Van Flatbed Dropdeck (van) Lowboy (flatbed) Rail" at bounding box center [70, 237] width 101 height 16
click at [167, 291] on input "Bill To *" at bounding box center [93, 299] width 147 height 17
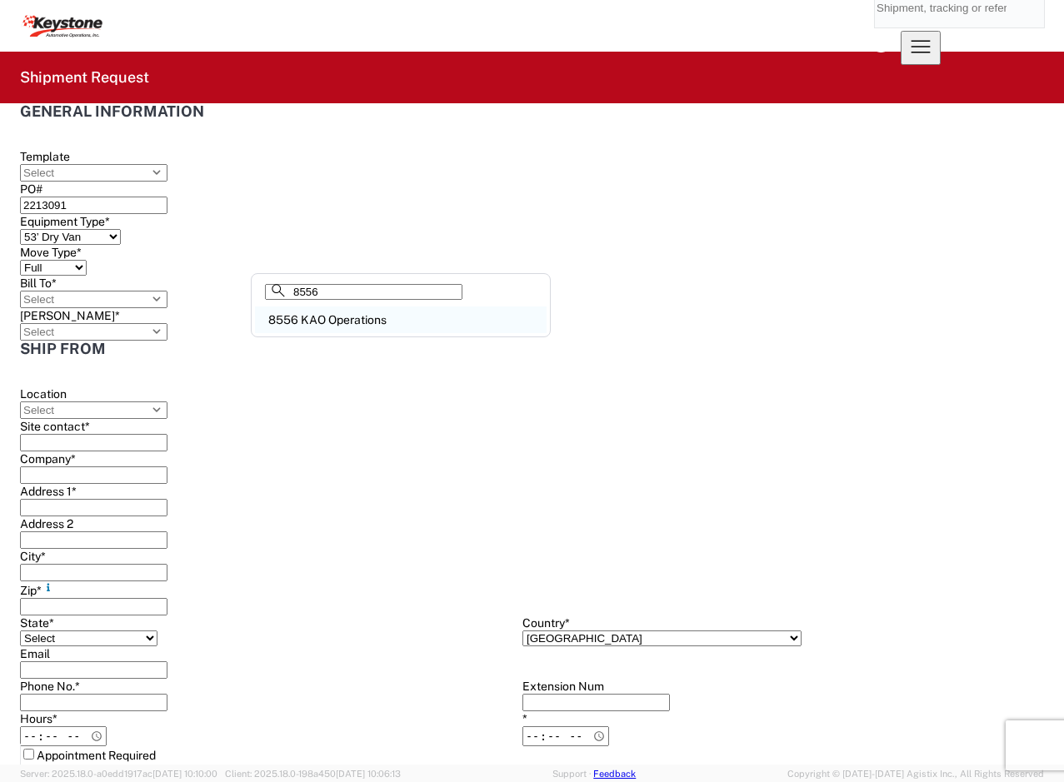
type input "8556"
click at [353, 332] on div "8556 KAO Operations" at bounding box center [401, 320] width 292 height 27
type input "8556 KAO Operations"
click at [167, 323] on input "[PERSON_NAME] *" at bounding box center [93, 331] width 147 height 17
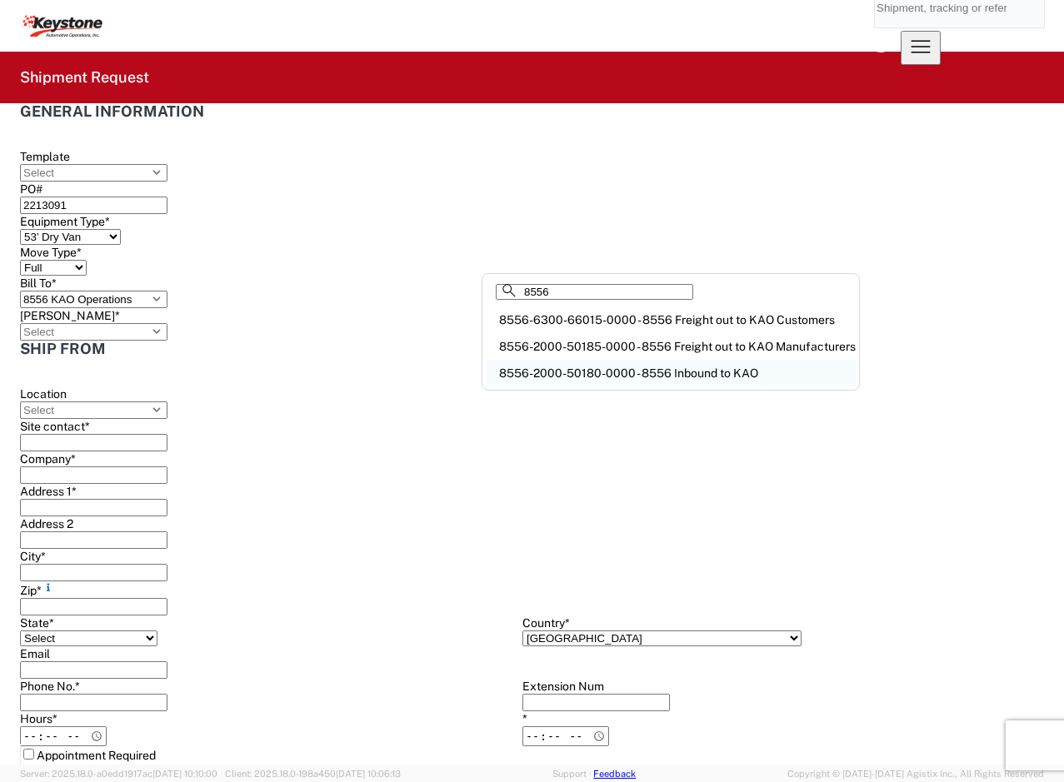
type input "8556"
click at [628, 376] on div "8556-2000-50180-0000 - 8556 Inbound to KAO" at bounding box center [671, 373] width 370 height 27
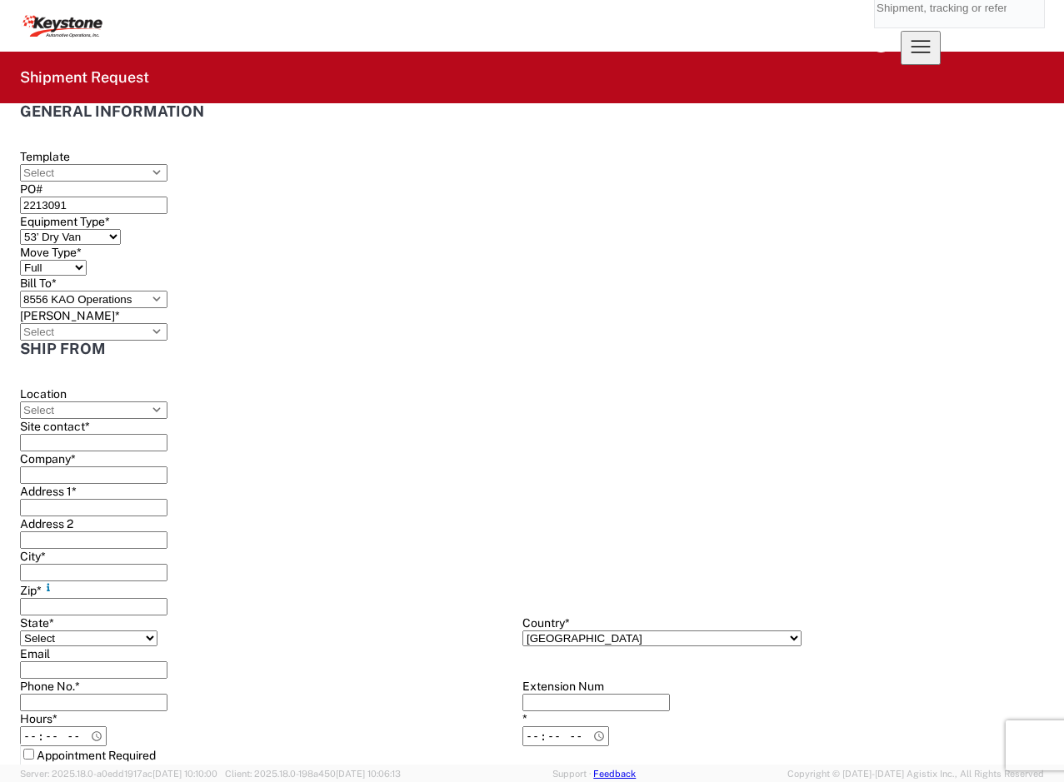
type input "8556-2000-50180-0000 - 8556 Inbound to KAO"
click at [88, 434] on input "Site contact *" at bounding box center [93, 442] width 147 height 17
paste input "MC APPLIANCE CORP."
type input "MC APPLIANCE CORP."
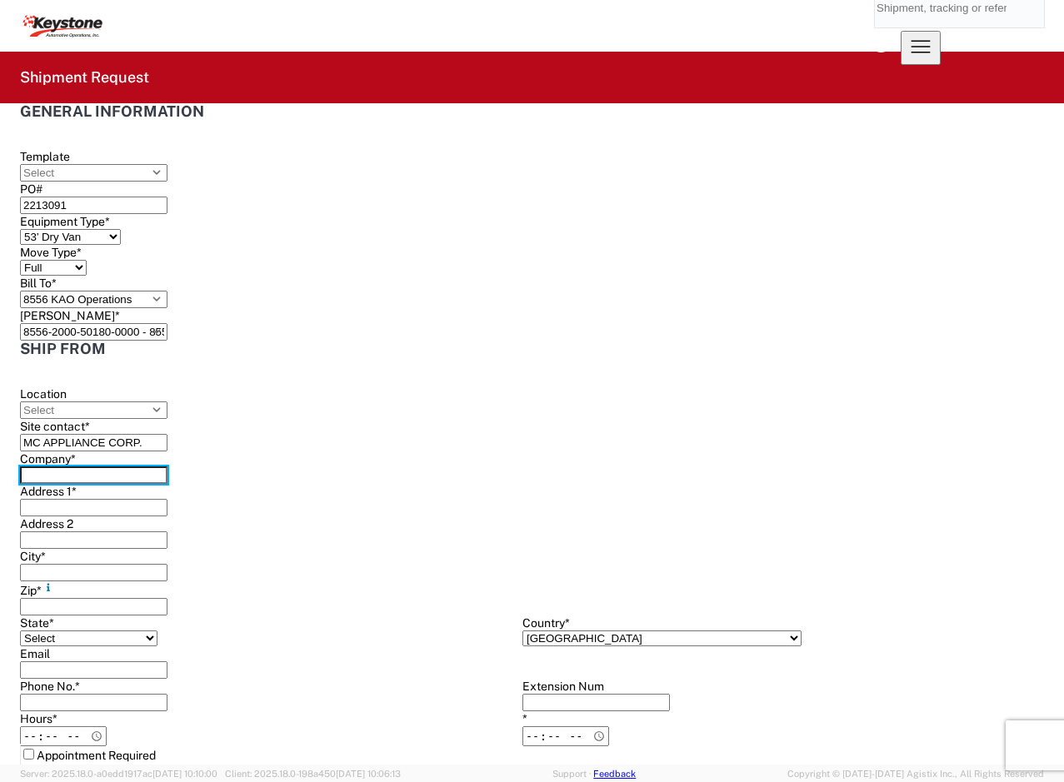
click at [86, 467] on input "Company *" at bounding box center [93, 475] width 147 height 17
paste input "MC APPLIANCE CORP."
type input "MC APPLIANCE CORP."
type input "[STREET_ADDRESS]"
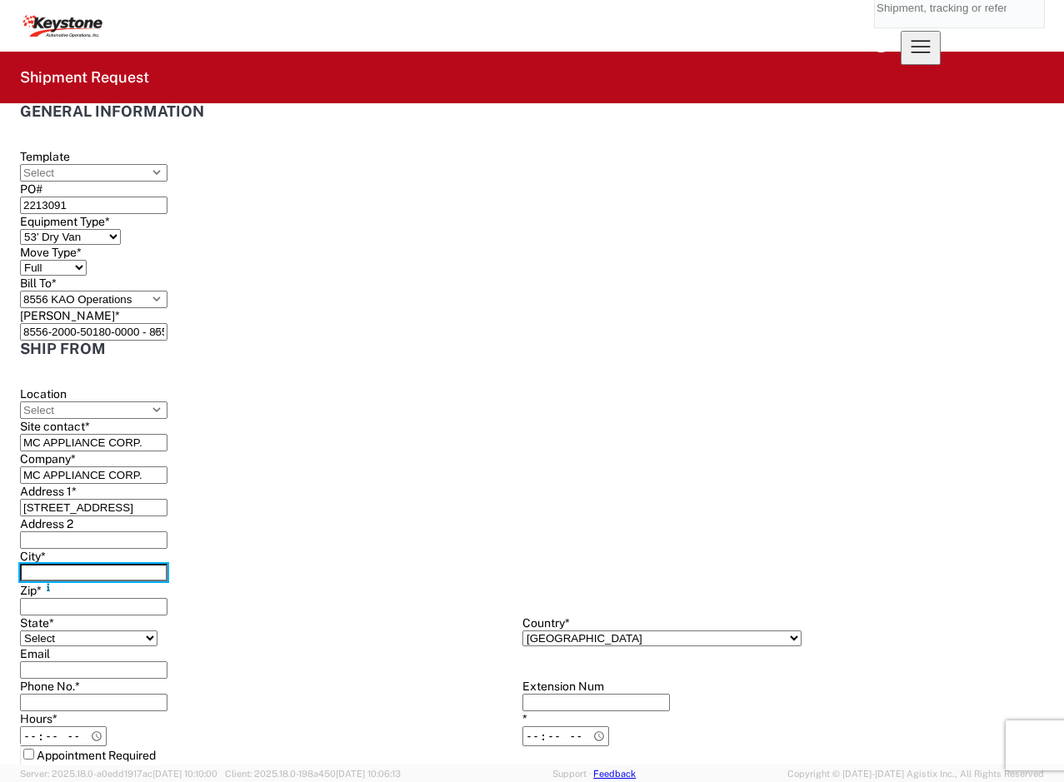
type input "Wood [PERSON_NAME]"
type input "60191"
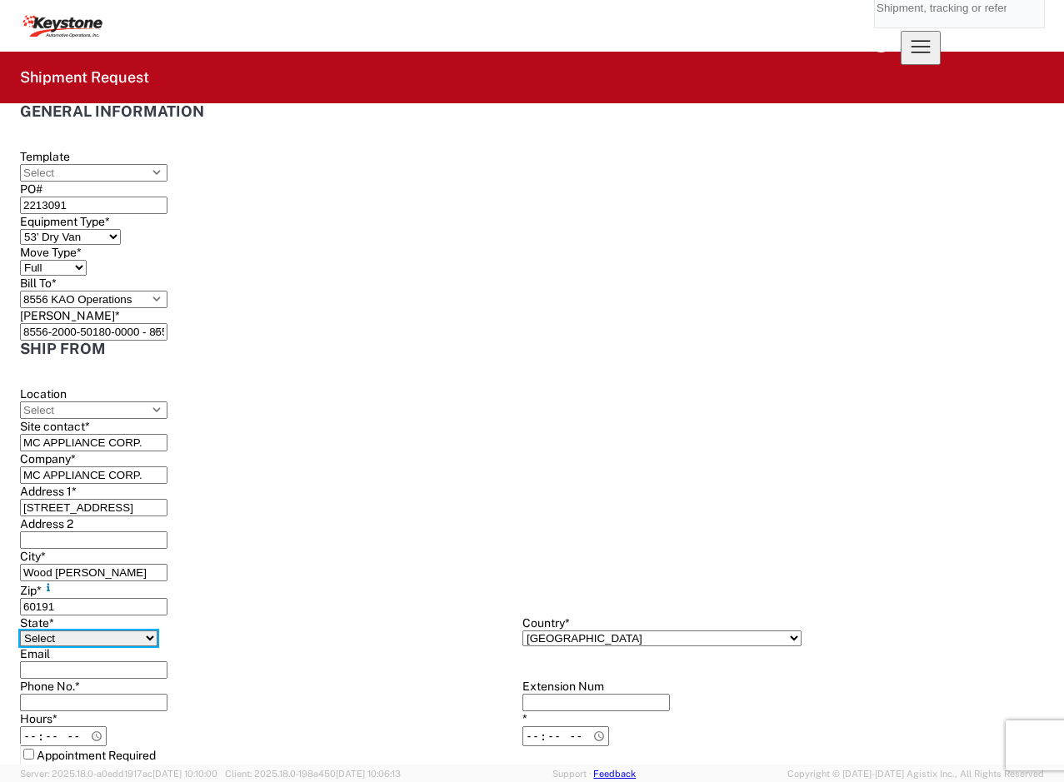
select select "IL"
type input "[EMAIL_ADDRESS][DOMAIN_NAME]"
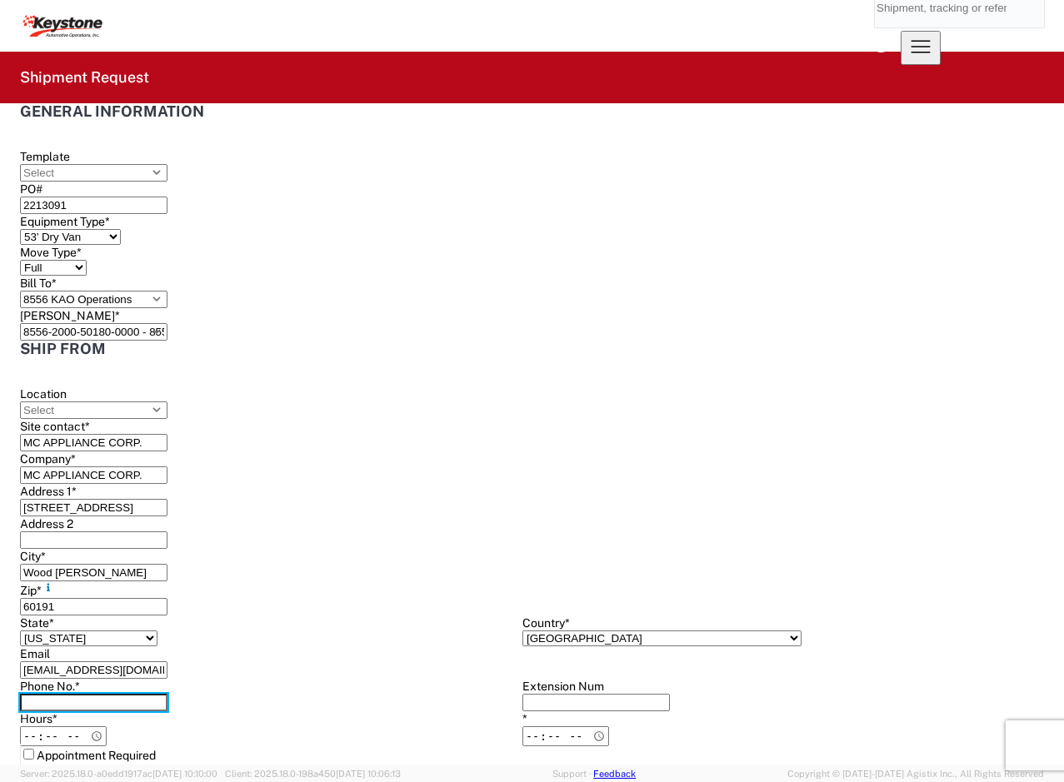
type input "[PHONE_NUMBER]"
type input "KAO"
type input "[STREET_ADDRESS][PERSON_NAME]"
type input "[GEOGRAPHIC_DATA]"
type input "18643"
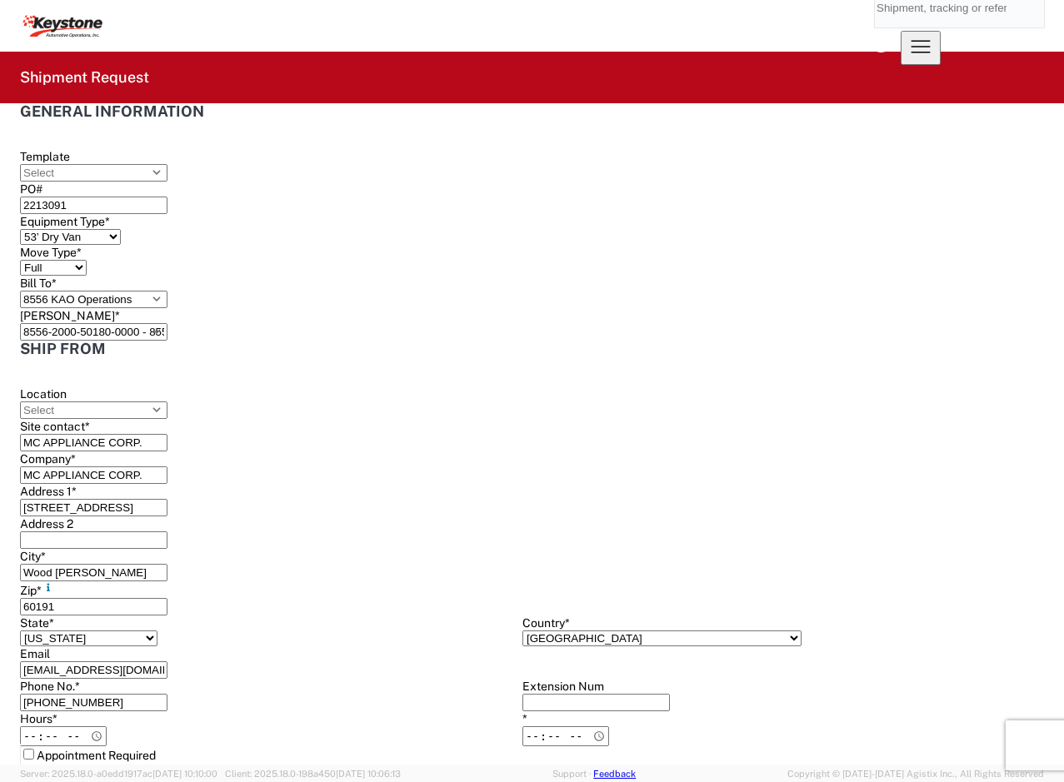
select select "PA"
type input "[PHONE_NUMBER]"
type input "[PERSON_NAME]"
type input "[EMAIL_ADDRESS][DOMAIN_NAME]"
type input "6302382853"
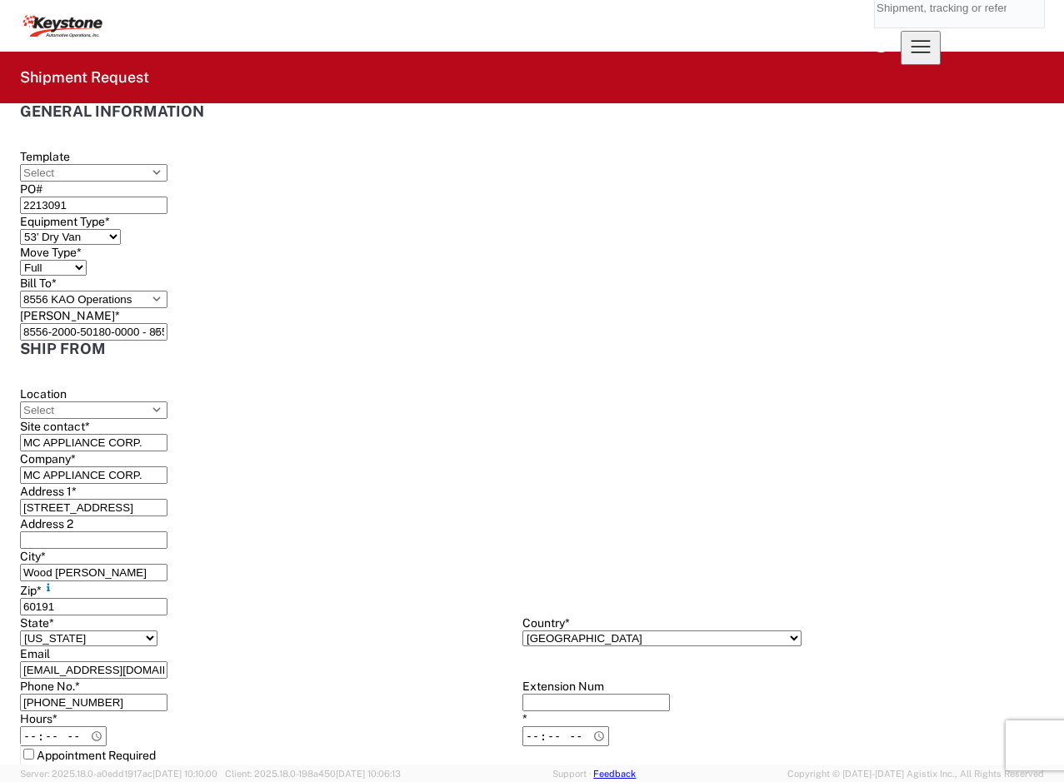
type input "[DATE]"
type input "3175"
type input "6"
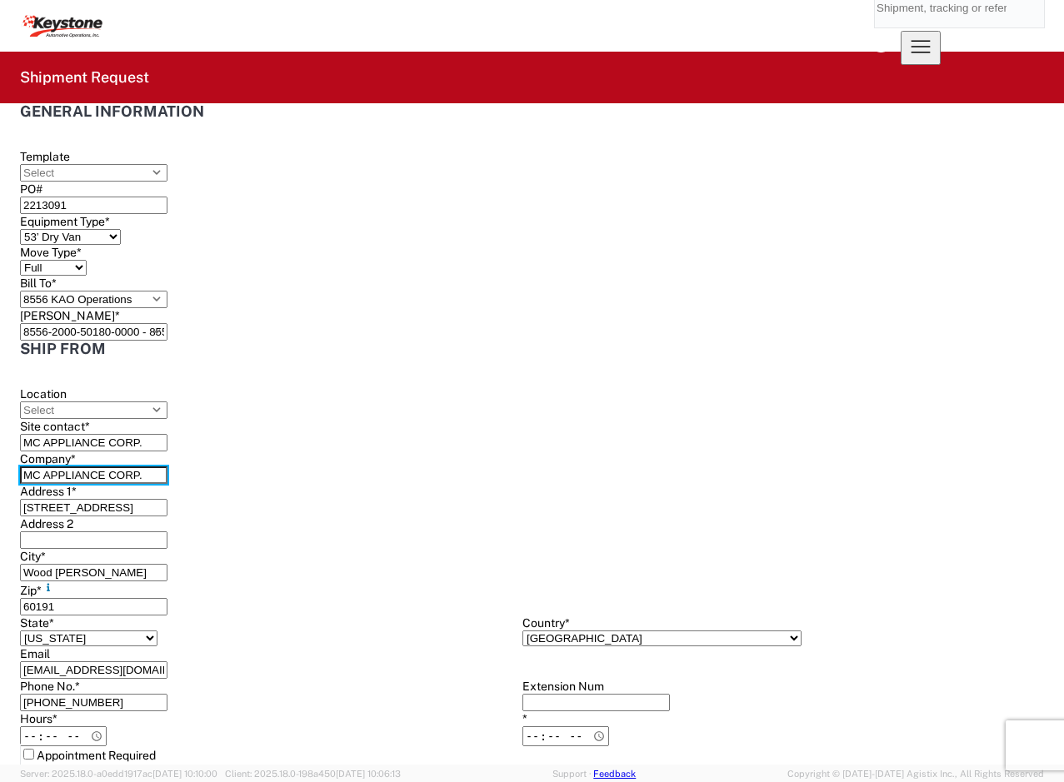
scroll to position [83, 0]
type input "MC APPLIANCE CORP."
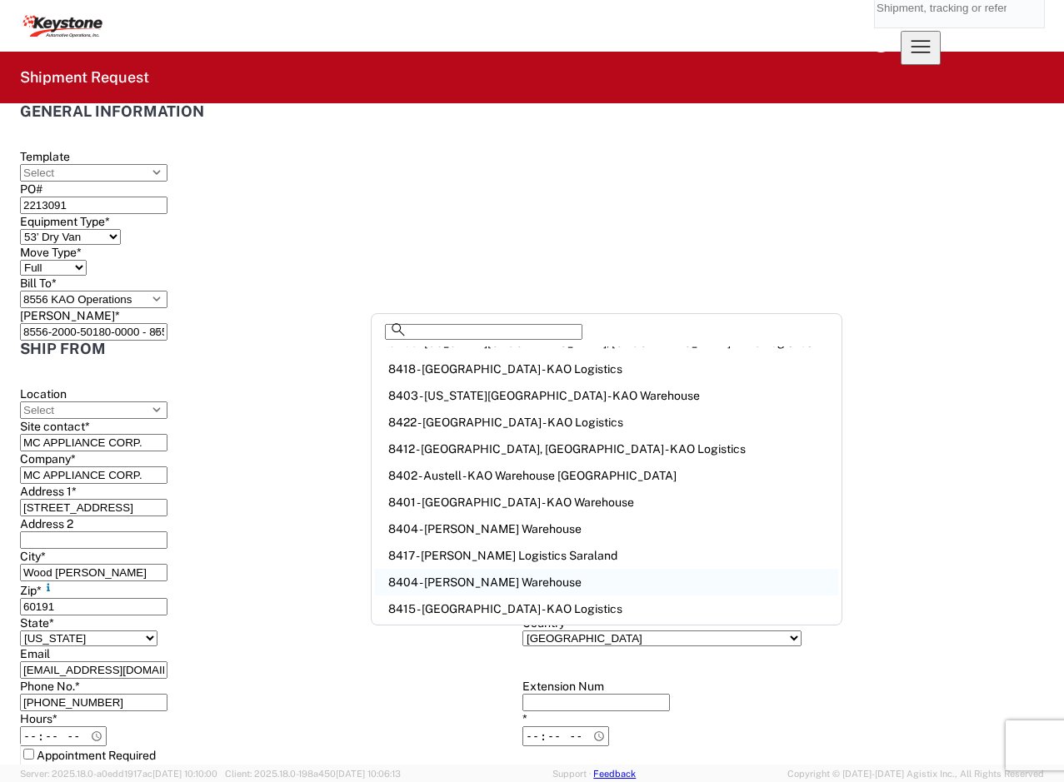
scroll to position [268, 0]
click at [521, 582] on div "8404 - [PERSON_NAME] Warehouse" at bounding box center [606, 582] width 463 height 27
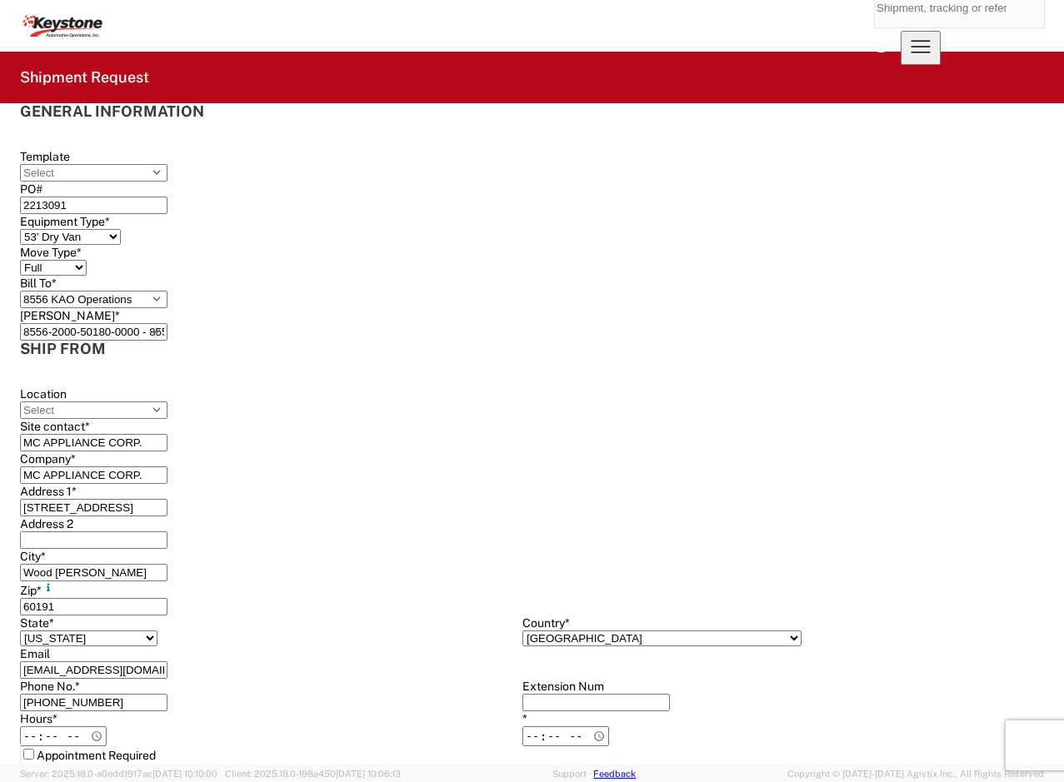
type input "8404 - [PERSON_NAME] Warehouse"
type input "[STREET_ADDRESS]"
type input "Suite 100"
type input "[PERSON_NAME]"
type input "75038"
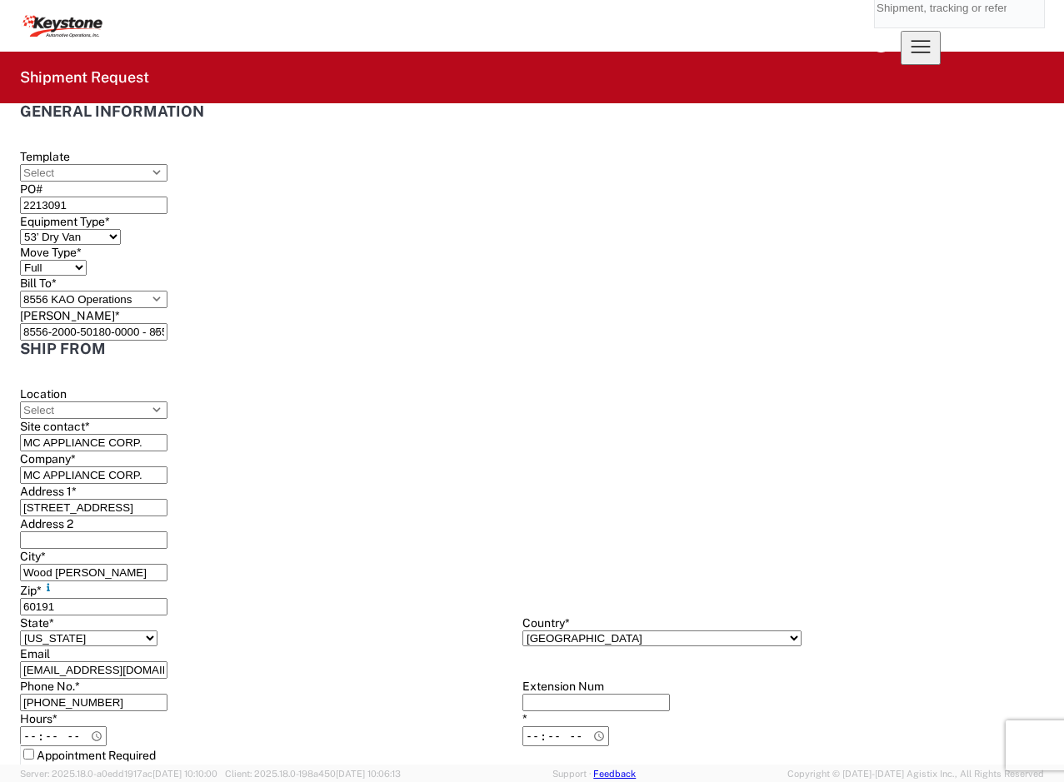
select select "US"
type input "KEYSTONE"
drag, startPoint x: 475, startPoint y: 552, endPoint x: 346, endPoint y: 547, distance: 129.2
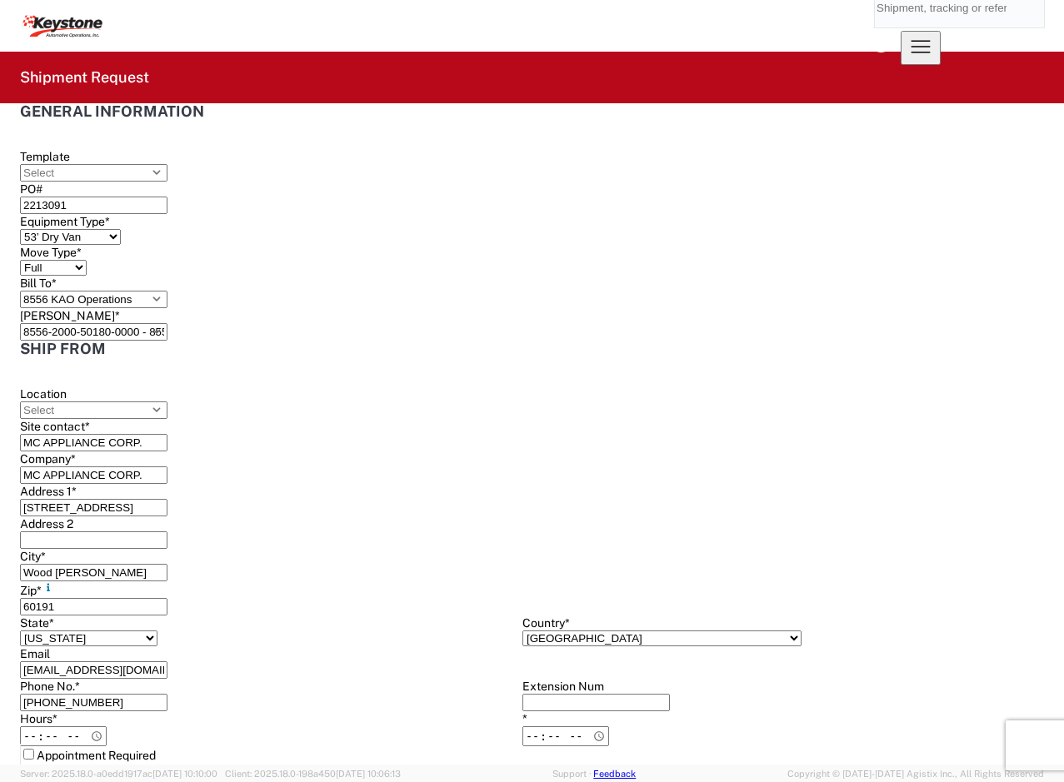
click at [346, 547] on div "Ship from Location Site contact * MC APPLIANCE CORP. Company * MC APPLIANCE COR…" at bounding box center [522, 770] width 1004 height 858
click at [107, 726] on input "Hours *" at bounding box center [63, 736] width 87 height 20
type input "09:00"
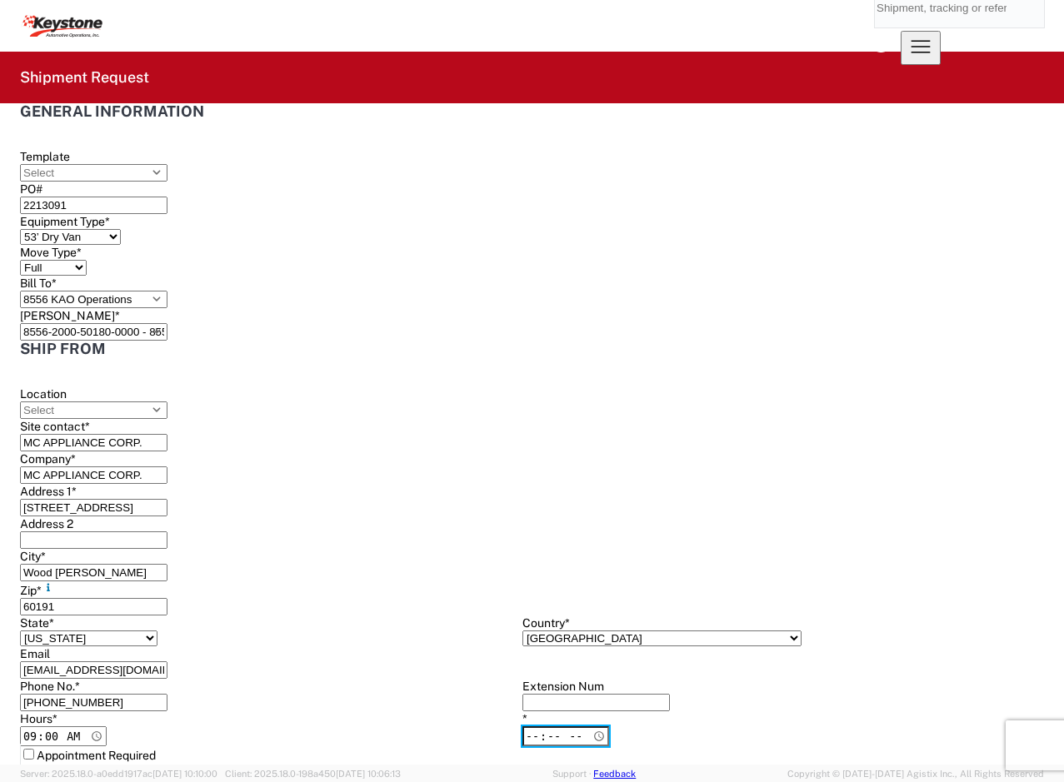
click at [522, 726] on input "*" at bounding box center [565, 736] width 87 height 20
type input "16:30"
click at [156, 749] on label "Appointment Required" at bounding box center [88, 755] width 136 height 13
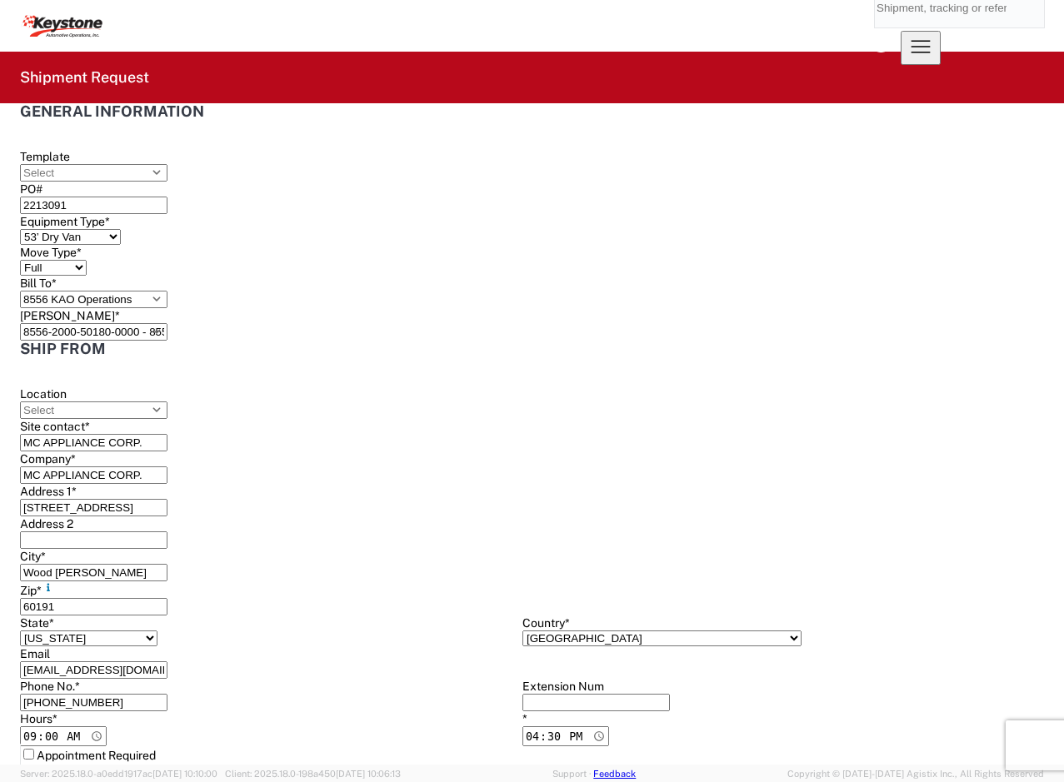
click at [34, 749] on input "Appointment Required" at bounding box center [28, 754] width 11 height 11
select select "US"
drag, startPoint x: 467, startPoint y: 553, endPoint x: 353, endPoint y: 552, distance: 113.3
click at [353, 552] on div "Ship from Location Site contact * MC APPLIANCE CORP. Company * MC APPLIANCE COR…" at bounding box center [522, 769] width 1004 height 856
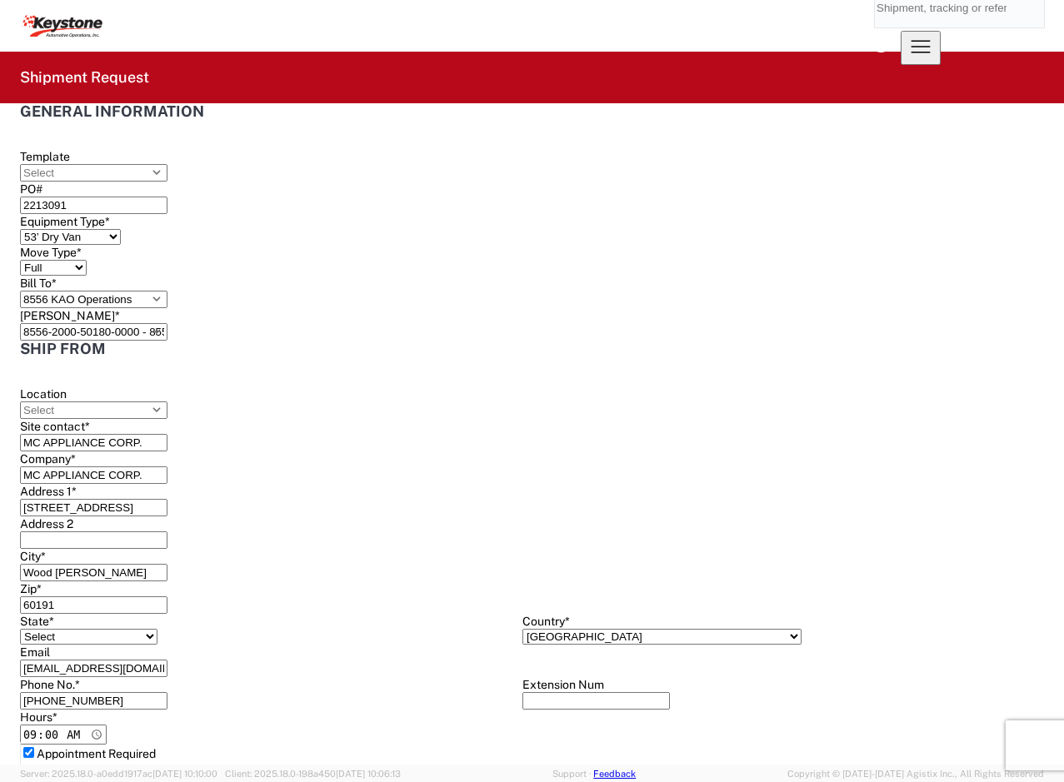
type input "[PHONE_NUMBER]"
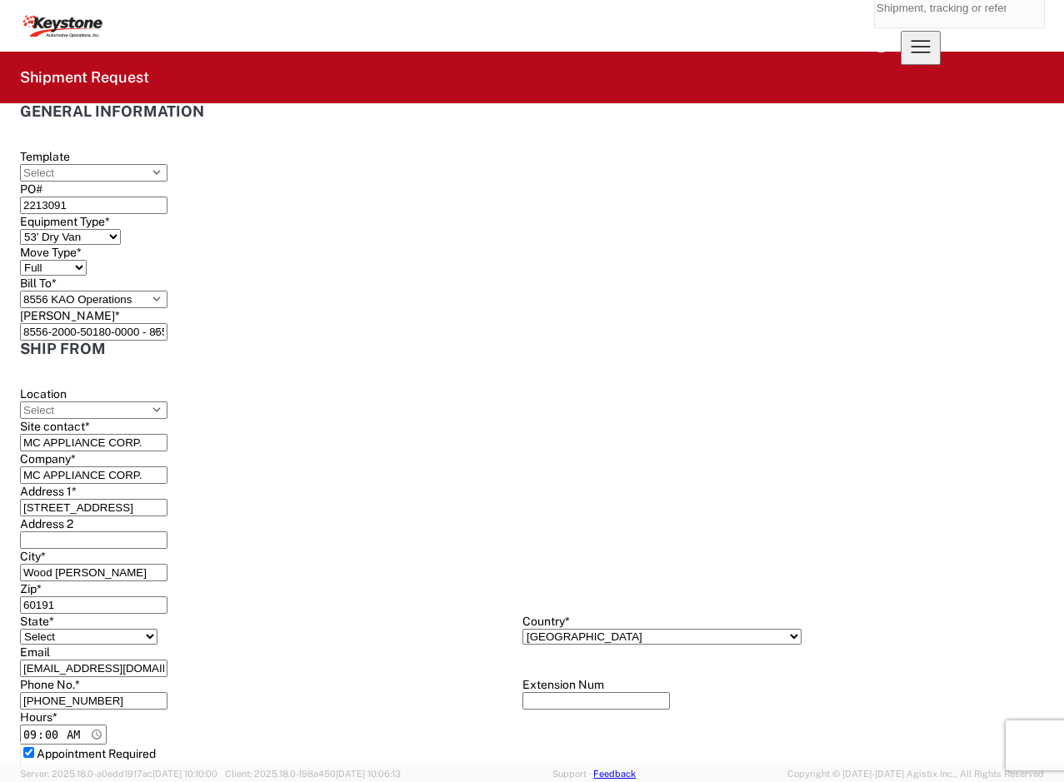
type input "3"
type input "2752"
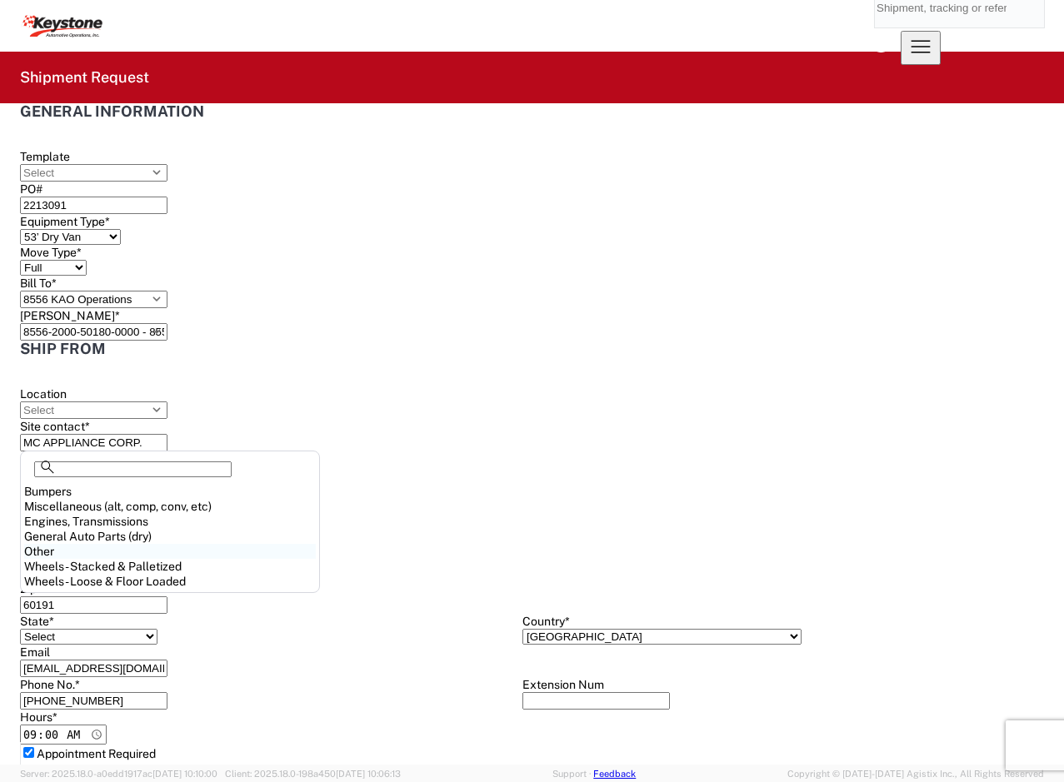
click at [76, 559] on div "Other" at bounding box center [170, 551] width 292 height 15
type input "Other"
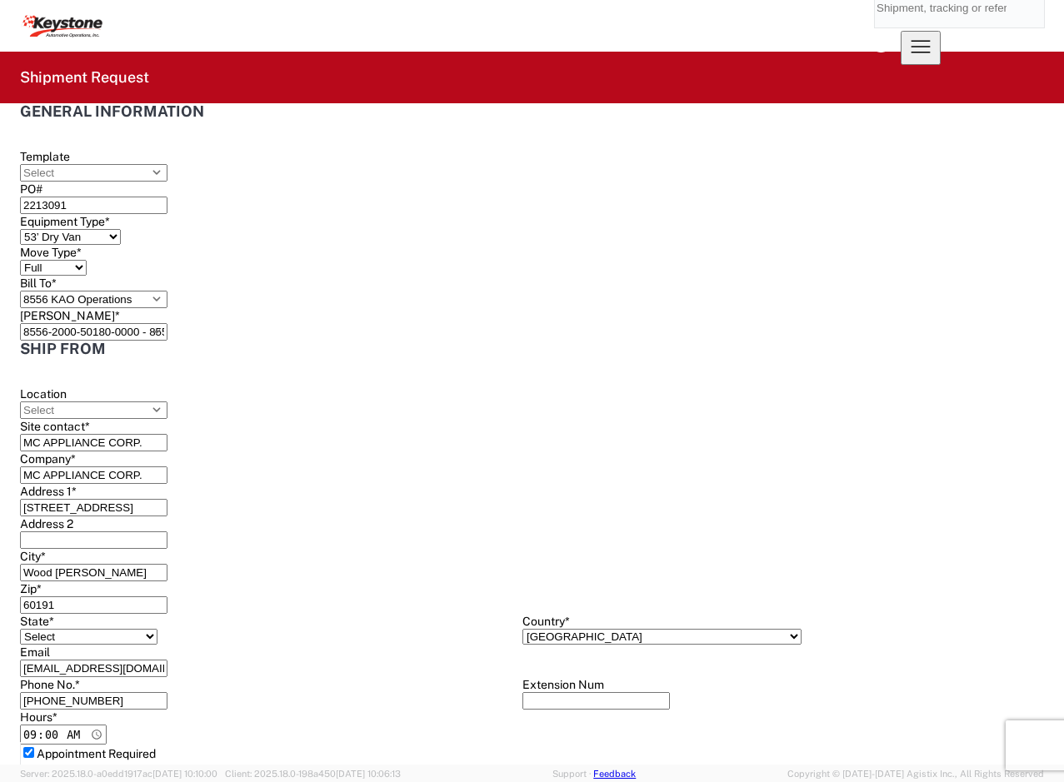
select select "[GEOGRAPHIC_DATA]"
select select "US"
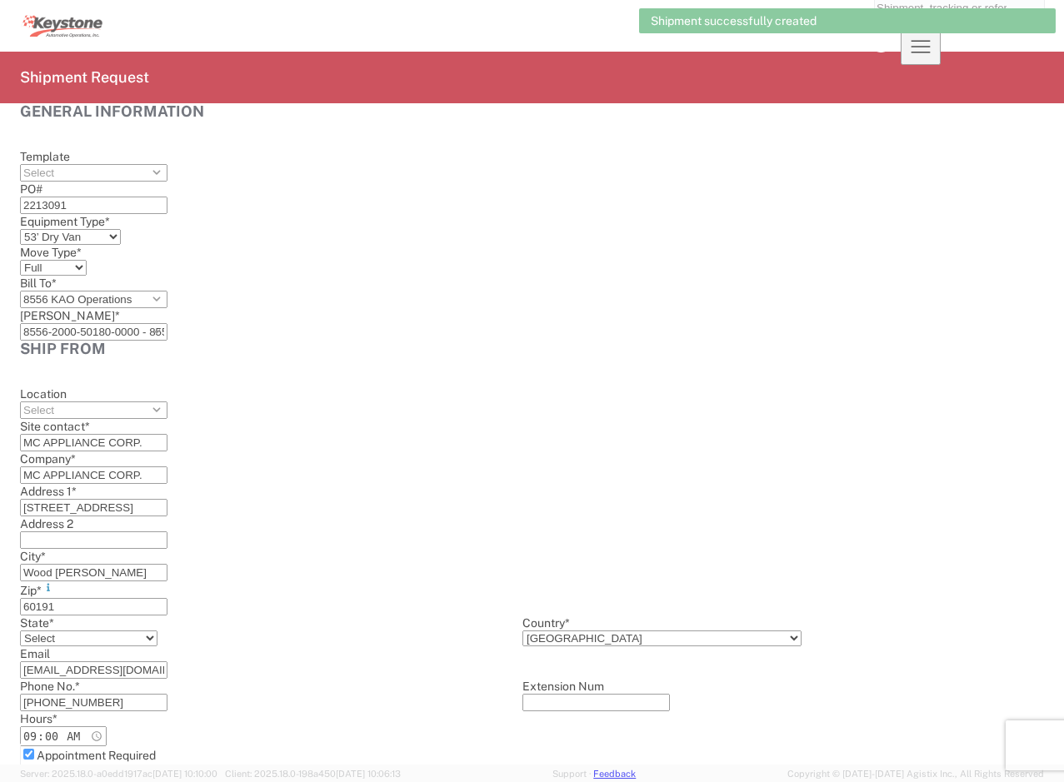
scroll to position [1338, 0]
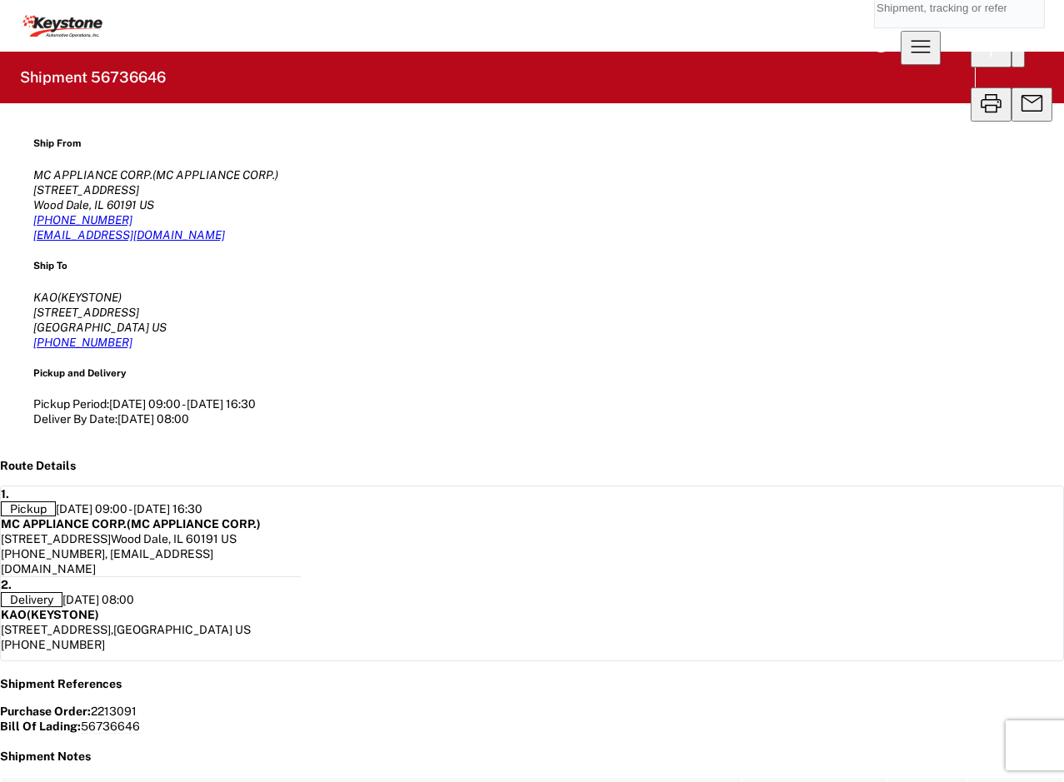
click at [150, 83] on h2 "Shipment 56736646" at bounding box center [93, 77] width 146 height 20
copy h2 "56736646"
click at [469, 286] on agx-shipment-main-routing-info "Ship From MC APPLIANCE CORP. (MC APPLIANCE CORP.) [STREET_ADDRESS] [PHONE_NUMBE…" at bounding box center [531, 281] width 997 height 291
click at [543, 237] on agx-shipment-main-routing-info "Ship From MC APPLIANCE CORP. (MC APPLIANCE CORP.) [STREET_ADDRESS] [PHONE_NUMBE…" at bounding box center [531, 281] width 997 height 291
